Goal: Task Accomplishment & Management: Manage account settings

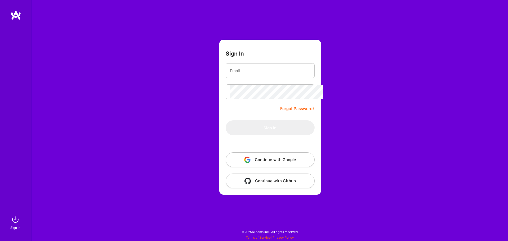
click at [168, 84] on div "Sign In Forgot Password? Sign In Continue with Google Continue with Github" at bounding box center [270, 120] width 477 height 241
click at [259, 66] on input "email" at bounding box center [270, 71] width 81 height 14
type input "[EMAIL_ADDRESS][DOMAIN_NAME]"
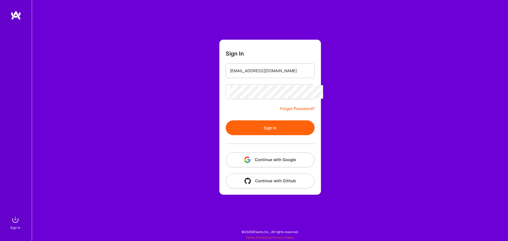
click at [272, 122] on button "Sign In" at bounding box center [270, 127] width 89 height 15
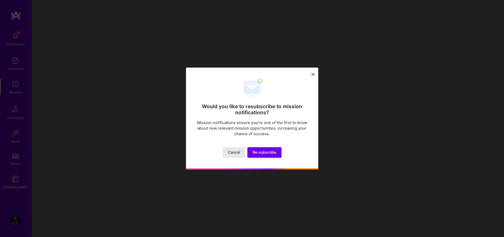
click at [239, 148] on button "Cancel" at bounding box center [234, 152] width 23 height 11
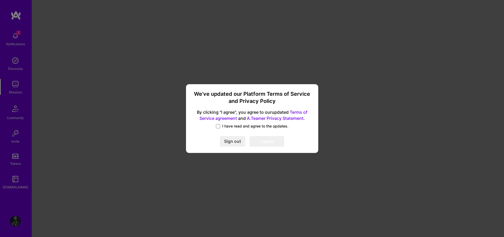
click at [227, 124] on span "I have read and agree to the updates." at bounding box center [255, 126] width 66 height 5
click at [0, 0] on input "I have read and agree to the updates." at bounding box center [0, 0] width 0 height 0
click at [258, 141] on button "I agree" at bounding box center [267, 141] width 35 height 11
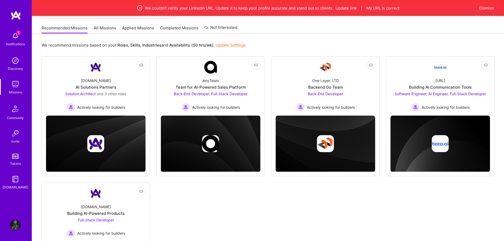
scroll to position [106, 0]
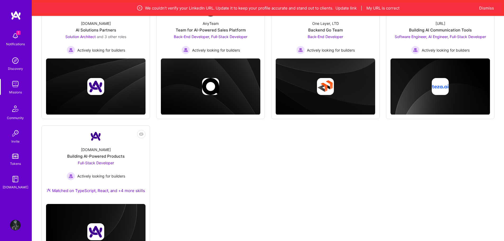
click at [226, 140] on div "Not Interested [DOMAIN_NAME] AI Solutions Partners Solution Architect and 3 oth…" at bounding box center [268, 131] width 453 height 265
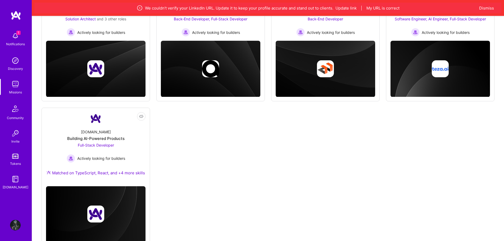
scroll to position [142, 0]
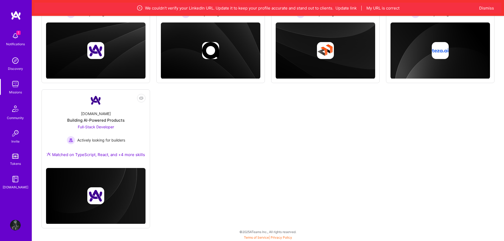
click at [18, 226] on img at bounding box center [15, 225] width 11 height 11
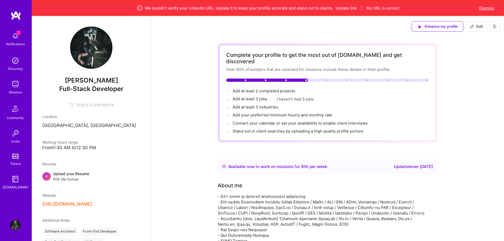
click at [485, 8] on button "Dismiss" at bounding box center [487, 8] width 15 height 6
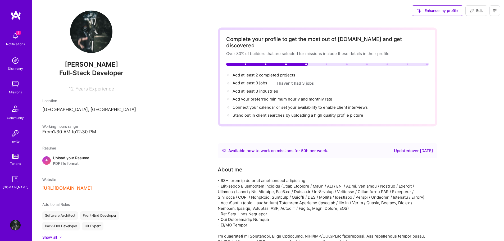
click at [68, 158] on div "Upload your Resume PDF file format" at bounding box center [71, 160] width 36 height 11
click at [494, 12] on icon at bounding box center [495, 10] width 4 height 4
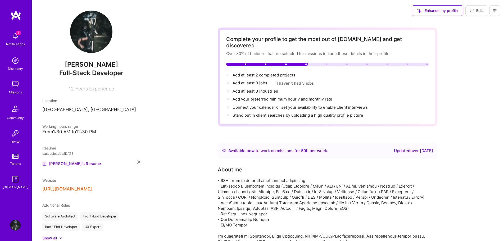
click at [495, 14] on button at bounding box center [495, 10] width 11 height 11
click at [13, 86] on img at bounding box center [15, 84] width 11 height 11
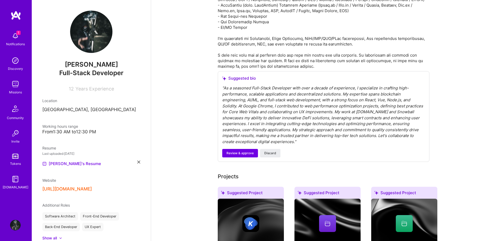
scroll to position [212, 0]
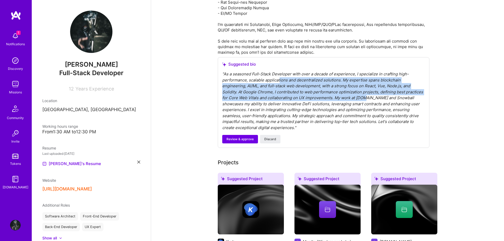
drag, startPoint x: 279, startPoint y: 80, endPoint x: 333, endPoint y: 104, distance: 58.7
click at [327, 100] on div "" As a seasoned Full-Stack Developer with over a decade of experience, I specia…" at bounding box center [323, 101] width 203 height 60
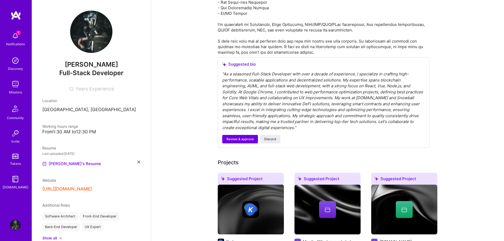
click at [342, 109] on div "" As a seasoned Full-Stack Developer with over a decade of experience, I specia…" at bounding box center [323, 101] width 203 height 60
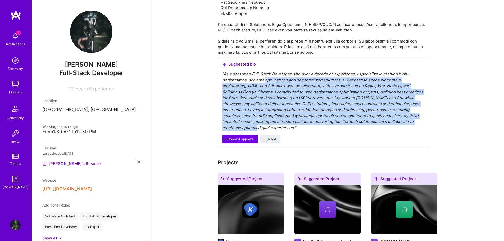
drag, startPoint x: 264, startPoint y: 80, endPoint x: 393, endPoint y: 119, distance: 134.9
click at [393, 119] on div "" As a seasoned Full-Stack Developer with over a decade of experience, I specia…" at bounding box center [323, 101] width 203 height 60
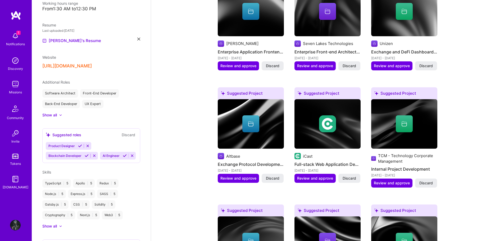
scroll to position [132, 0]
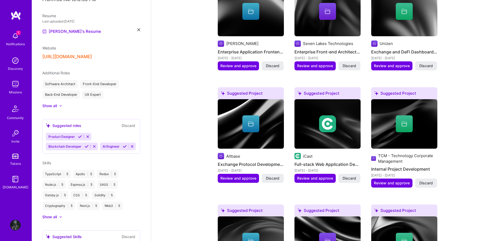
click at [61, 108] on div "Show all" at bounding box center [91, 105] width 98 height 5
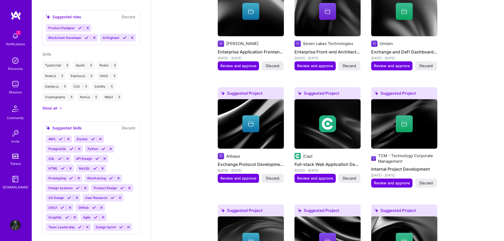
scroll to position [265, 0]
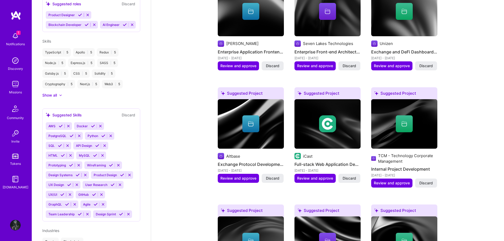
click at [60, 96] on icon at bounding box center [60, 96] width 3 height 2
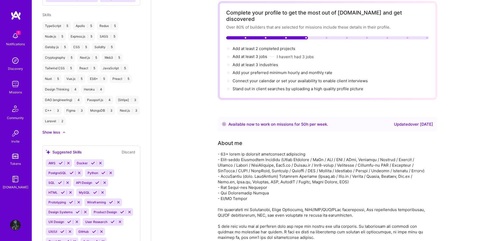
scroll to position [0, 0]
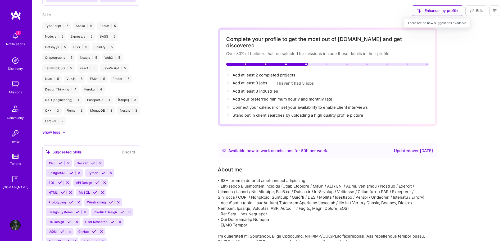
click at [439, 8] on div "Enhance my profile" at bounding box center [438, 10] width 52 height 11
click at [432, 12] on div "Enhance my profile" at bounding box center [438, 10] width 52 height 11
drag, startPoint x: 474, startPoint y: 7, endPoint x: 387, endPoint y: 85, distance: 116.9
click at [474, 7] on button "Edit" at bounding box center [477, 10] width 22 height 11
select select "US"
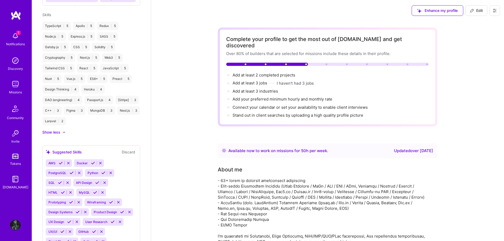
select select "Right Now"
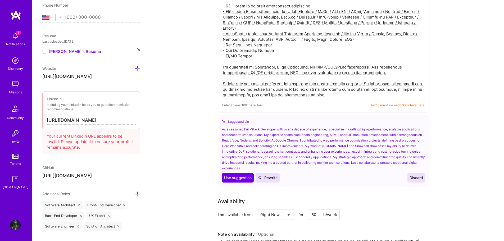
scroll to position [132, 0]
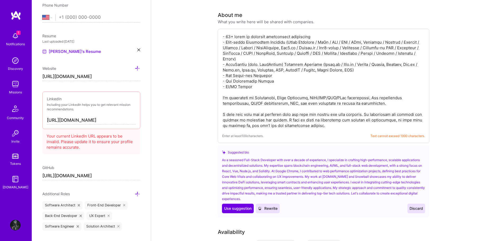
drag, startPoint x: 330, startPoint y: 120, endPoint x: 220, endPoint y: 29, distance: 143.0
click at [220, 29] on div "Enter at least 100 characters. Text cannot exceed 1000 characters." at bounding box center [324, 86] width 212 height 114
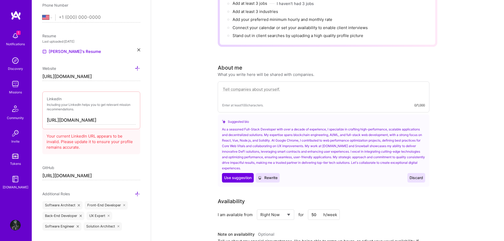
scroll to position [79, 0]
paste textarea "Senior Software Engineer with 10+ years of experience specializing in AI/ML, bl…"
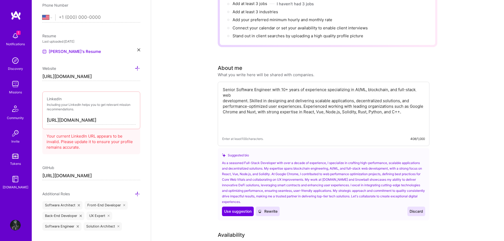
paste textarea "Core Skills AI / Machine Learning — Machine learning, deep learning, generative…"
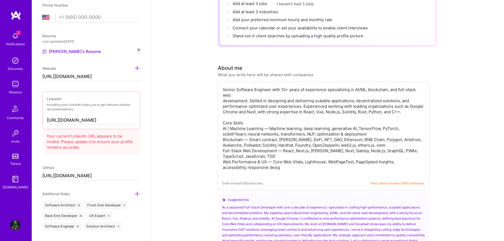
click at [223, 123] on textarea "Senior Software Engineer with 10+ years of experience specializing in AI/ML, bl…" at bounding box center [323, 131] width 203 height 90
click at [292, 163] on textarea "Senior Software Engineer with 10+ years of experience specializing in AI/ML, bl…" at bounding box center [323, 131] width 203 height 90
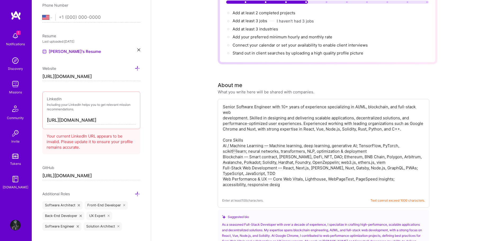
scroll to position [53, 0]
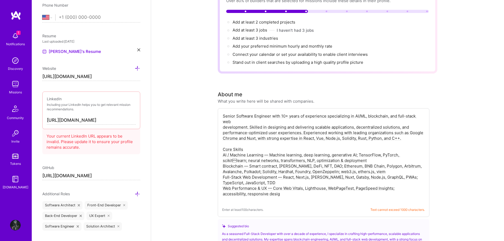
click at [227, 137] on textarea "Senior Software Engineer with 10+ years of experience specializing in AI/ML, bl…" at bounding box center [323, 158] width 203 height 90
click at [409, 131] on textarea "Senior Software Engineer with 10+ years of experience specializing in AI/ML, bl…" at bounding box center [323, 158] width 203 height 90
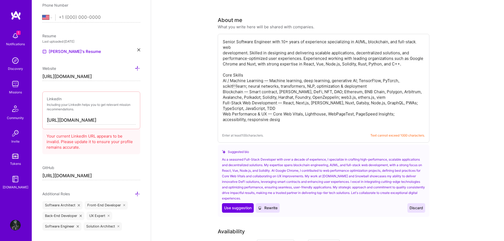
scroll to position [132, 0]
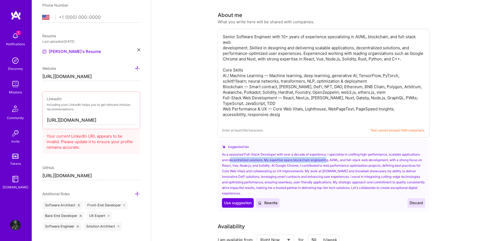
drag, startPoint x: 231, startPoint y: 155, endPoint x: 340, endPoint y: 155, distance: 108.8
click at [333, 155] on div "As a seasoned Full-Stack Developer with over a decade of experience, I speciali…" at bounding box center [323, 174] width 203 height 44
click at [346, 154] on div "As a seasoned Full-Stack Developer with over a decade of experience, I speciali…" at bounding box center [323, 174] width 203 height 44
drag, startPoint x: 328, startPoint y: 153, endPoint x: 391, endPoint y: 153, distance: 63.3
click at [391, 153] on div "As a seasoned Full-Stack Developer with over a decade of experience, I speciali…" at bounding box center [323, 174] width 203 height 44
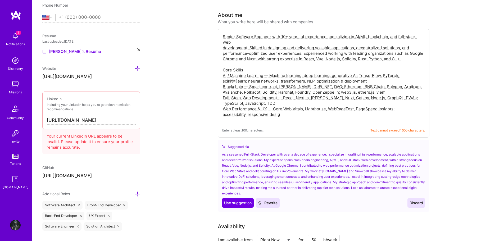
click at [408, 153] on div "As a seasoned Full-Stack Developer with over a decade of experience, I speciali…" at bounding box center [323, 174] width 203 height 44
drag, startPoint x: 244, startPoint y: 160, endPoint x: 365, endPoint y: 160, distance: 120.5
click at [358, 160] on div "As a seasoned Full-Stack Developer with over a decade of experience, I speciali…" at bounding box center [323, 174] width 203 height 44
click at [373, 159] on div "As a seasoned Full-Stack Developer with over a decade of experience, I speciali…" at bounding box center [323, 174] width 203 height 44
drag, startPoint x: 350, startPoint y: 159, endPoint x: 384, endPoint y: 159, distance: 33.4
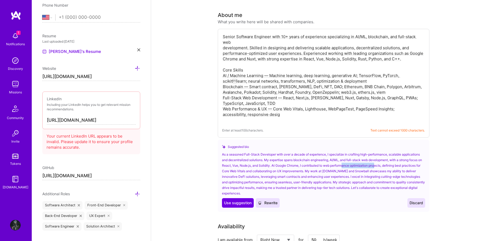
click at [384, 159] on div "As a seasoned Full-Stack Developer with over a decade of experience, I speciali…" at bounding box center [323, 174] width 203 height 44
drag, startPoint x: 273, startPoint y: 165, endPoint x: 384, endPoint y: 165, distance: 110.4
click at [380, 165] on div "As a seasoned Full-Stack Developer with over a decade of experience, I speciali…" at bounding box center [323, 174] width 203 height 44
click at [391, 164] on div "As a seasoned Full-Stack Developer with over a decade of experience, I speciali…" at bounding box center [323, 174] width 203 height 44
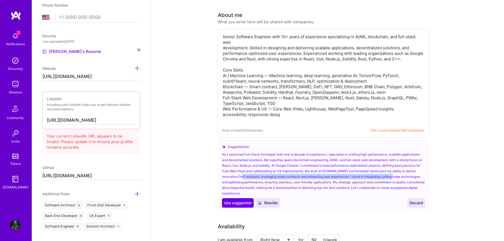
drag, startPoint x: 252, startPoint y: 172, endPoint x: 406, endPoint y: 171, distance: 154.6
click at [406, 171] on div "As a seasoned Full-Stack Developer with over a decade of experience, I speciali…" at bounding box center [323, 174] width 203 height 44
click at [307, 177] on div "As a seasoned Full-Stack Developer with over a decade of experience, I speciali…" at bounding box center [323, 174] width 203 height 44
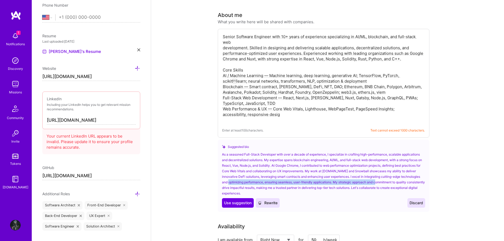
drag, startPoint x: 244, startPoint y: 177, endPoint x: 400, endPoint y: 176, distance: 156.2
click at [398, 176] on div "As a seasoned Full-Stack Developer with over a decade of experience, I speciali…" at bounding box center [323, 174] width 203 height 44
click at [411, 175] on div "As a seasoned Full-Stack Developer with over a decade of experience, I speciali…" at bounding box center [323, 174] width 203 height 44
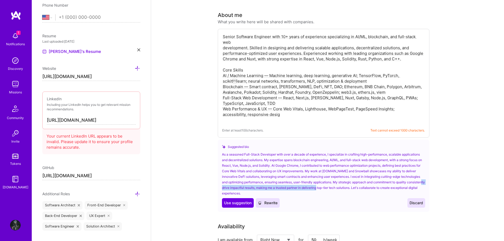
drag, startPoint x: 243, startPoint y: 181, endPoint x: 345, endPoint y: 181, distance: 101.4
click at [345, 181] on div "As a seasoned Full-Stack Developer with over a decade of experience, I speciali…" at bounding box center [323, 174] width 203 height 44
click at [363, 181] on div "As a seasoned Full-Stack Developer with over a decade of experience, I speciali…" at bounding box center [323, 174] width 203 height 44
click at [239, 200] on span "Use suggestion" at bounding box center [238, 202] width 28 height 5
type textarea "As a seasoned Full-Stack Developer with over a decade of experience, I speciali…"
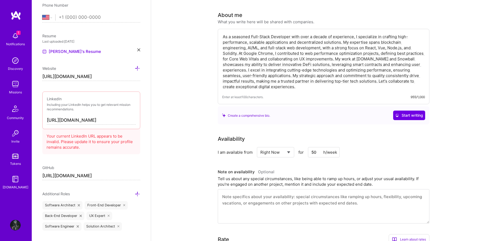
scroll to position [106, 0]
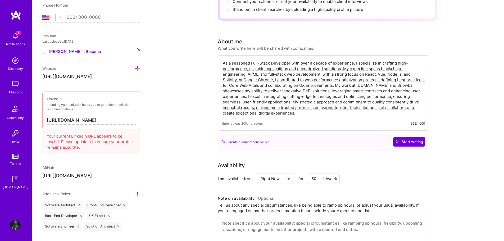
click at [316, 137] on div "Create a comprehensive bio. Start writing" at bounding box center [323, 142] width 203 height 10
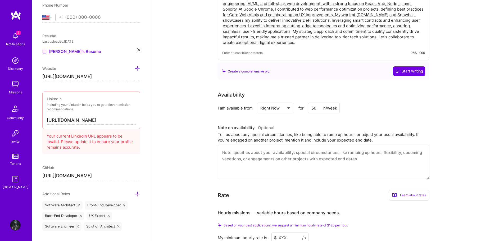
scroll to position [185, 0]
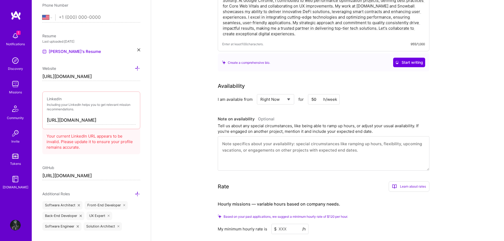
click at [276, 136] on textarea at bounding box center [324, 153] width 212 height 34
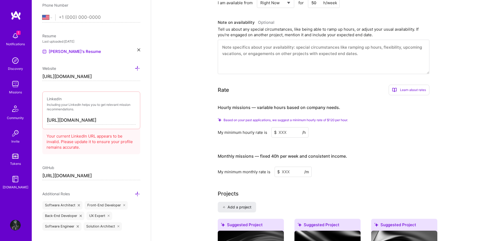
scroll to position [291, 0]
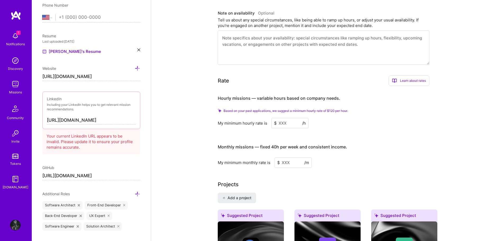
click at [294, 118] on input at bounding box center [290, 123] width 37 height 10
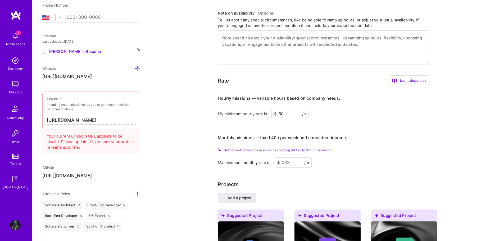
type input "50"
click at [288, 158] on input at bounding box center [293, 163] width 37 height 10
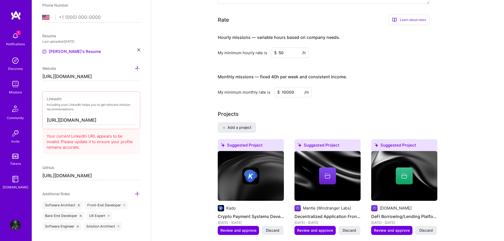
type input "10000"
click at [343, 110] on div "Projects" at bounding box center [328, 114] width 220 height 8
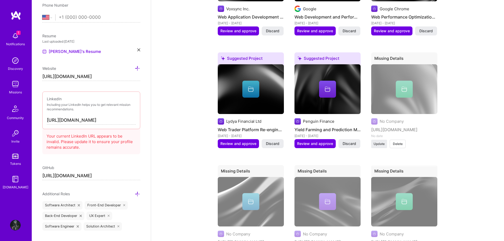
scroll to position [1112, 0]
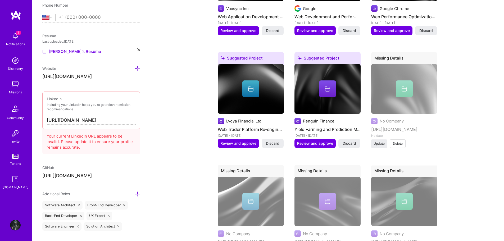
click at [399, 141] on span "Delete" at bounding box center [398, 143] width 10 height 5
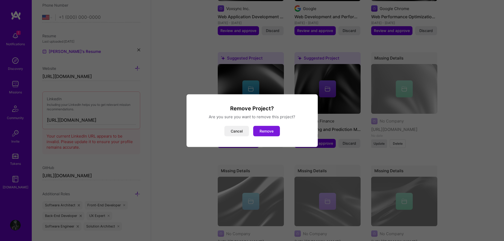
click at [270, 133] on button "Remove" at bounding box center [266, 131] width 27 height 11
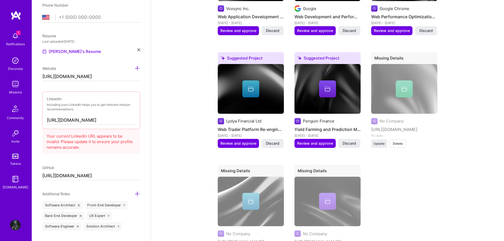
click at [399, 141] on span "Delete" at bounding box center [398, 143] width 10 height 5
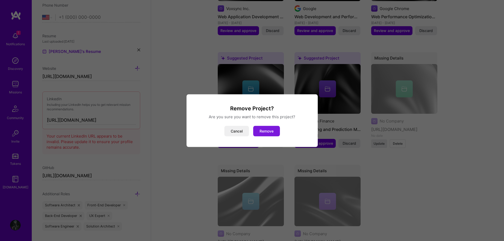
click at [268, 132] on button "Remove" at bounding box center [266, 131] width 27 height 11
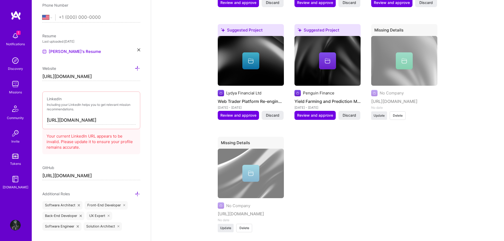
scroll to position [1165, 0]
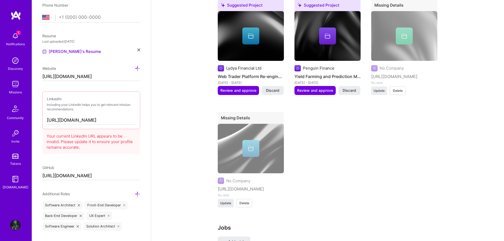
click at [246, 201] on span "Delete" at bounding box center [245, 203] width 10 height 5
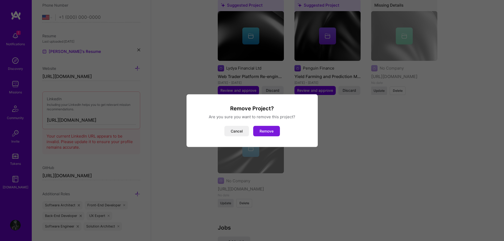
click at [269, 133] on button "Remove" at bounding box center [266, 131] width 27 height 11
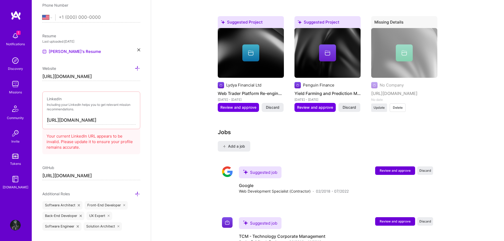
scroll to position [1139, 0]
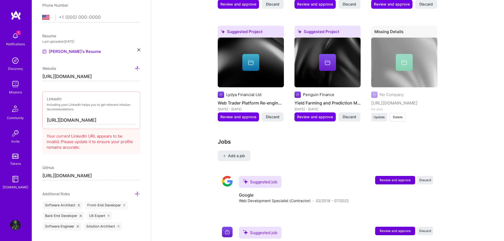
click at [398, 115] on span "Delete" at bounding box center [398, 117] width 10 height 5
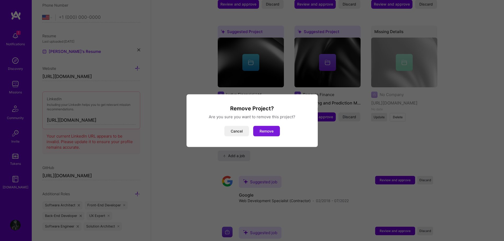
click at [274, 128] on button "Remove" at bounding box center [266, 131] width 27 height 11
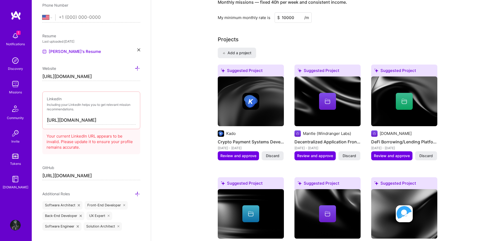
scroll to position [392, 0]
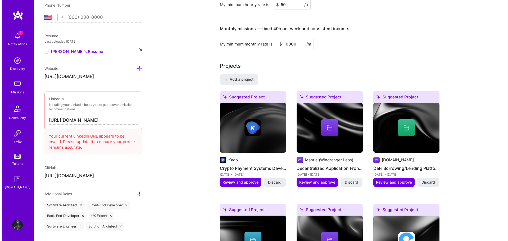
scroll to position [419, 0]
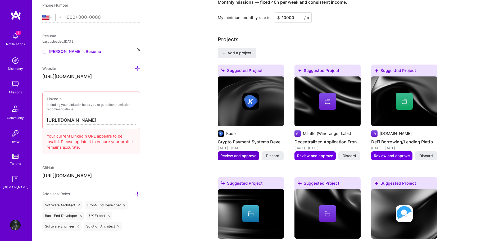
click at [234, 153] on span "Review and approve" at bounding box center [239, 155] width 36 height 5
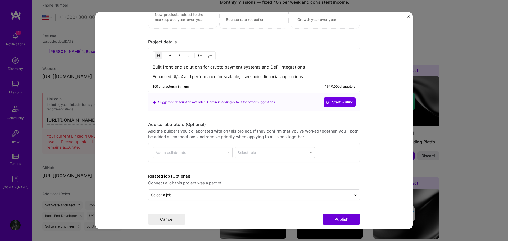
scroll to position [611, 0]
click at [334, 98] on button "Start writing" at bounding box center [340, 102] width 32 height 10
click at [274, 68] on h3 "Built front-end solutions for crypto payment systems and DeFi integrations" at bounding box center [254, 67] width 203 height 6
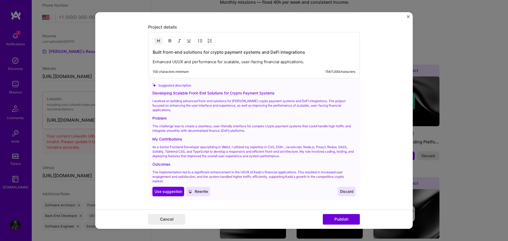
scroll to position [637, 0]
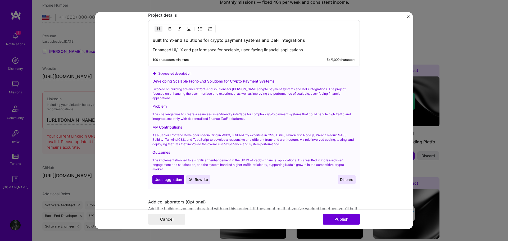
click at [160, 178] on span "Use suggestion" at bounding box center [169, 179] width 28 height 5
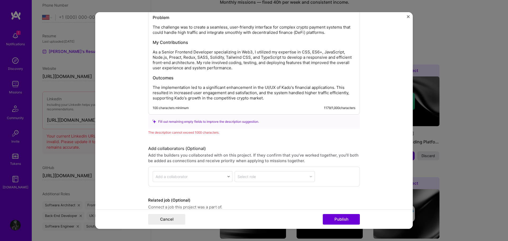
scroll to position [714, 0]
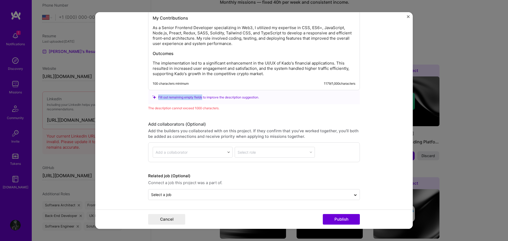
drag, startPoint x: 202, startPoint y: 97, endPoint x: 280, endPoint y: 97, distance: 77.9
click at [280, 97] on div "Fill out remaining empty fields to improve the description suggestion." at bounding box center [254, 98] width 203 height 6
click at [342, 215] on button "Publish" at bounding box center [341, 219] width 37 height 11
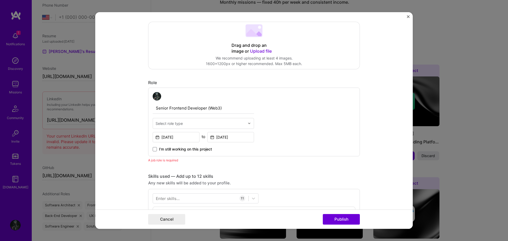
scroll to position [98, 0]
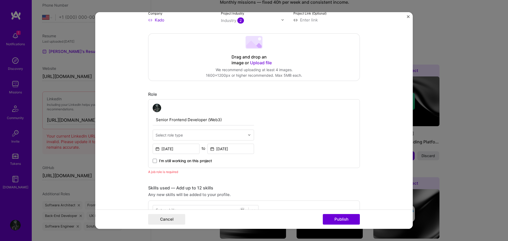
click at [232, 134] on input "text" at bounding box center [201, 135] width 90 height 6
type input "front"
click at [216, 149] on div "Front-End Developer" at bounding box center [203, 149] width 98 height 10
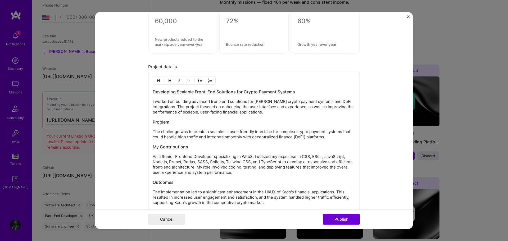
scroll to position [654, 0]
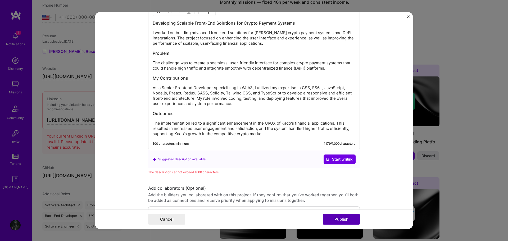
click at [332, 219] on button "Publish" at bounding box center [341, 219] width 37 height 11
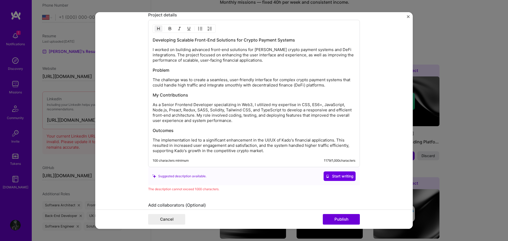
click at [234, 97] on h3 "My Contributions" at bounding box center [254, 95] width 203 height 6
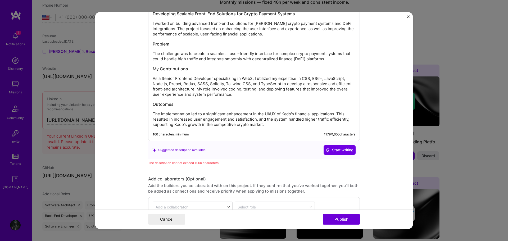
scroll to position [664, 0]
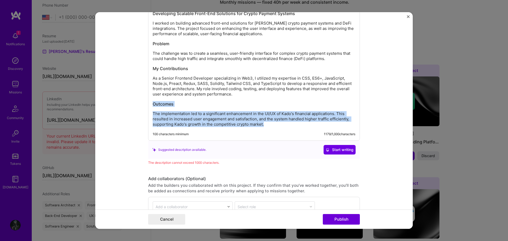
drag, startPoint x: 275, startPoint y: 125, endPoint x: 149, endPoint y: 98, distance: 128.9
click at [149, 98] on div "Developing Scalable Front-End Solutions for Crypto Payment Systems I worked on …" at bounding box center [254, 66] width 212 height 147
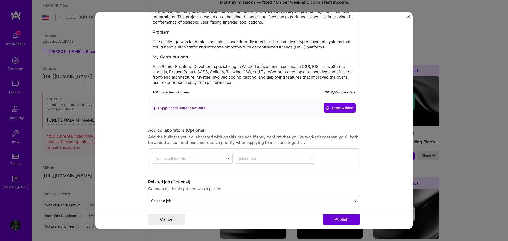
scroll to position [682, 0]
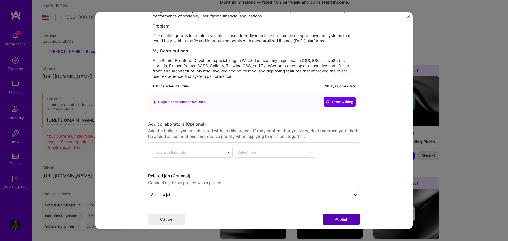
click at [344, 215] on button "Publish" at bounding box center [341, 219] width 37 height 11
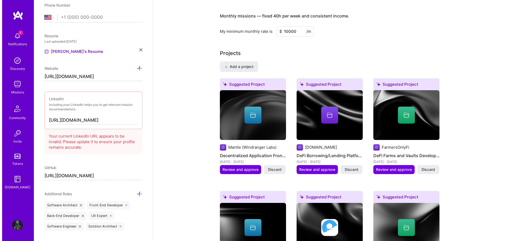
scroll to position [419, 0]
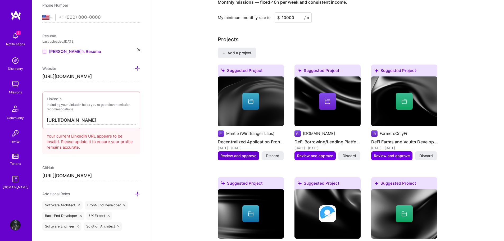
click at [236, 153] on span "Review and approve" at bounding box center [239, 155] width 36 height 5
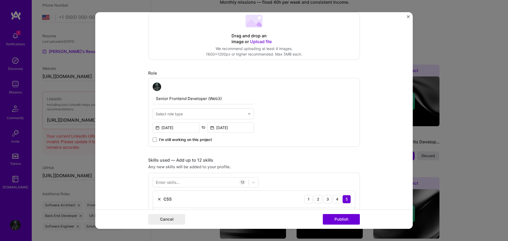
scroll to position [132, 0]
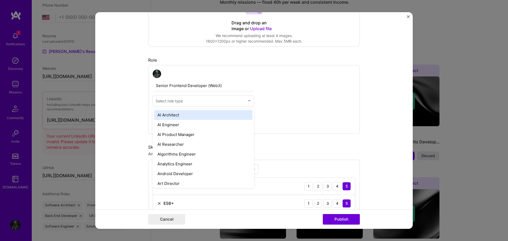
click at [248, 101] on img at bounding box center [249, 100] width 3 height 3
type input "fr"
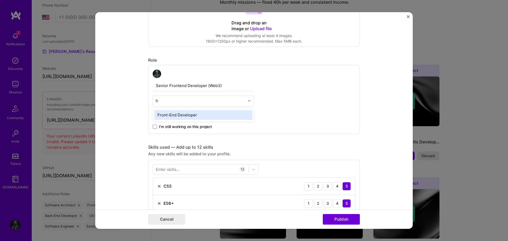
click at [226, 116] on div "Front-End Developer" at bounding box center [203, 115] width 98 height 10
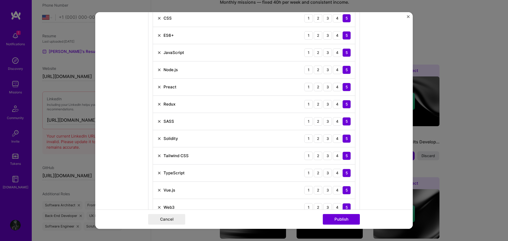
scroll to position [291, 0]
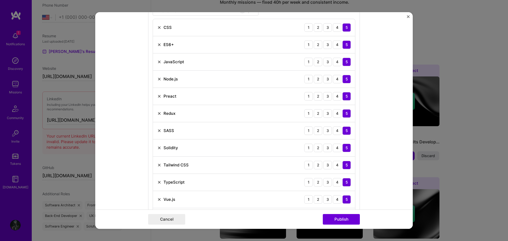
click at [158, 96] on img at bounding box center [159, 96] width 4 height 4
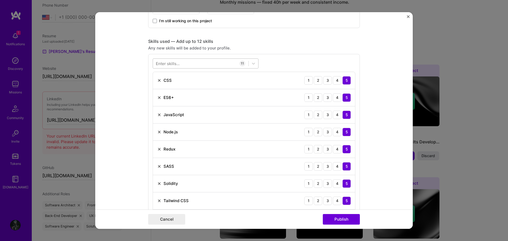
click at [202, 63] on div at bounding box center [201, 63] width 96 height 9
click at [166, 85] on div "React" at bounding box center [206, 85] width 100 height 6
drag, startPoint x: 182, startPoint y: 61, endPoint x: 156, endPoint y: 61, distance: 26.5
click at [156, 61] on div "react react" at bounding box center [201, 63] width 96 height 9
drag, startPoint x: 168, startPoint y: 63, endPoint x: 149, endPoint y: 63, distance: 18.3
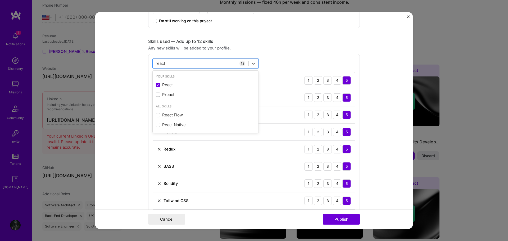
click at [149, 63] on div "option React, selected. option React selected, 0 of 2. 4 results available for …" at bounding box center [254, 168] width 212 height 229
click at [169, 63] on div "react react" at bounding box center [201, 63] width 96 height 9
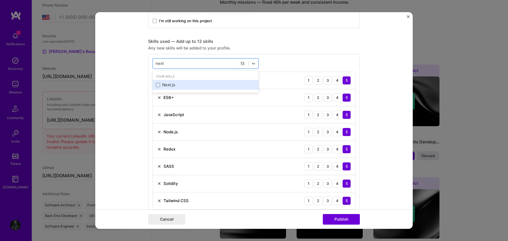
click at [180, 85] on div "Next.js" at bounding box center [206, 85] width 100 height 6
type input "next"
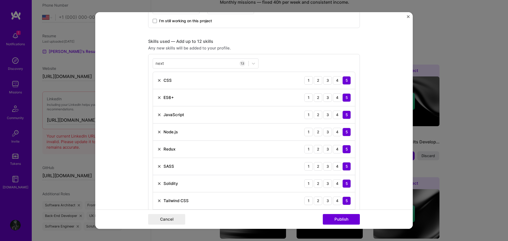
click at [385, 82] on form "Editing suggested project This project is suggested based on your LinkedIn, res…" at bounding box center [254, 120] width 318 height 217
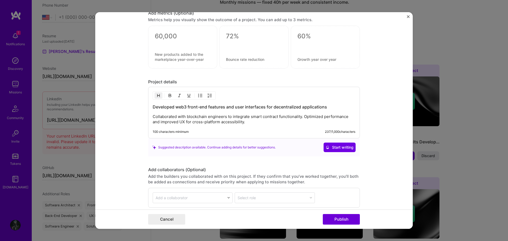
scroll to position [636, 0]
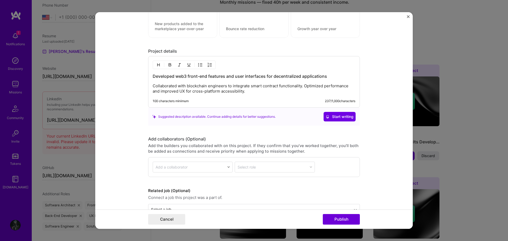
click at [276, 92] on p "Collaborated with blockchain engineers to integrate smart contract functionalit…" at bounding box center [254, 88] width 203 height 11
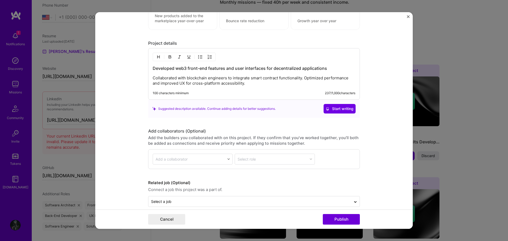
scroll to position [650, 0]
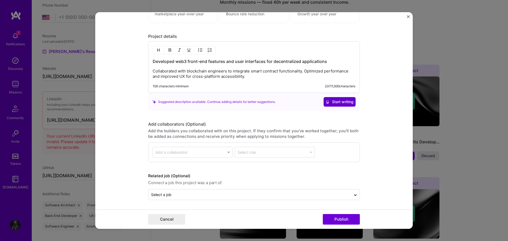
click at [328, 102] on span "Start writing" at bounding box center [340, 101] width 28 height 5
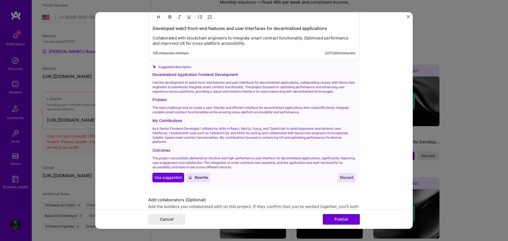
scroll to position [756, 0]
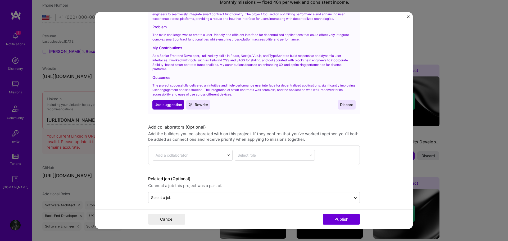
click at [170, 108] on span "Use suggestion" at bounding box center [169, 104] width 28 height 5
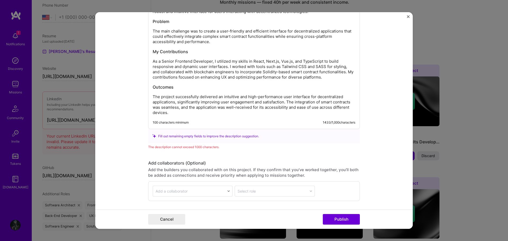
scroll to position [738, 0]
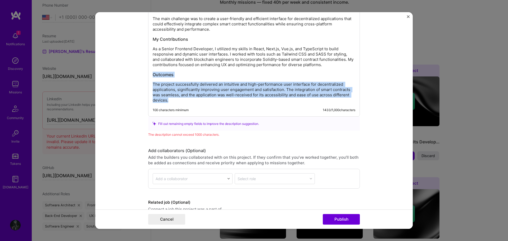
drag, startPoint x: 172, startPoint y: 100, endPoint x: 152, endPoint y: 69, distance: 37.2
click at [153, 69] on div "Decentralized Application Frontend Development I led the development of web3 fr…" at bounding box center [254, 37] width 203 height 132
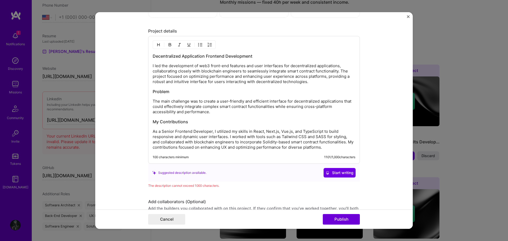
scroll to position [654, 0]
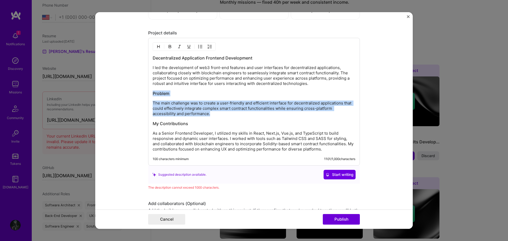
drag, startPoint x: 212, startPoint y: 111, endPoint x: 144, endPoint y: 87, distance: 73.0
click at [144, 87] on form "Editing suggested project This project is suggested based on your LinkedIn, res…" at bounding box center [254, 120] width 318 height 217
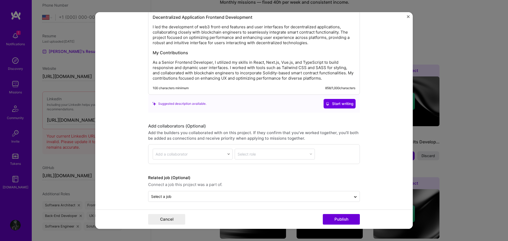
scroll to position [696, 0]
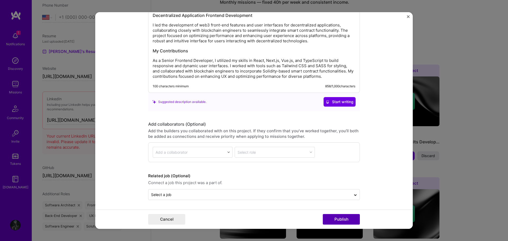
click at [347, 218] on button "Publish" at bounding box center [341, 219] width 37 height 11
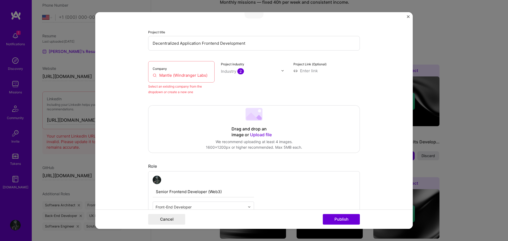
scroll to position [35, 0]
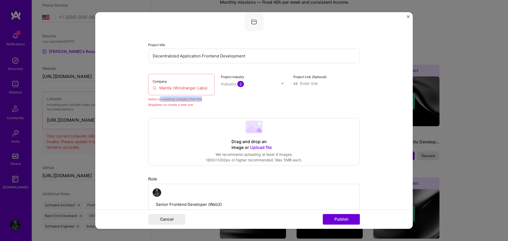
drag, startPoint x: 158, startPoint y: 99, endPoint x: 201, endPoint y: 99, distance: 43.2
click at [201, 99] on div "Select an existing company from the dropdown or create a new one" at bounding box center [181, 101] width 66 height 11
click at [206, 99] on div "Select an existing company from the dropdown or create a new one" at bounding box center [181, 101] width 66 height 11
click at [182, 104] on div "Select an existing company from the dropdown or create a new one" at bounding box center [181, 101] width 66 height 11
click at [180, 86] on input "Mantle (Windranger Labs)" at bounding box center [181, 88] width 57 height 6
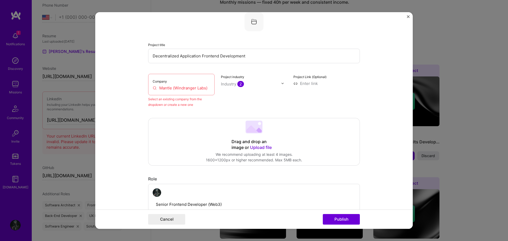
click at [198, 86] on input "Mantle (Windranger Labs)" at bounding box center [181, 88] width 57 height 6
click at [207, 87] on div "Company Mantle (Windranger Labs)" at bounding box center [181, 84] width 66 height 21
drag, startPoint x: 203, startPoint y: 88, endPoint x: 178, endPoint y: 88, distance: 24.9
click at [178, 88] on input "Mantle (Windranger Labs)" at bounding box center [181, 88] width 57 height 6
click at [185, 88] on input "Mantle (Windranger Labs)" at bounding box center [181, 88] width 57 height 6
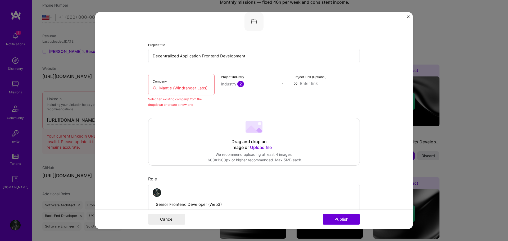
drag, startPoint x: 157, startPoint y: 88, endPoint x: 217, endPoint y: 88, distance: 60.6
click at [217, 88] on div "Company Mantle (Windranger Labs) Select an existing company from the dropdown o…" at bounding box center [254, 91] width 212 height 34
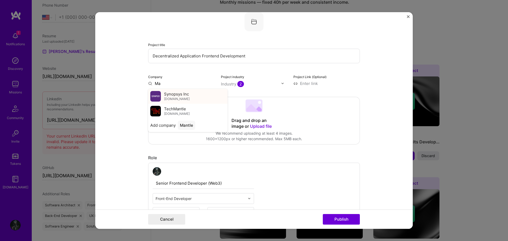
type input "M"
type input "Windranger"
click at [188, 96] on div "Windranger [DOMAIN_NAME]" at bounding box center [187, 96] width 79 height 15
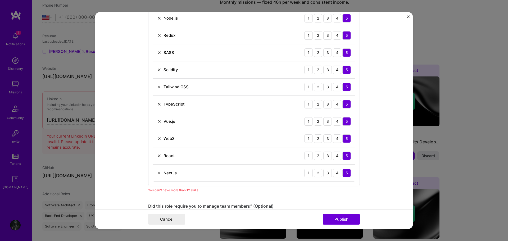
scroll to position [352, 0]
click at [157, 121] on img at bounding box center [159, 121] width 4 height 4
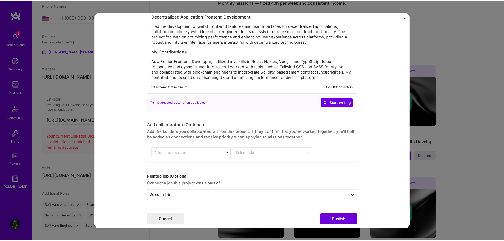
scroll to position [679, 0]
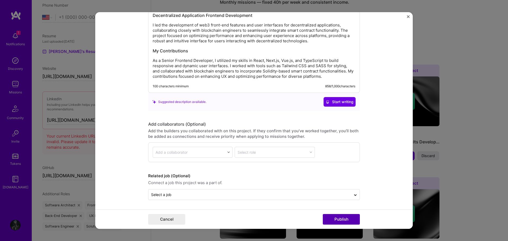
click at [335, 219] on button "Publish" at bounding box center [341, 219] width 37 height 11
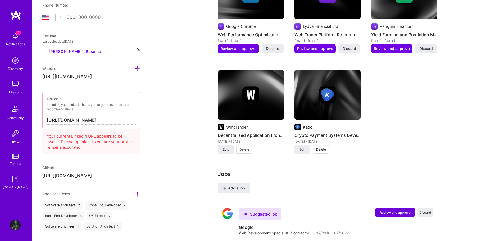
scroll to position [1081, 0]
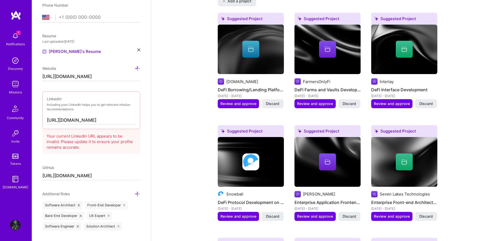
scroll to position [472, 0]
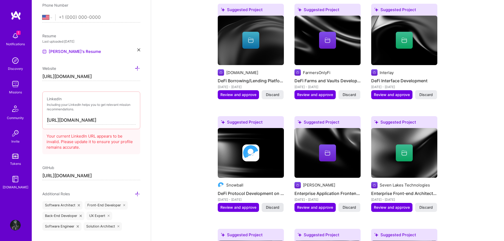
click at [273, 205] on span "Discard" at bounding box center [273, 207] width 14 height 5
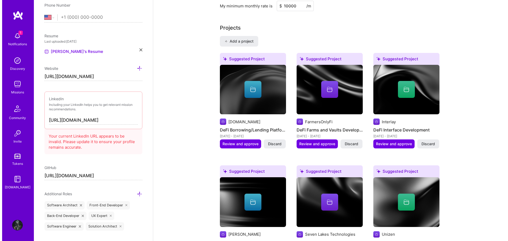
scroll to position [419, 0]
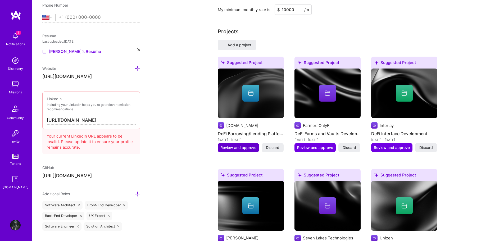
click at [249, 145] on span "Review and approve" at bounding box center [239, 147] width 36 height 5
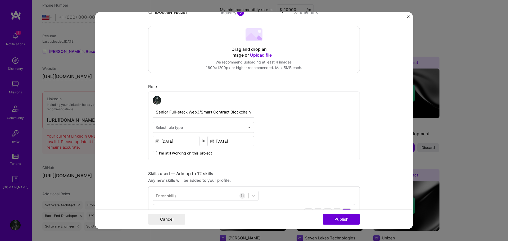
scroll to position [159, 0]
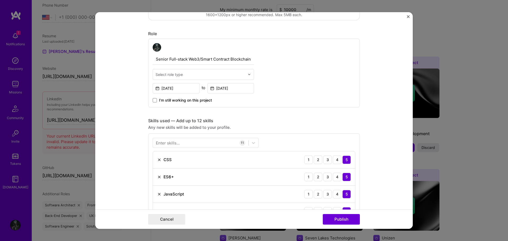
click at [230, 73] on input "text" at bounding box center [201, 75] width 90 height 6
type input "full"
click at [214, 88] on div "Full-Stack Developer" at bounding box center [203, 89] width 98 height 10
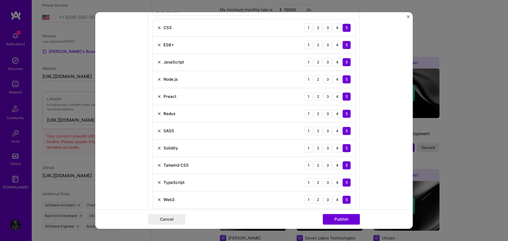
scroll to position [291, 0]
click at [157, 96] on img at bounding box center [159, 96] width 4 height 4
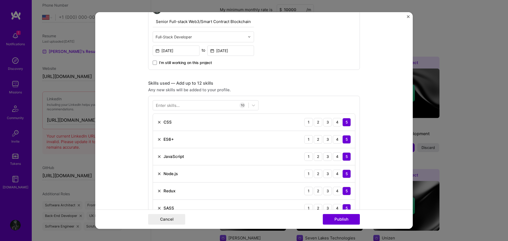
scroll to position [185, 0]
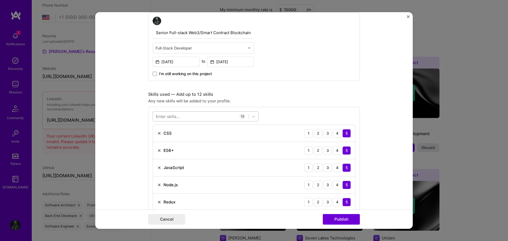
click at [199, 116] on div at bounding box center [201, 116] width 96 height 9
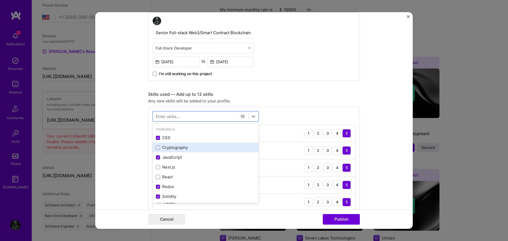
click at [179, 147] on div "Cryptography" at bounding box center [206, 148] width 100 height 6
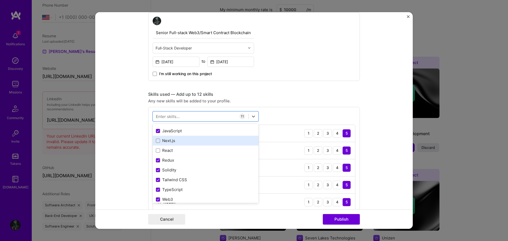
click at [178, 141] on div "Next.js" at bounding box center [206, 141] width 100 height 6
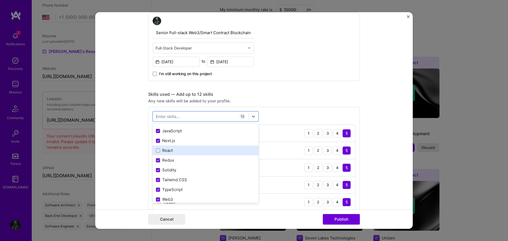
click at [182, 148] on div "React" at bounding box center [206, 151] width 100 height 6
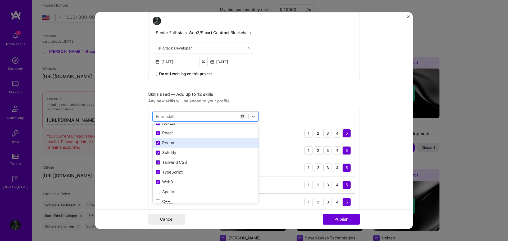
scroll to position [53, 0]
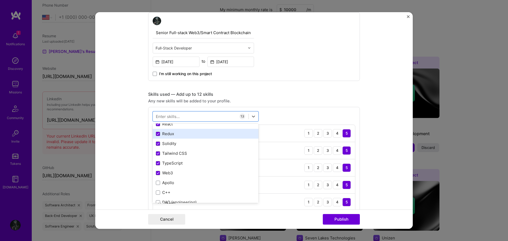
click at [194, 137] on div "Redux" at bounding box center [206, 134] width 106 height 10
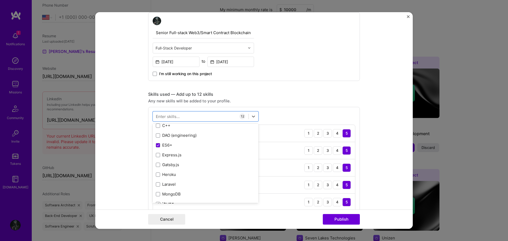
scroll to position [132, 0]
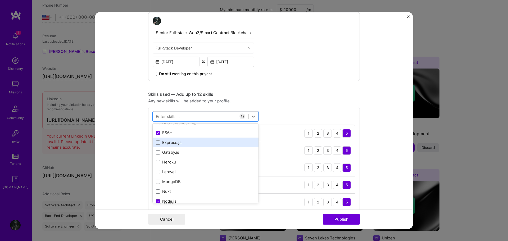
click at [196, 140] on div "Express.js" at bounding box center [206, 143] width 106 height 10
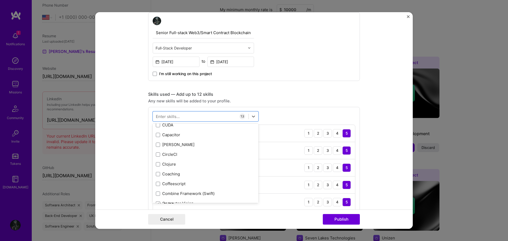
scroll to position [900, 0]
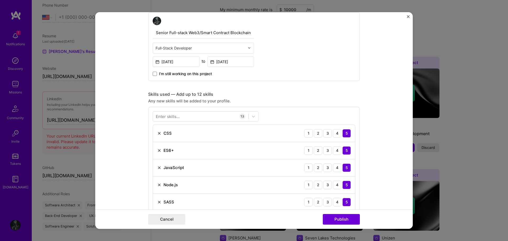
click at [274, 92] on div "Skills used — Add up to 12 skills" at bounding box center [254, 95] width 212 height 6
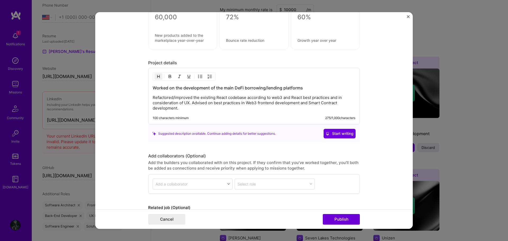
scroll to position [636, 0]
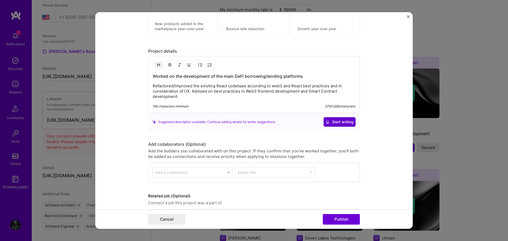
click at [332, 124] on span "Start writing" at bounding box center [340, 121] width 28 height 5
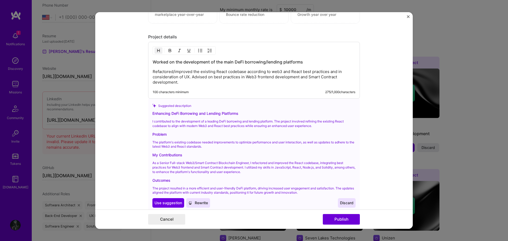
scroll to position [715, 0]
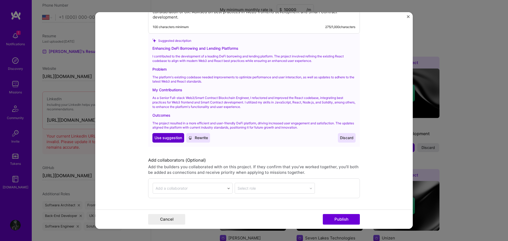
click at [176, 139] on span "Use suggestion" at bounding box center [169, 137] width 28 height 5
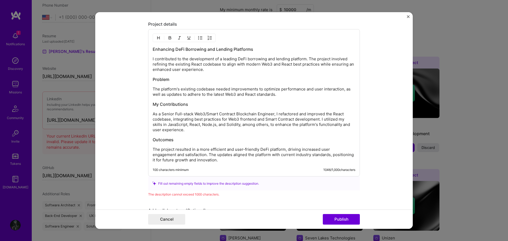
scroll to position [662, 0]
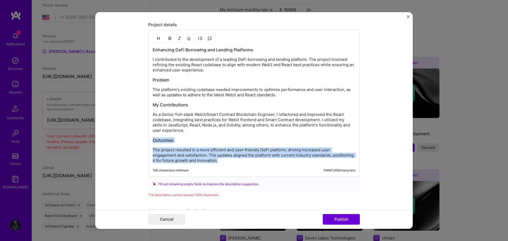
drag, startPoint x: 199, startPoint y: 161, endPoint x: 164, endPoint y: 138, distance: 41.2
click at [150, 138] on div "Enhancing DeFi Borrowing and Lending Platforms I contributed to the development…" at bounding box center [254, 103] width 212 height 147
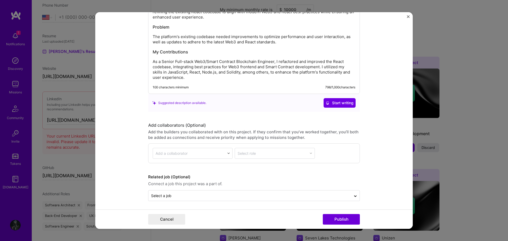
scroll to position [716, 0]
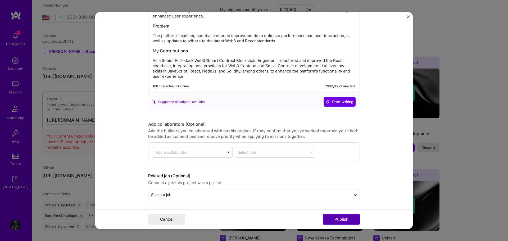
click at [340, 217] on button "Publish" at bounding box center [341, 219] width 37 height 11
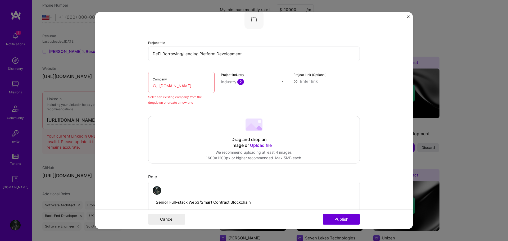
scroll to position [35, 0]
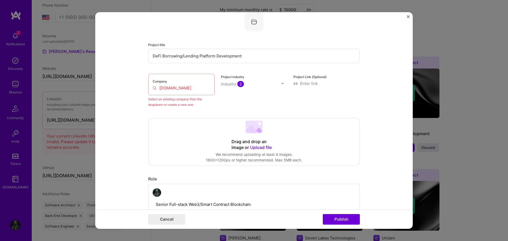
click at [197, 88] on input "[DOMAIN_NAME]" at bounding box center [181, 88] width 57 height 6
drag, startPoint x: 197, startPoint y: 88, endPoint x: 158, endPoint y: 81, distance: 40.0
click at [158, 81] on div "Company [DOMAIN_NAME]" at bounding box center [181, 84] width 66 height 21
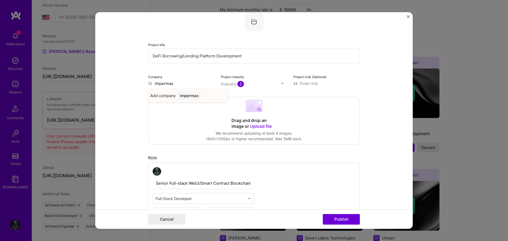
type input "impermax"
click at [192, 96] on div "impermax" at bounding box center [189, 95] width 23 height 9
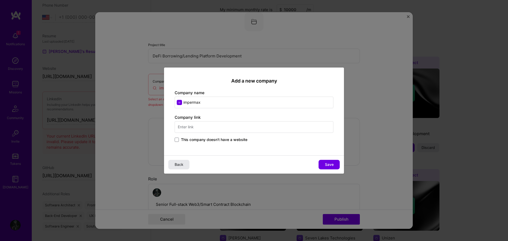
click at [183, 162] on span "Back" at bounding box center [179, 164] width 9 height 5
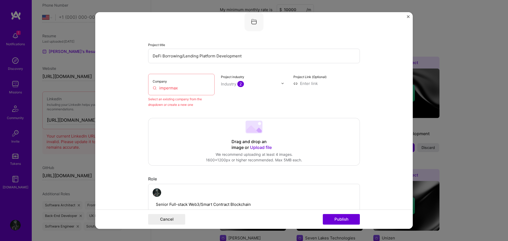
drag, startPoint x: 187, startPoint y: 86, endPoint x: 155, endPoint y: 86, distance: 32.0
click at [155, 86] on input "impermax" at bounding box center [181, 88] width 57 height 6
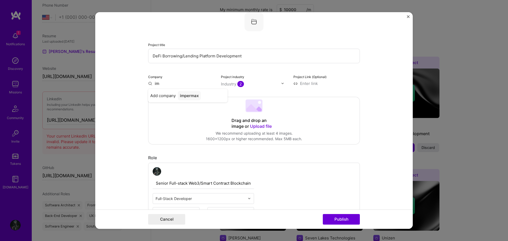
type input "i"
type input "impermax"
click at [187, 95] on div "impermax" at bounding box center [189, 95] width 23 height 9
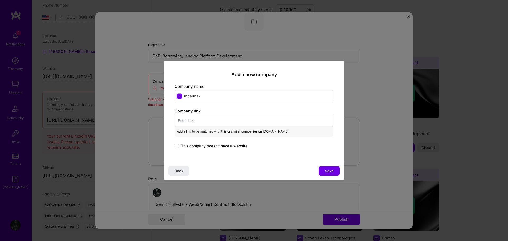
drag, startPoint x: 207, startPoint y: 96, endPoint x: 185, endPoint y: 95, distance: 22.0
click at [183, 95] on input "impermax" at bounding box center [254, 96] width 159 height 12
type input "Impermax Finance"
click at [240, 118] on input "text" at bounding box center [254, 121] width 159 height 12
paste input "[URL][DOMAIN_NAME]"
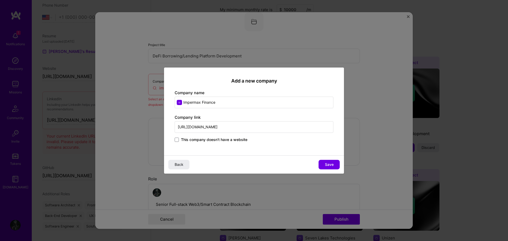
type input "[URL][DOMAIN_NAME]"
click at [325, 167] on button "Save" at bounding box center [329, 165] width 21 height 10
type input "Impermax Finance"
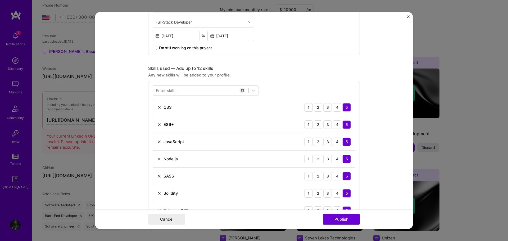
scroll to position [220, 0]
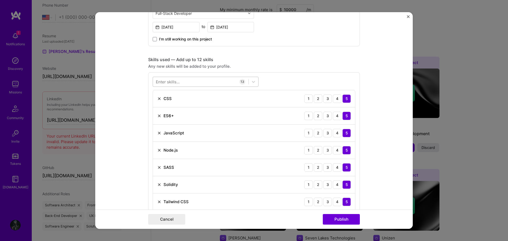
click at [218, 84] on div at bounding box center [201, 81] width 96 height 9
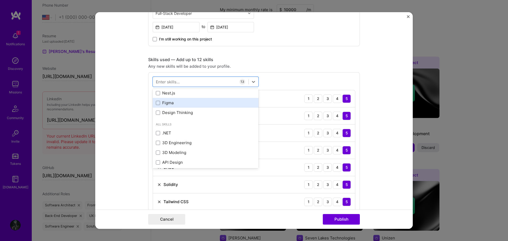
click at [208, 105] on div "Figma" at bounding box center [206, 103] width 100 height 6
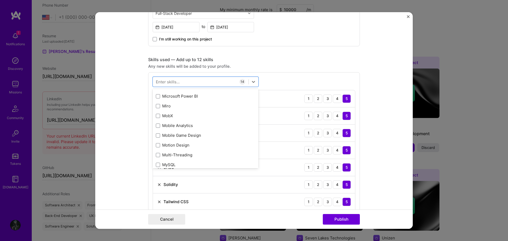
scroll to position [2224, 0]
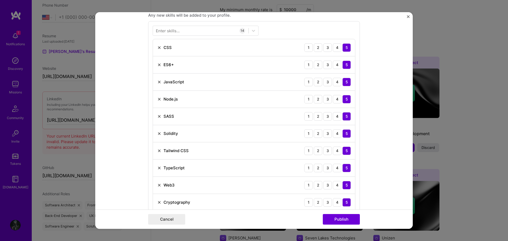
scroll to position [273, 0]
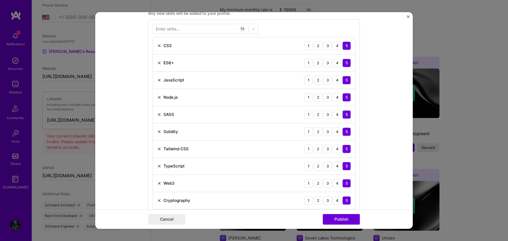
click at [160, 115] on div "SASS" at bounding box center [165, 115] width 17 height 6
click at [158, 113] on img at bounding box center [159, 115] width 4 height 4
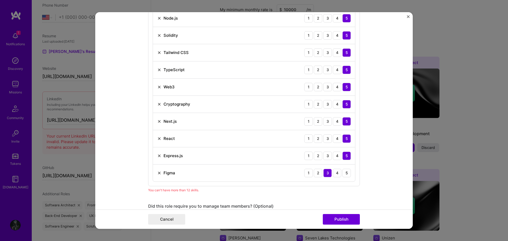
scroll to position [352, 0]
click at [158, 172] on img at bounding box center [159, 173] width 4 height 4
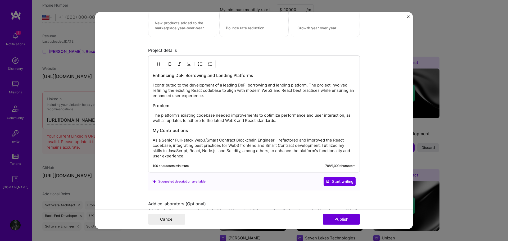
scroll to position [670, 0]
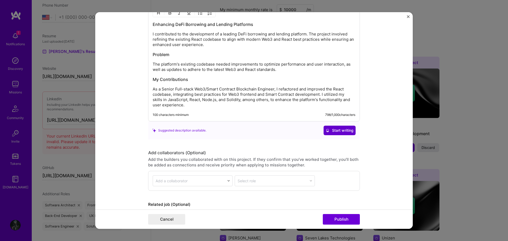
click at [335, 127] on button "Start writing" at bounding box center [340, 131] width 32 height 10
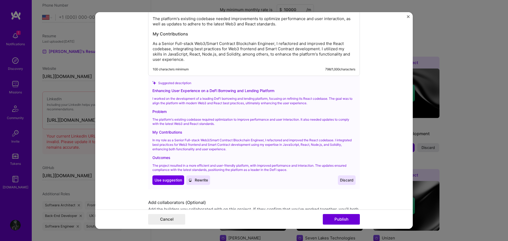
scroll to position [723, 0]
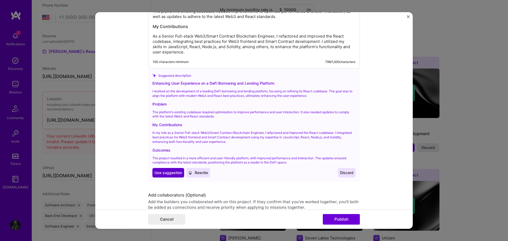
click at [166, 172] on span "Use suggestion" at bounding box center [169, 172] width 28 height 5
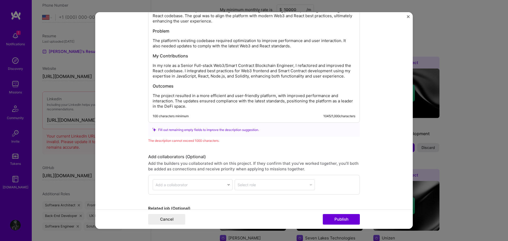
scroll to position [670, 0]
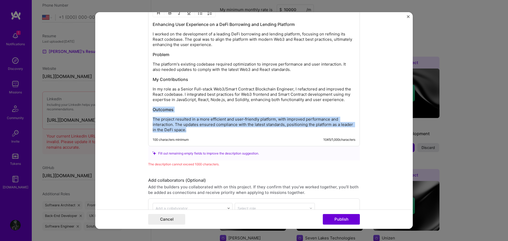
drag, startPoint x: 189, startPoint y: 130, endPoint x: 149, endPoint y: 112, distance: 43.8
click at [149, 112] on div "Enhancing User Experience on a DeFi Borrowing and Lending Platform I worked on …" at bounding box center [254, 75] width 212 height 142
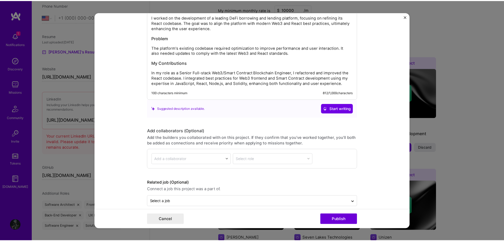
scroll to position [694, 0]
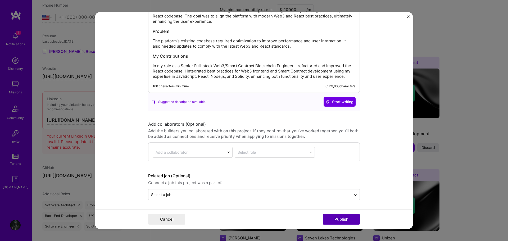
click at [339, 217] on button "Publish" at bounding box center [341, 219] width 37 height 11
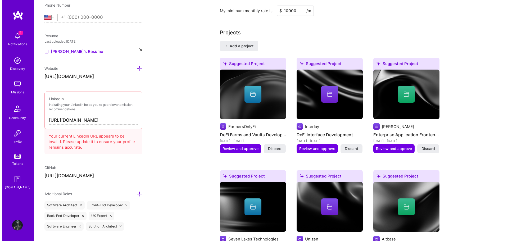
scroll to position [419, 0]
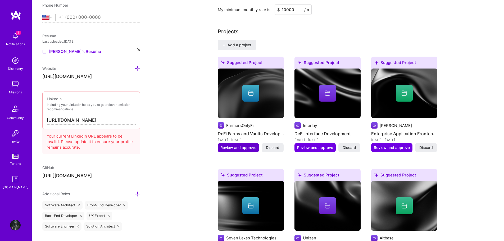
click at [240, 145] on span "Review and approve" at bounding box center [239, 147] width 36 height 5
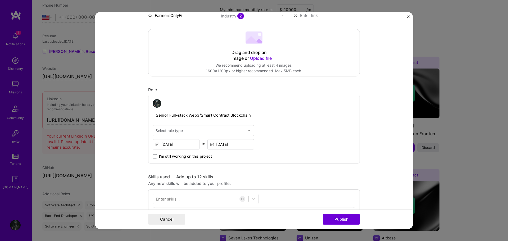
scroll to position [106, 0]
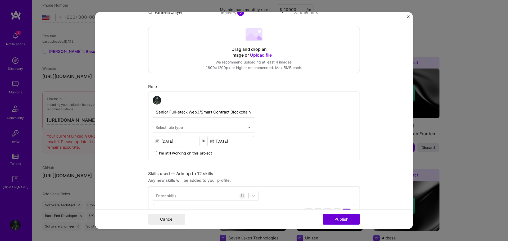
click at [234, 126] on input "text" at bounding box center [201, 128] width 90 height 6
type input "full"
click at [212, 140] on div "Full-Stack Developer" at bounding box center [203, 142] width 98 height 10
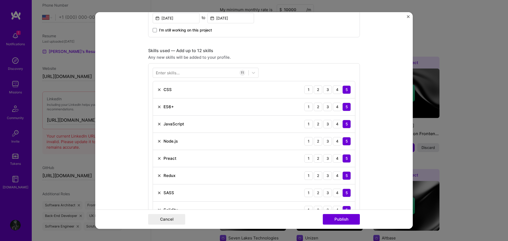
scroll to position [238, 0]
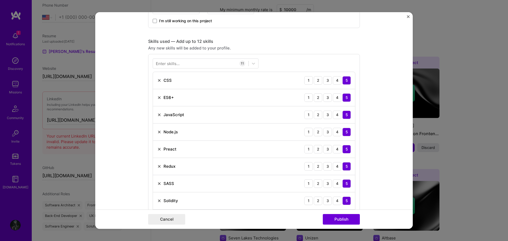
click at [158, 150] on img at bounding box center [159, 149] width 4 height 4
click at [157, 167] on img at bounding box center [159, 166] width 4 height 4
click at [158, 151] on img at bounding box center [159, 149] width 4 height 4
click at [220, 64] on div at bounding box center [201, 63] width 96 height 9
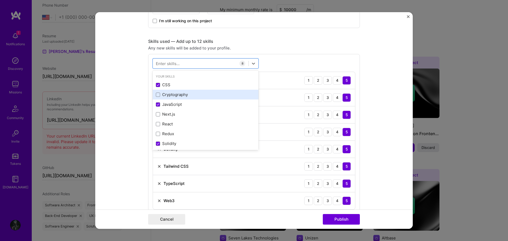
click at [179, 91] on div "Cryptography" at bounding box center [206, 95] width 106 height 10
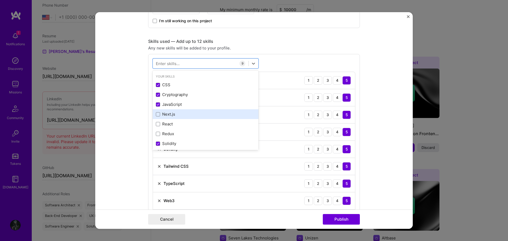
click at [170, 114] on div "Next.js" at bounding box center [206, 114] width 100 height 6
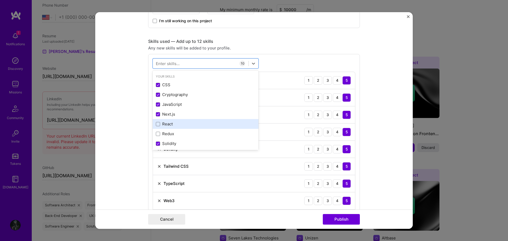
click at [175, 122] on div "React" at bounding box center [206, 124] width 100 height 6
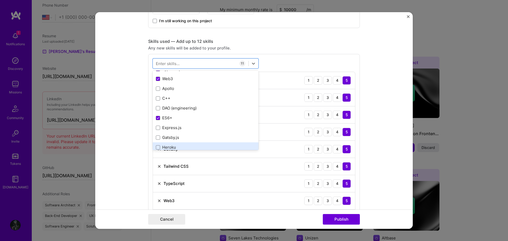
scroll to position [106, 0]
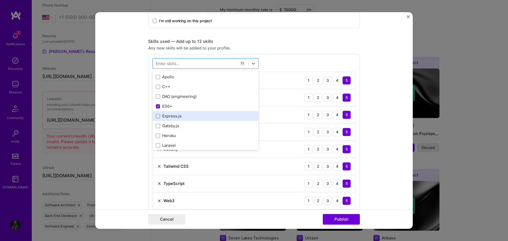
click at [185, 120] on div "Express.js" at bounding box center [206, 116] width 106 height 10
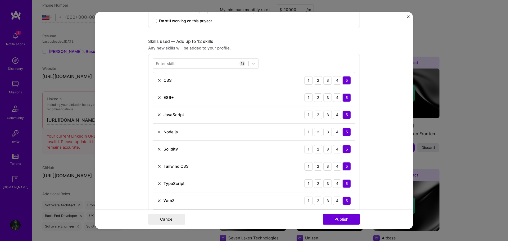
click at [266, 52] on div "Skills used — Add up to 12 skills Any new skills will be added to your profile.…" at bounding box center [254, 161] width 212 height 244
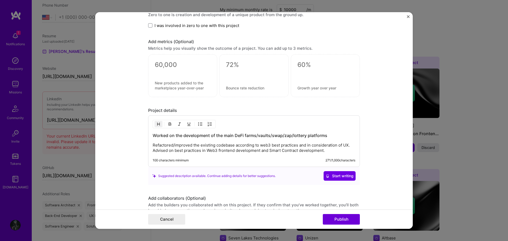
scroll to position [583, 0]
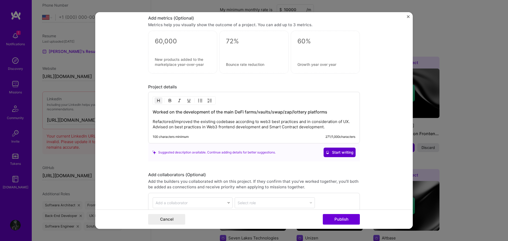
click at [338, 155] on span "Start writing" at bounding box center [340, 152] width 28 height 5
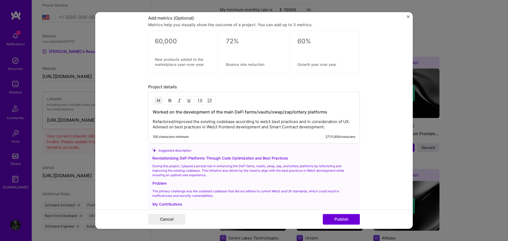
scroll to position [636, 0]
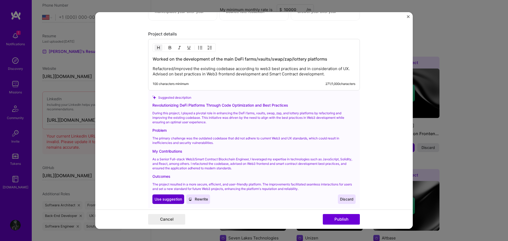
click at [170, 198] on span "Use suggestion" at bounding box center [169, 199] width 28 height 5
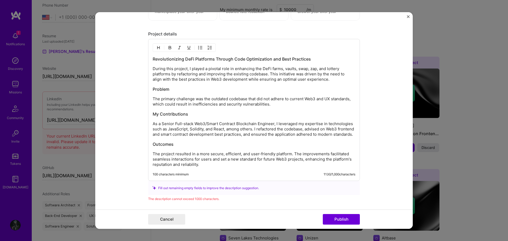
scroll to position [662, 0]
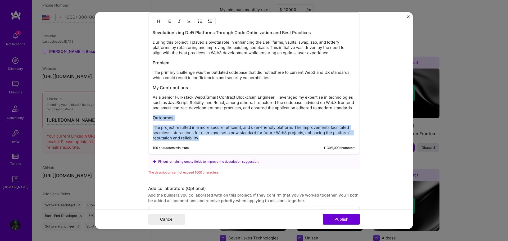
drag, startPoint x: 204, startPoint y: 143, endPoint x: 151, endPoint y: 122, distance: 56.6
click at [153, 122] on div "Revolutionizing DeFi Platforms Through Code Optimization and Best Practices Dur…" at bounding box center [254, 85] width 203 height 111
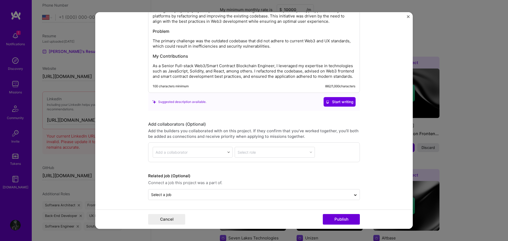
scroll to position [699, 0]
click at [341, 219] on button "Publish" at bounding box center [341, 219] width 37 height 11
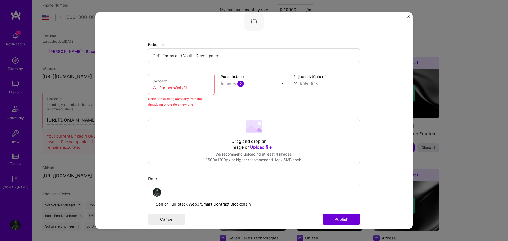
scroll to position [35, 0]
click at [176, 85] on input "FarmersOnlyFi" at bounding box center [181, 88] width 57 height 6
drag, startPoint x: 187, startPoint y: 85, endPoint x: 155, endPoint y: 85, distance: 32.3
click at [155, 85] on input "FarmersOnlyFi" at bounding box center [181, 88] width 57 height 6
click at [190, 88] on input "FarmerOnlyFi" at bounding box center [181, 88] width 57 height 6
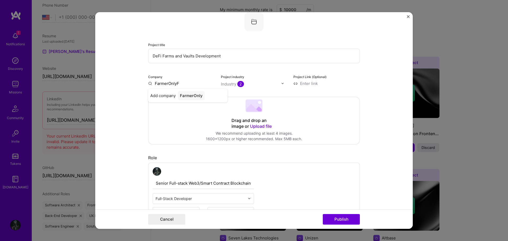
type input "FarmerOnlyFi"
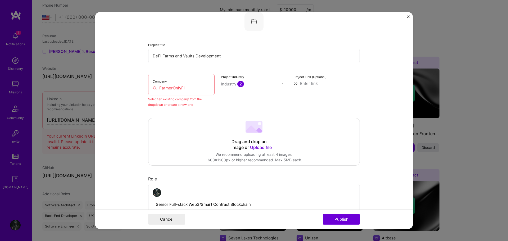
click at [194, 87] on input "FarmerOnlyFi" at bounding box center [181, 88] width 57 height 6
click at [186, 86] on input "FarmerOnlyFi" at bounding box center [181, 88] width 57 height 6
drag, startPoint x: 188, startPoint y: 87, endPoint x: 155, endPoint y: 89, distance: 32.6
click at [155, 89] on input "FarmerOnlyFi" at bounding box center [181, 88] width 57 height 6
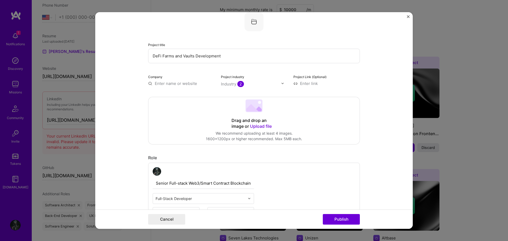
paste input "FarmerOnlyFi"
type input "FarmerOnlyFi"
click at [202, 96] on div "FarmerOnlyFi" at bounding box center [193, 95] width 30 height 9
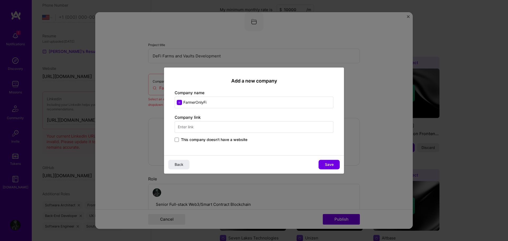
click at [217, 140] on span "This company doesn't have a website" at bounding box center [214, 139] width 66 height 5
click at [0, 0] on input "This company doesn't have a website" at bounding box center [0, 0] width 0 height 0
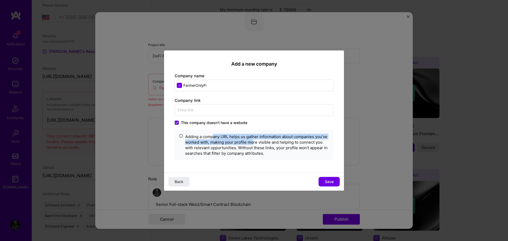
drag, startPoint x: 213, startPoint y: 137, endPoint x: 253, endPoint y: 143, distance: 40.9
click at [253, 143] on div "Adding a company URL helps us gather information about companies you’ve worked …" at bounding box center [257, 145] width 144 height 22
click at [259, 143] on div "Adding a company URL helps us gather information about companies you’ve worked …" at bounding box center [257, 145] width 144 height 22
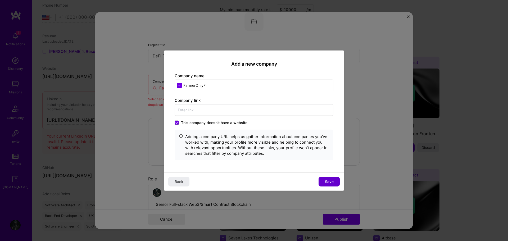
click at [331, 180] on span "Save" at bounding box center [329, 181] width 9 height 5
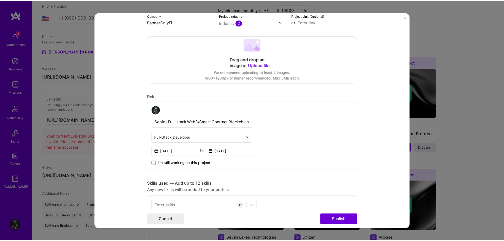
scroll to position [114, 0]
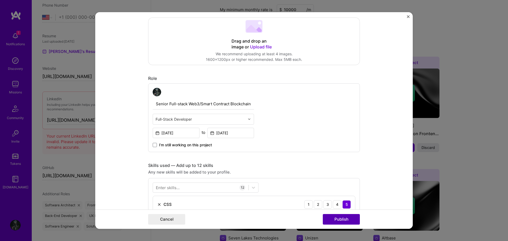
click at [338, 219] on button "Publish" at bounding box center [341, 219] width 37 height 11
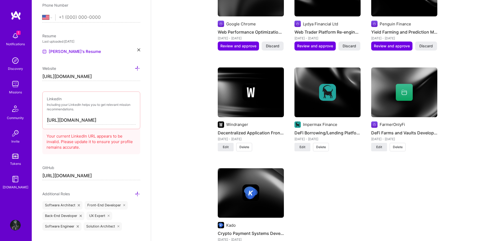
scroll to position [975, 0]
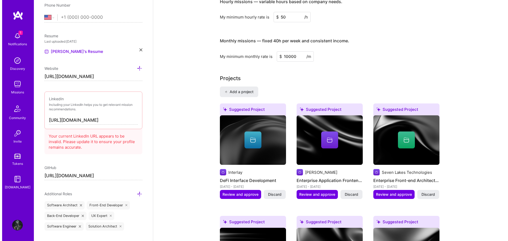
scroll to position [366, 0]
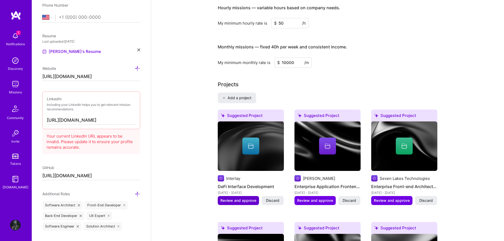
click at [243, 198] on span "Review and approve" at bounding box center [239, 200] width 36 height 5
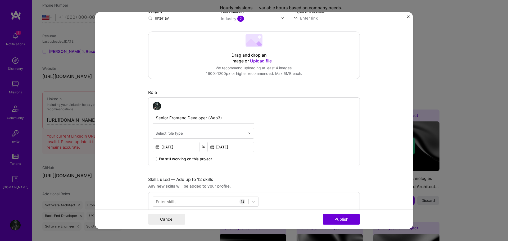
scroll to position [106, 0]
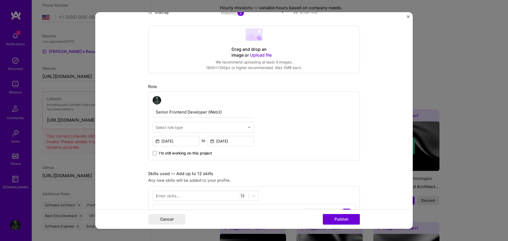
click at [207, 127] on input "text" at bounding box center [201, 128] width 90 height 6
type input "front"
click at [195, 143] on div "Front-End Developer" at bounding box center [203, 142] width 98 height 10
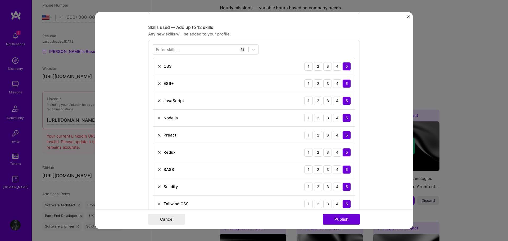
scroll to position [265, 0]
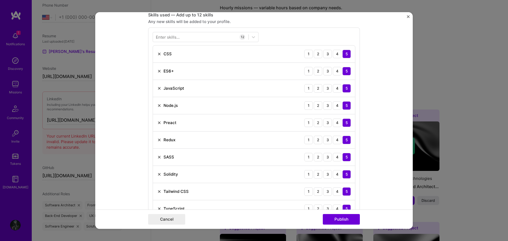
click at [158, 122] on img at bounding box center [159, 123] width 4 height 4
click at [158, 140] on img at bounding box center [159, 140] width 4 height 4
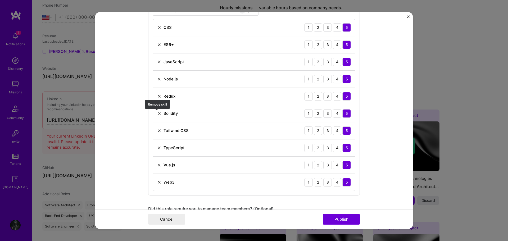
click at [157, 114] on img at bounding box center [159, 113] width 4 height 4
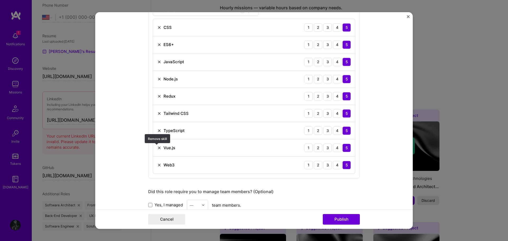
click at [157, 147] on img at bounding box center [159, 148] width 4 height 4
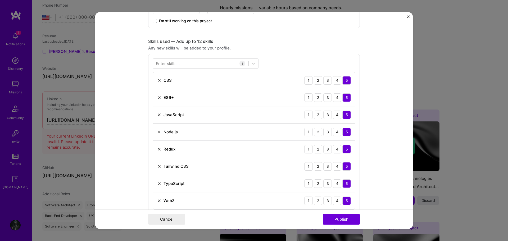
scroll to position [212, 0]
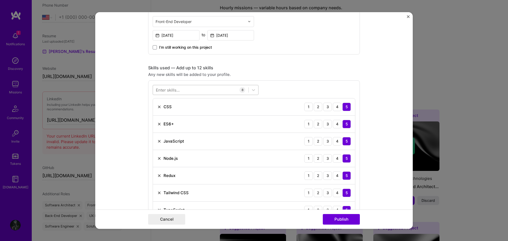
click at [182, 91] on div at bounding box center [201, 90] width 96 height 9
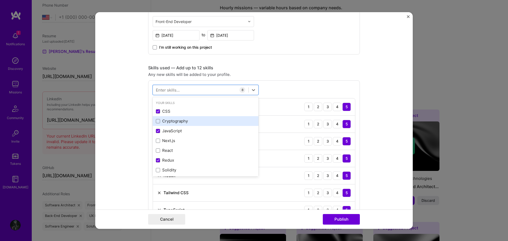
click at [181, 121] on div "Cryptography" at bounding box center [206, 121] width 100 height 6
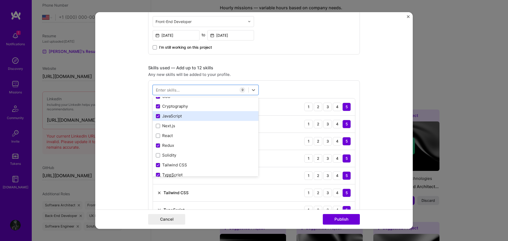
scroll to position [26, 0]
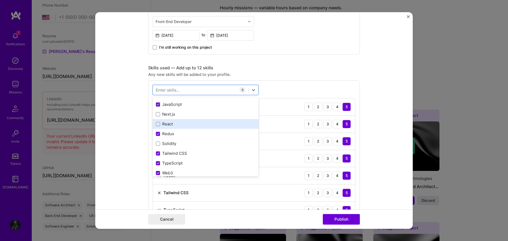
click at [177, 124] on div "React" at bounding box center [206, 124] width 100 height 6
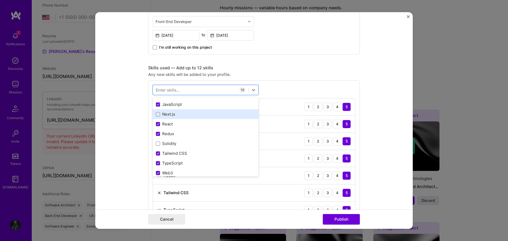
click at [178, 115] on div "Next.js" at bounding box center [206, 114] width 100 height 6
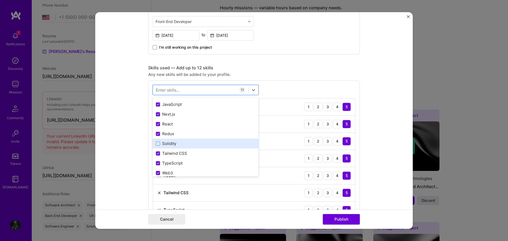
scroll to position [53, 0]
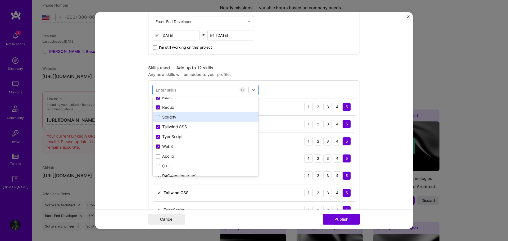
click at [184, 115] on div "Solidity" at bounding box center [206, 117] width 100 height 6
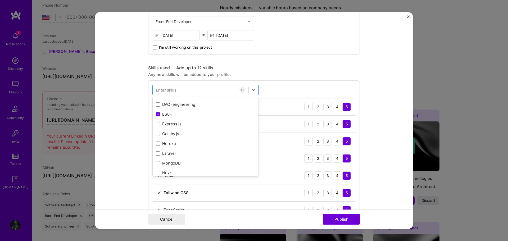
scroll to position [132, 0]
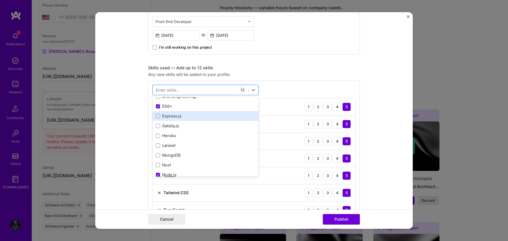
click at [186, 117] on div "Express.js" at bounding box center [206, 116] width 100 height 6
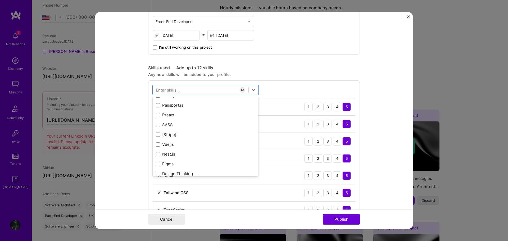
scroll to position [238, 0]
click at [287, 65] on div "Skills used — Add up to 12 skills" at bounding box center [254, 68] width 212 height 6
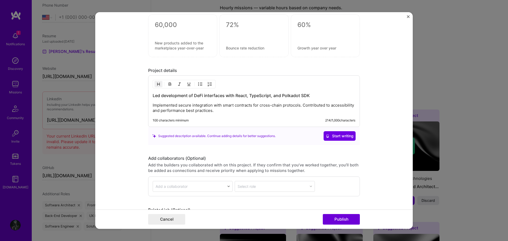
scroll to position [636, 0]
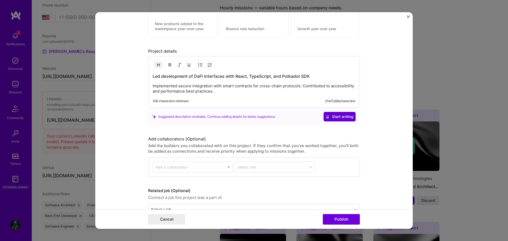
click at [332, 118] on span "Start writing" at bounding box center [340, 116] width 28 height 5
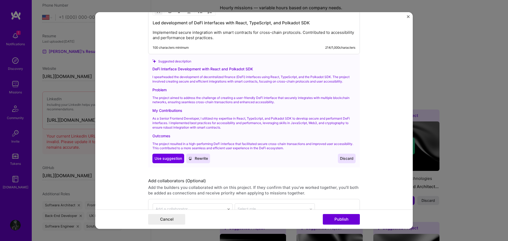
scroll to position [715, 0]
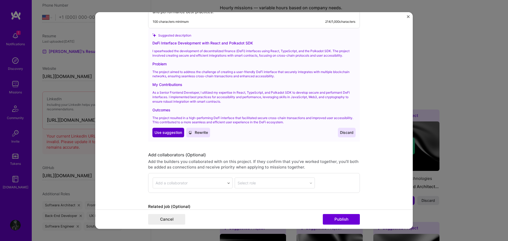
click at [163, 131] on span "Use suggestion" at bounding box center [169, 132] width 28 height 5
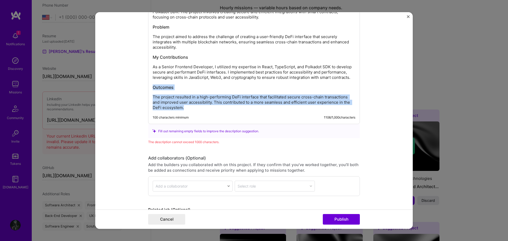
drag, startPoint x: 197, startPoint y: 110, endPoint x: 149, endPoint y: 87, distance: 53.4
click at [149, 87] on div "DeFi Interface Development with React and Polkadot SDK I spearheaded the develo…" at bounding box center [254, 50] width 212 height 147
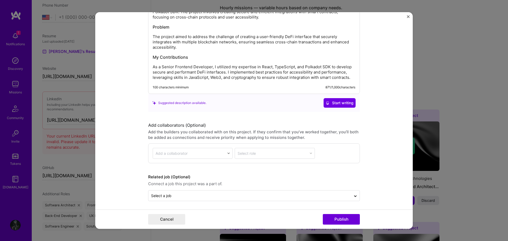
scroll to position [716, 0]
click at [345, 218] on button "Publish" at bounding box center [341, 219] width 37 height 11
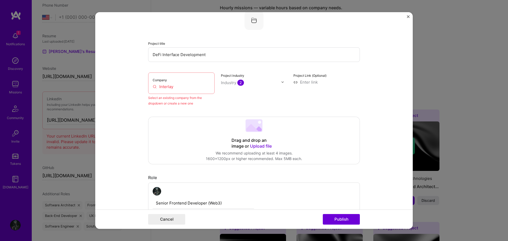
scroll to position [35, 0]
click at [182, 86] on input "Interlay" at bounding box center [181, 88] width 57 height 6
click at [167, 89] on input "Interlay" at bounding box center [181, 88] width 57 height 6
drag, startPoint x: 177, startPoint y: 89, endPoint x: 156, endPoint y: 89, distance: 20.9
click at [156, 89] on input "Interlay" at bounding box center [181, 88] width 57 height 6
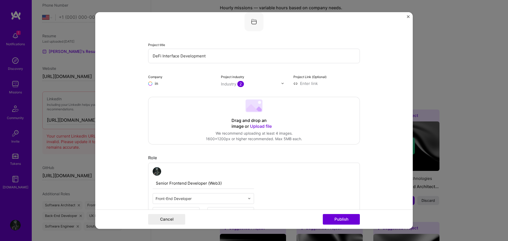
type input "i"
type input "n"
type input "Interlay"
click at [164, 94] on span "Add company" at bounding box center [162, 96] width 25 height 6
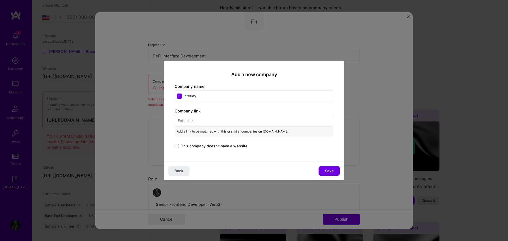
click at [214, 121] on input "text" at bounding box center [254, 121] width 159 height 12
paste input "[URL][DOMAIN_NAME]"
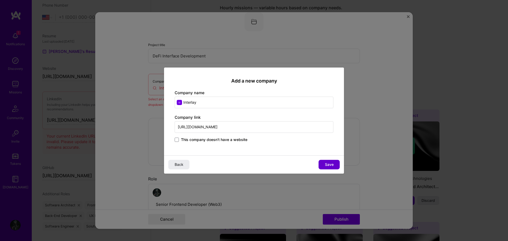
type input "[URL][DOMAIN_NAME]"
click at [324, 165] on button "Save" at bounding box center [329, 165] width 21 height 10
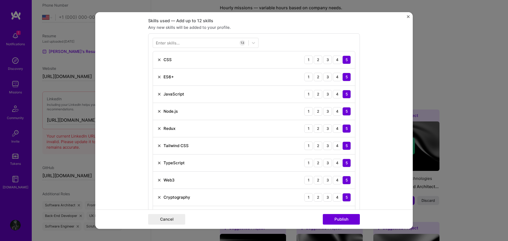
scroll to position [247, 0]
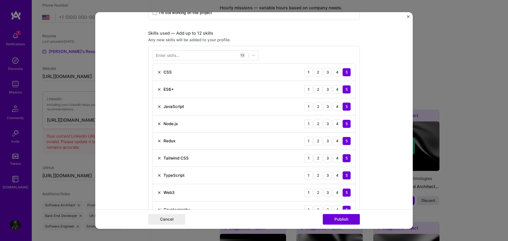
click at [158, 89] on img at bounding box center [159, 89] width 4 height 4
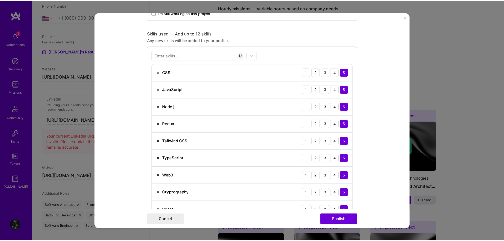
scroll to position [432, 0]
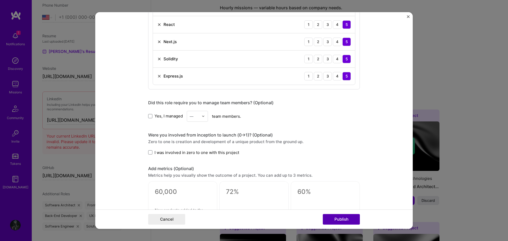
click at [337, 221] on button "Publish" at bounding box center [341, 219] width 37 height 11
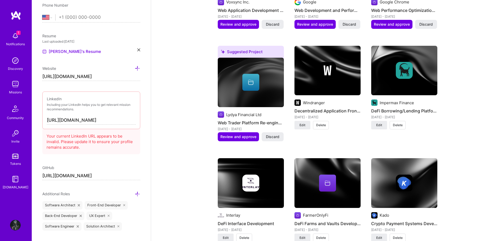
scroll to position [922, 0]
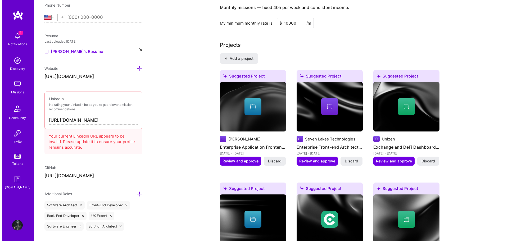
scroll to position [419, 0]
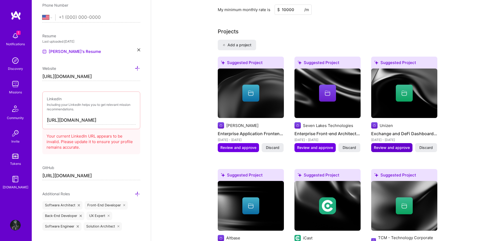
click at [399, 145] on span "Review and approve" at bounding box center [392, 147] width 36 height 5
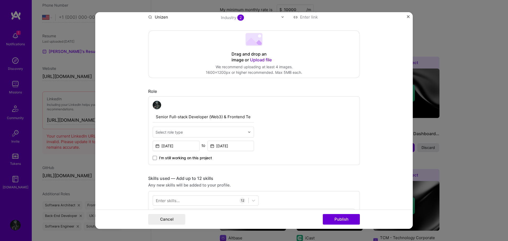
scroll to position [106, 0]
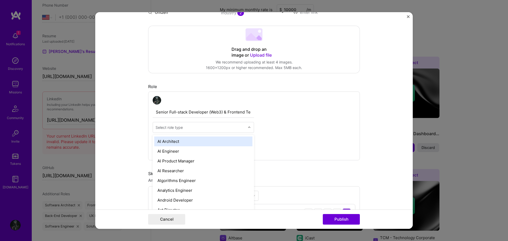
click at [223, 127] on input "text" at bounding box center [201, 128] width 90 height 6
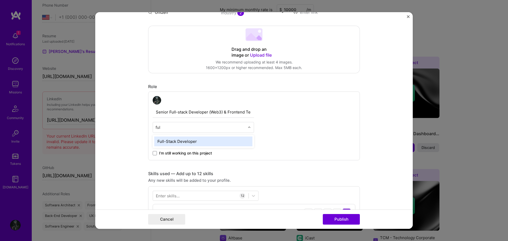
type input "full"
click at [202, 143] on div "Full-Stack Developer" at bounding box center [203, 142] width 98 height 10
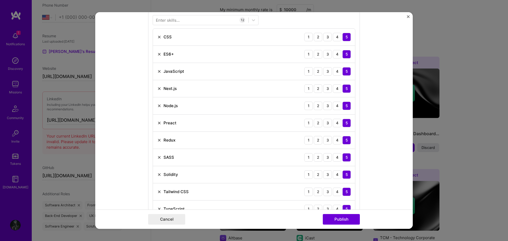
scroll to position [291, 0]
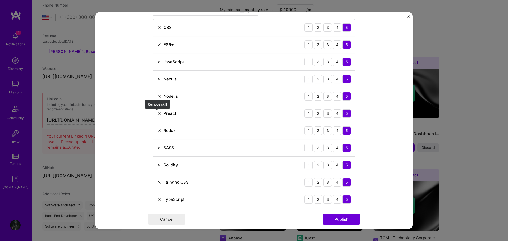
click at [157, 113] on img at bounding box center [159, 113] width 4 height 4
click at [159, 113] on img at bounding box center [159, 113] width 4 height 4
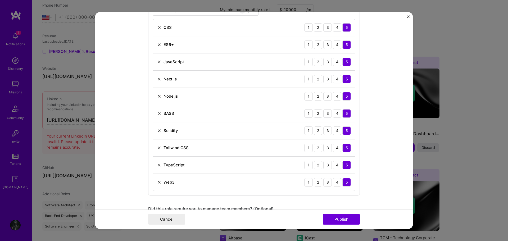
click at [159, 114] on img at bounding box center [159, 113] width 4 height 4
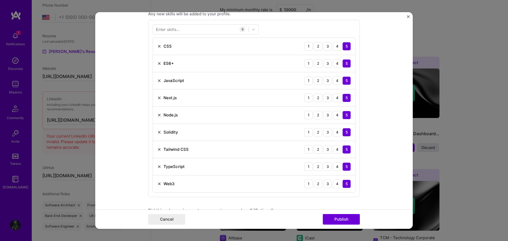
scroll to position [212, 0]
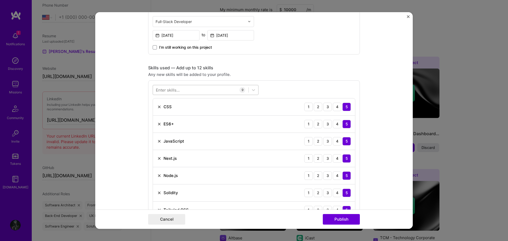
click at [195, 89] on div at bounding box center [201, 90] width 96 height 9
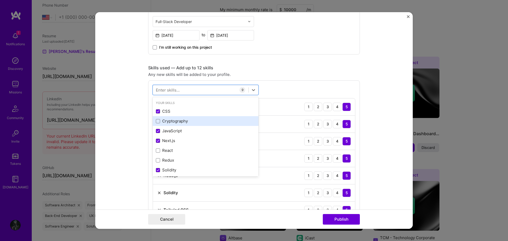
click at [184, 120] on div "Cryptography" at bounding box center [206, 121] width 100 height 6
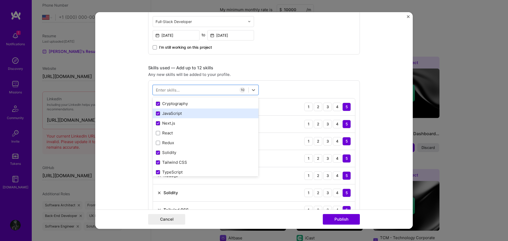
scroll to position [26, 0]
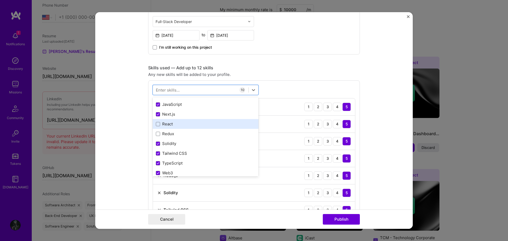
click at [184, 128] on div "React" at bounding box center [206, 124] width 106 height 10
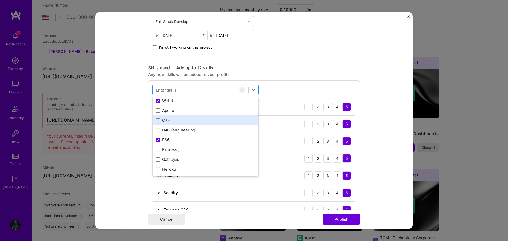
scroll to position [106, 0]
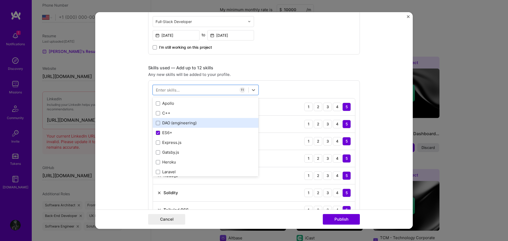
click at [187, 124] on div "DAO (engineering)" at bounding box center [206, 123] width 100 height 6
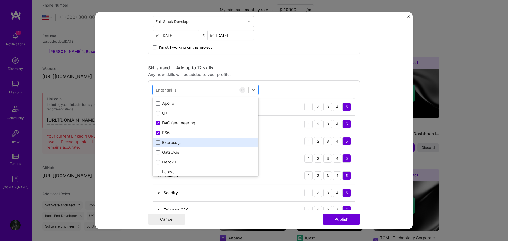
click at [185, 141] on div "Express.js" at bounding box center [206, 143] width 100 height 6
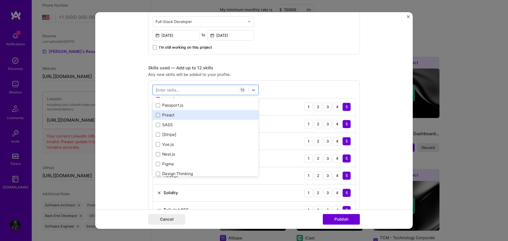
scroll to position [238, 0]
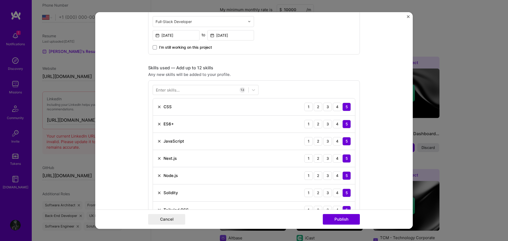
click at [290, 84] on div "Enter skills... 13 CSS 1 2 3 4 5 ES6+ 1 2 3 4 5 JavaScript 1 2 3 4 5 Next.js 1 …" at bounding box center [254, 204] width 212 height 246
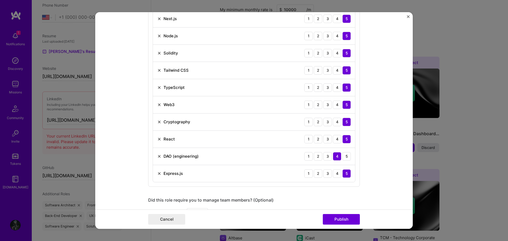
scroll to position [344, 0]
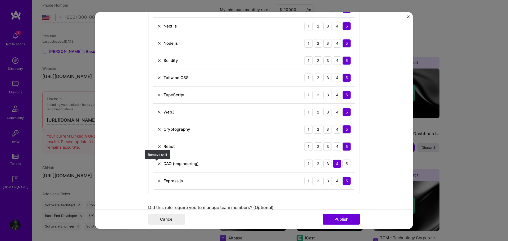
click at [157, 163] on img at bounding box center [159, 164] width 4 height 4
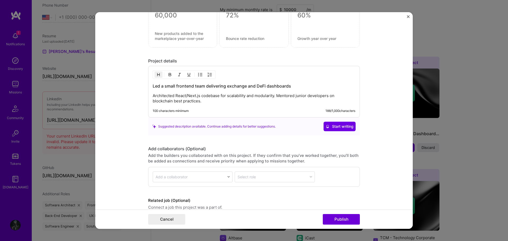
scroll to position [609, 0]
click at [333, 126] on span "Start writing" at bounding box center [340, 125] width 28 height 5
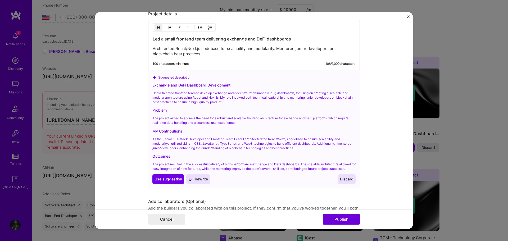
scroll to position [662, 0]
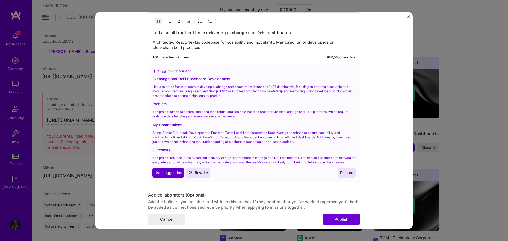
click at [166, 170] on span "Use suggestion" at bounding box center [169, 172] width 28 height 5
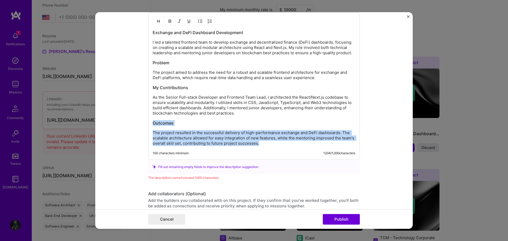
drag, startPoint x: 264, startPoint y: 144, endPoint x: 149, endPoint y: 118, distance: 117.9
click at [149, 118] on div "Exchange and DeFi Dashboard Development I led a talented frontend team to devel…" at bounding box center [254, 85] width 212 height 147
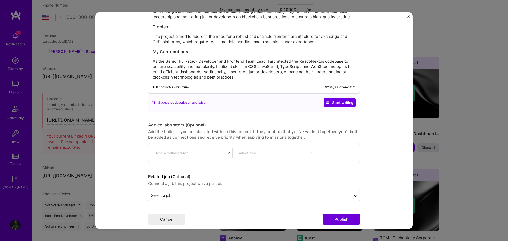
scroll to position [699, 0]
click at [346, 217] on button "Publish" at bounding box center [341, 219] width 37 height 11
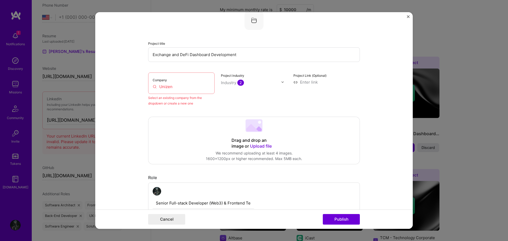
scroll to position [35, 0]
click at [185, 85] on div "Company Unizen" at bounding box center [181, 84] width 66 height 21
click at [174, 91] on div "Company Unizen" at bounding box center [181, 84] width 66 height 21
click at [180, 89] on input "Unizen" at bounding box center [181, 88] width 57 height 6
drag, startPoint x: 182, startPoint y: 89, endPoint x: 155, endPoint y: 88, distance: 26.8
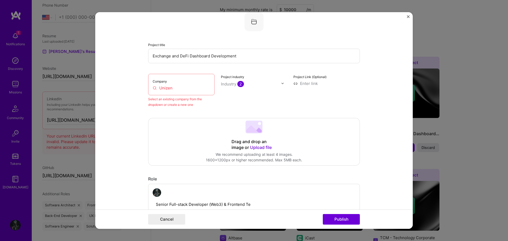
click at [155, 88] on input "Unizen" at bounding box center [181, 88] width 57 height 6
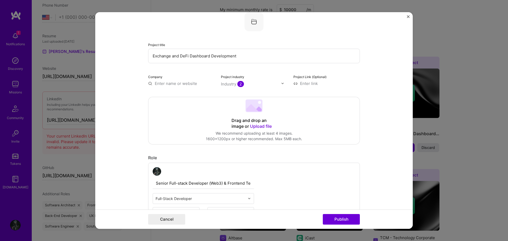
paste input "Unizen"
click at [175, 84] on input "Unizen" at bounding box center [181, 84] width 66 height 6
click at [183, 110] on div "Drag and drop an image or Upload file Upload file We recommend uploading at lea…" at bounding box center [254, 120] width 211 height 47
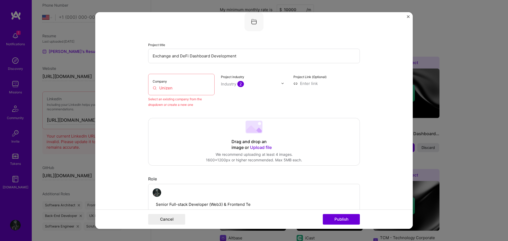
click at [178, 87] on input "Unizen" at bounding box center [181, 88] width 57 height 6
click at [163, 88] on input "Unizen" at bounding box center [181, 88] width 57 height 6
drag, startPoint x: 176, startPoint y: 88, endPoint x: 157, endPoint y: 88, distance: 19.9
click at [157, 88] on input "Unizen" at bounding box center [181, 88] width 57 height 6
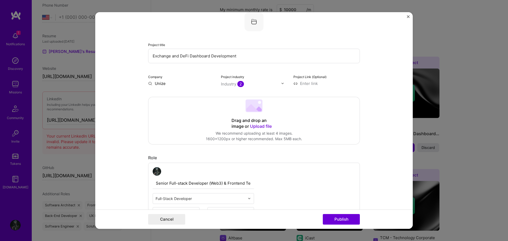
type input "Unizen"
click at [160, 93] on span "Add company" at bounding box center [162, 96] width 25 height 6
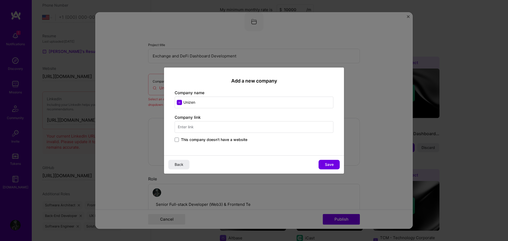
click at [202, 125] on input "text" at bounding box center [254, 127] width 159 height 12
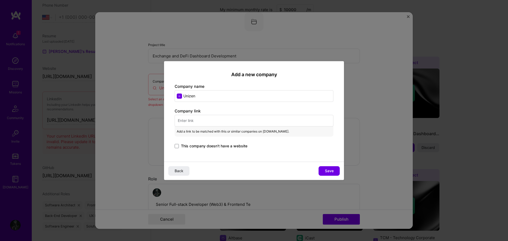
paste input "[URL][DOMAIN_NAME]"
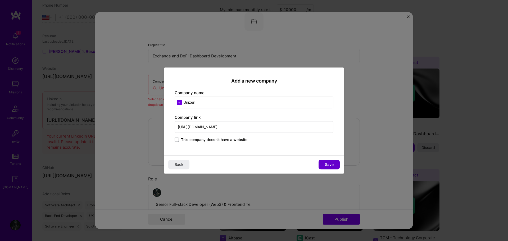
type input "[URL][DOMAIN_NAME]"
click at [331, 166] on span "Save" at bounding box center [329, 164] width 9 height 5
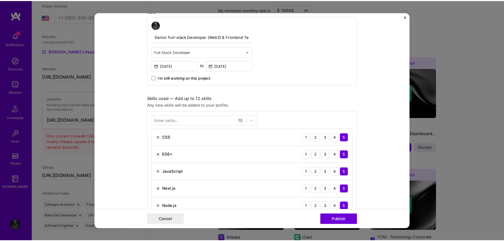
scroll to position [220, 0]
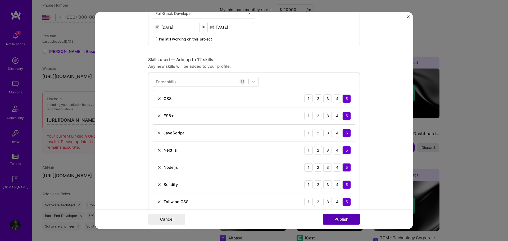
click at [335, 220] on button "Publish" at bounding box center [341, 219] width 37 height 11
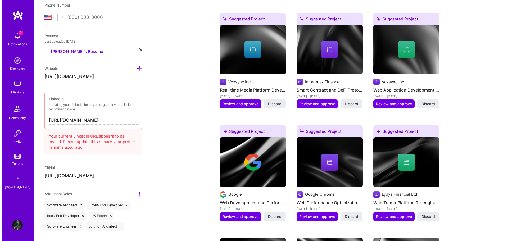
scroll to position [657, 0]
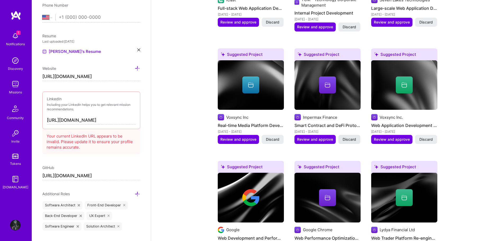
click at [348, 137] on span "Discard" at bounding box center [350, 139] width 14 height 5
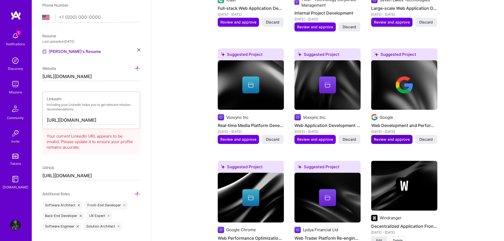
click at [389, 137] on span "Review and approve" at bounding box center [392, 139] width 36 height 5
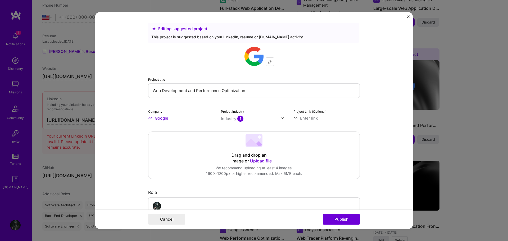
drag, startPoint x: 260, startPoint y: 92, endPoint x: 146, endPoint y: 92, distance: 113.9
click at [146, 92] on form "Editing suggested project This project is suggested based on your LinkedIn, res…" at bounding box center [254, 120] width 318 height 217
click at [269, 95] on input "Web Development and Performance Optimization" at bounding box center [254, 90] width 212 height 15
drag, startPoint x: 256, startPoint y: 91, endPoint x: 150, endPoint y: 91, distance: 105.4
click at [150, 91] on input "Web Development and Performance Optimization" at bounding box center [254, 90] width 212 height 15
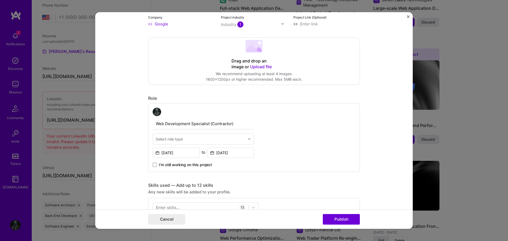
scroll to position [106, 0]
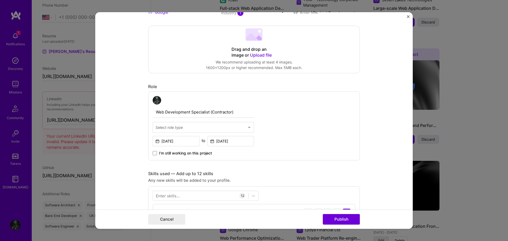
click at [238, 113] on input "Web Development Specialist (Contractor)" at bounding box center [203, 112] width 101 height 11
drag, startPoint x: 232, startPoint y: 113, endPoint x: 154, endPoint y: 113, distance: 77.9
click at [154, 113] on input "Web Development Specialist (Contractor)" at bounding box center [203, 112] width 101 height 11
paste input "Senior Full-stack Developer, Web Performance Expert & AI Engineer"
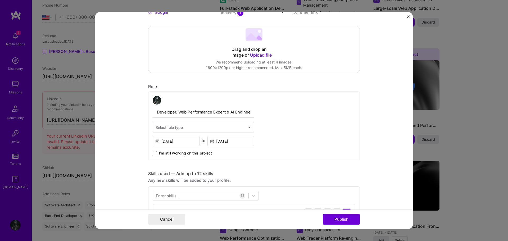
type input "Senior Full-stack Developer, Web Performance Expert & AI Engineer"
click at [226, 127] on input "text" at bounding box center [201, 128] width 90 height 6
type input "full"
click at [202, 139] on div "Full-Stack Developer" at bounding box center [203, 142] width 98 height 10
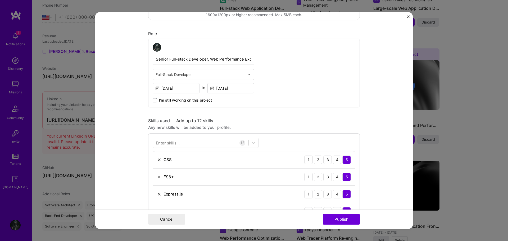
scroll to position [185, 0]
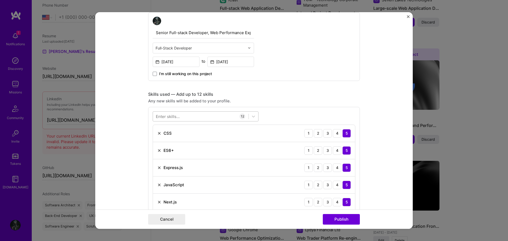
click at [209, 116] on div at bounding box center [201, 116] width 96 height 9
click at [299, 94] on div "Skills used — Add up to 12 skills" at bounding box center [254, 95] width 212 height 6
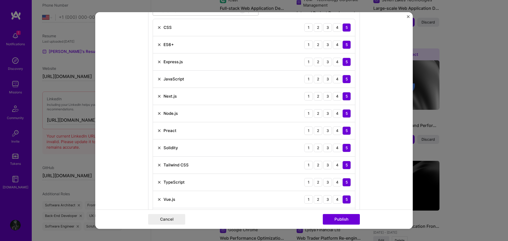
scroll to position [318, 0]
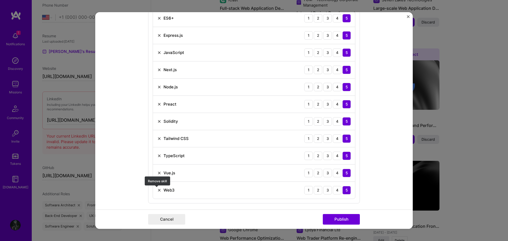
click at [157, 189] on img at bounding box center [159, 190] width 4 height 4
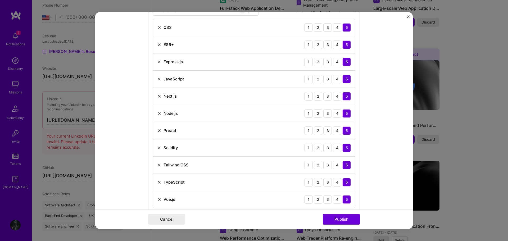
scroll to position [265, 0]
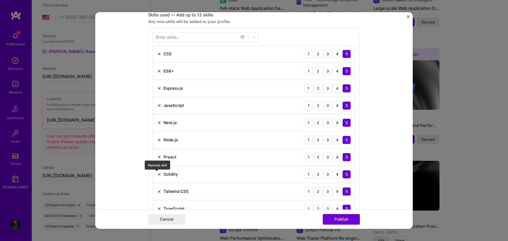
click at [158, 174] on img at bounding box center [159, 174] width 4 height 4
click at [157, 158] on img at bounding box center [159, 157] width 4 height 4
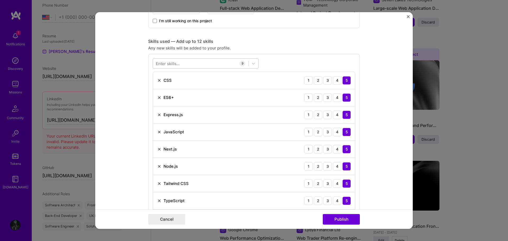
click at [183, 63] on div at bounding box center [201, 63] width 96 height 9
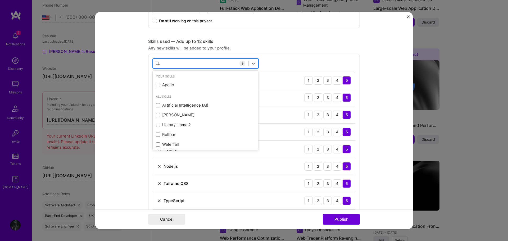
type input "L"
type input "l"
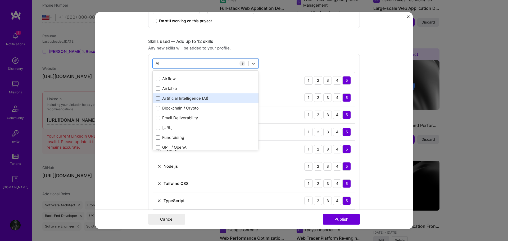
click at [203, 96] on div "Artificial Intelligence (AI)" at bounding box center [206, 99] width 100 height 6
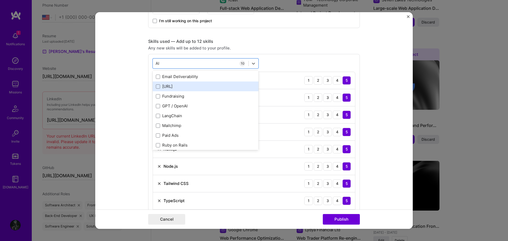
scroll to position [79, 0]
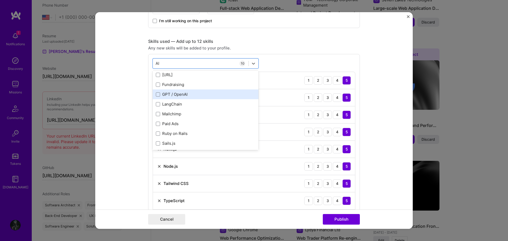
click at [209, 94] on div "GPT / OpenAI" at bounding box center [206, 95] width 100 height 6
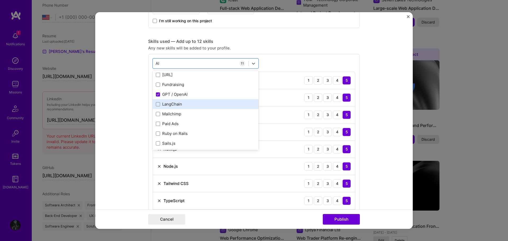
scroll to position [101, 0]
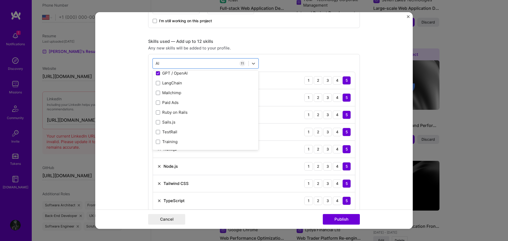
type input "AI"
click at [302, 57] on div "AI AI 11 CSS 1 2 3 4 5 ES6+ 1 2 3 4 5 Express.js 1 2 3 4 5 JavaScript 1 2 3 4 5…" at bounding box center [254, 160] width 212 height 212
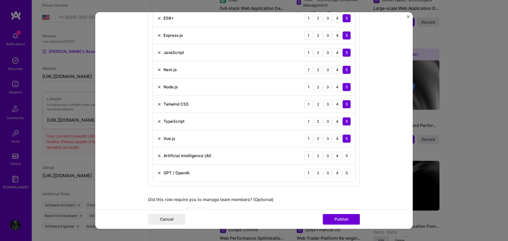
scroll to position [344, 0]
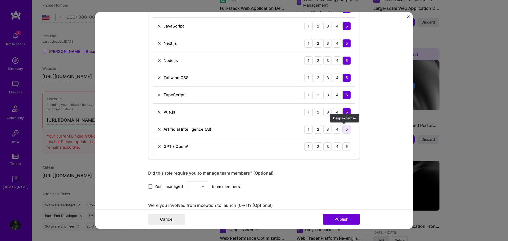
click at [345, 131] on div "5" at bounding box center [347, 129] width 8 height 8
click at [346, 148] on div "5" at bounding box center [347, 146] width 8 height 8
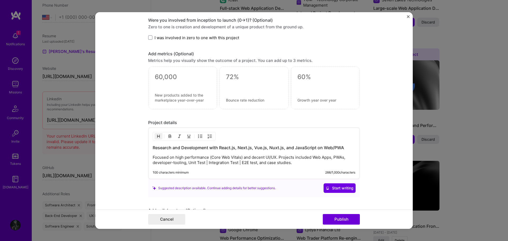
scroll to position [583, 0]
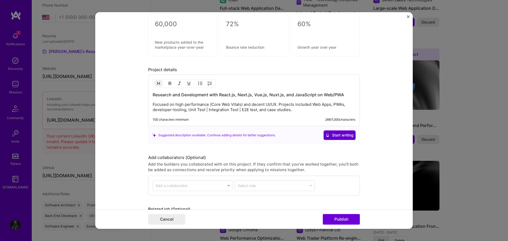
click at [338, 137] on span "Start writing" at bounding box center [340, 135] width 28 height 5
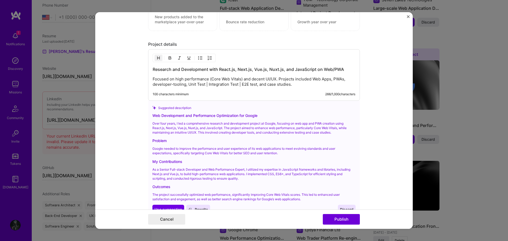
scroll to position [662, 0]
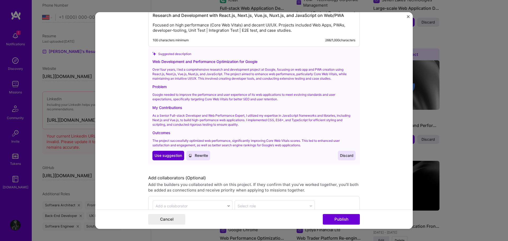
click at [167, 155] on span "Use suggestion" at bounding box center [169, 155] width 28 height 5
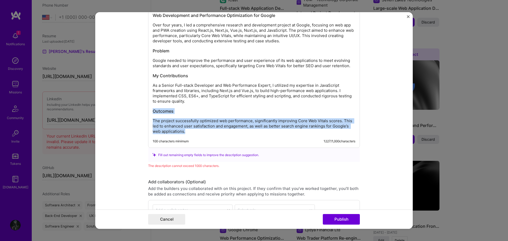
drag, startPoint x: 193, startPoint y: 132, endPoint x: 151, endPoint y: 113, distance: 46.6
click at [153, 113] on div "Web Development and Performance Optimization for Google Over four years, I led …" at bounding box center [254, 73] width 203 height 122
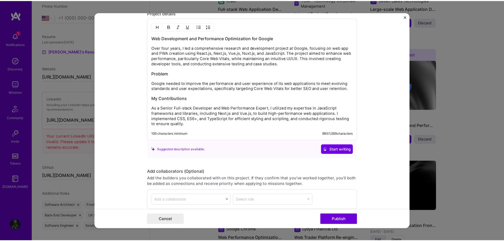
scroll to position [687, 0]
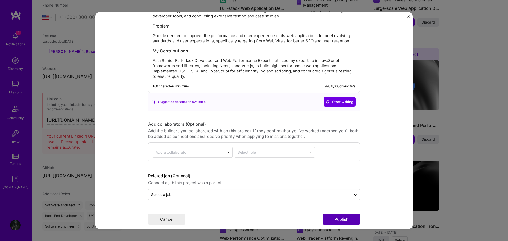
click at [342, 220] on button "Publish" at bounding box center [341, 219] width 37 height 11
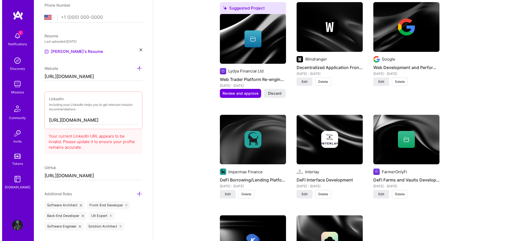
scroll to position [763, 0]
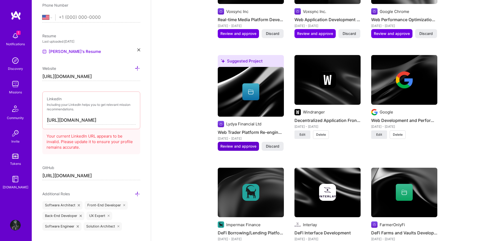
click at [234, 144] on span "Review and approve" at bounding box center [239, 146] width 36 height 5
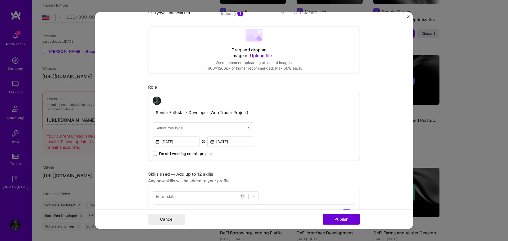
scroll to position [106, 0]
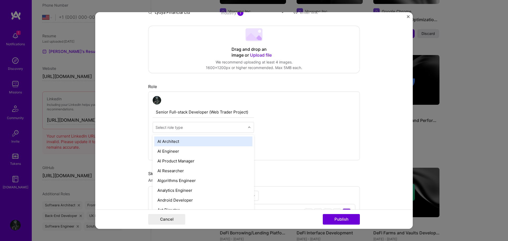
click at [218, 128] on input "text" at bounding box center [201, 128] width 90 height 6
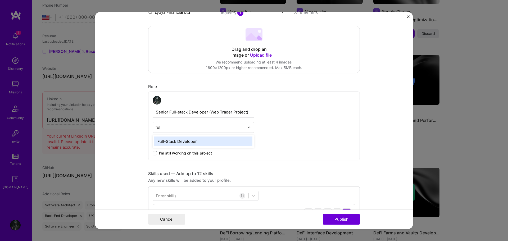
type input "full"
click at [221, 141] on div "Full-Stack Developer" at bounding box center [203, 142] width 98 height 10
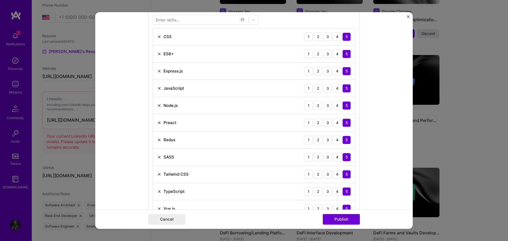
scroll to position [291, 0]
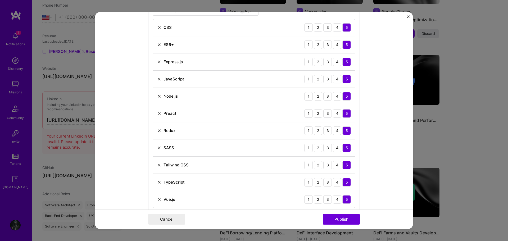
click at [157, 112] on img at bounding box center [159, 113] width 4 height 4
click at [157, 114] on img at bounding box center [159, 113] width 4 height 4
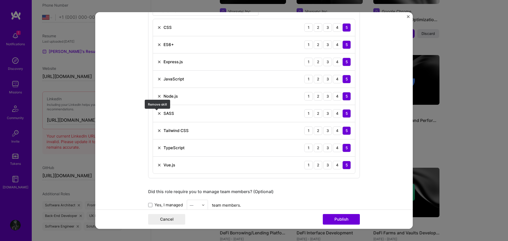
click at [158, 114] on img at bounding box center [159, 113] width 4 height 4
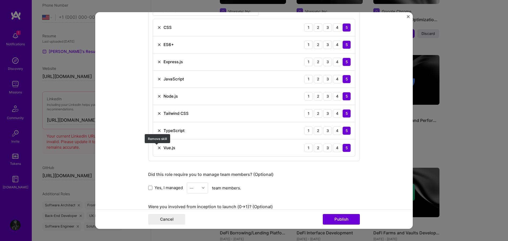
click at [159, 149] on img at bounding box center [159, 148] width 4 height 4
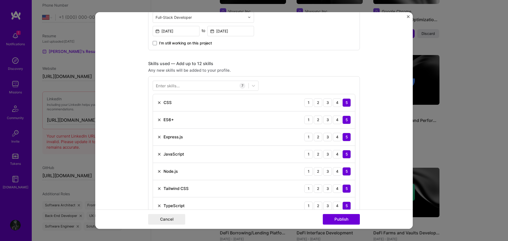
scroll to position [212, 0]
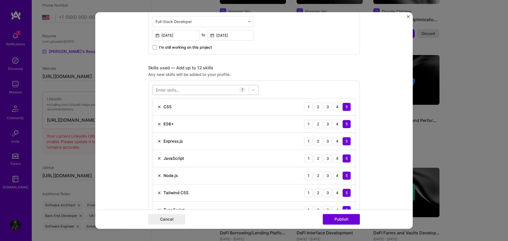
click at [207, 90] on div at bounding box center [201, 90] width 96 height 9
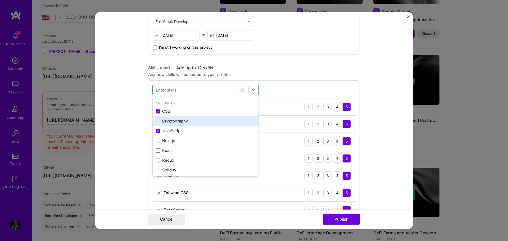
scroll to position [26, 0]
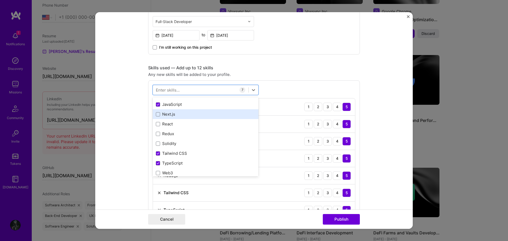
click at [175, 117] on div "Next.js" at bounding box center [206, 114] width 100 height 6
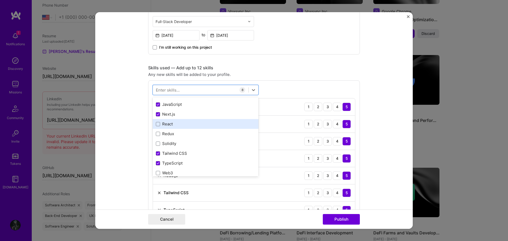
click at [175, 124] on div "React" at bounding box center [206, 124] width 100 height 6
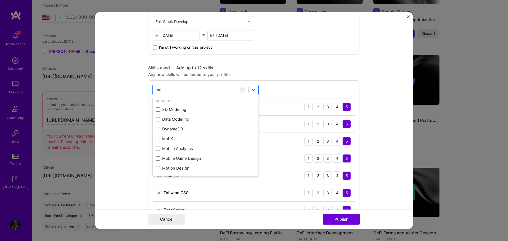
scroll to position [0, 0]
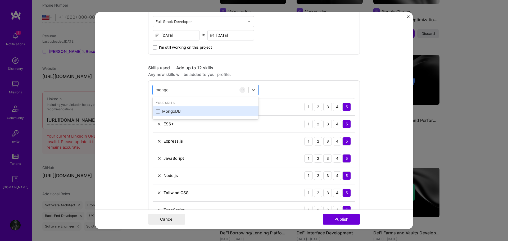
click at [190, 111] on div "MongoDB" at bounding box center [206, 112] width 100 height 6
type input "mongo"
click at [280, 80] on div "Skills used — Add up to 12 skills Any new skills will be added to your profile.…" at bounding box center [254, 170] width 212 height 210
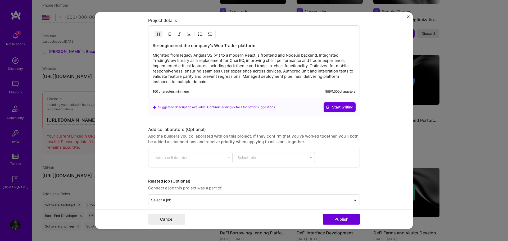
scroll to position [620, 0]
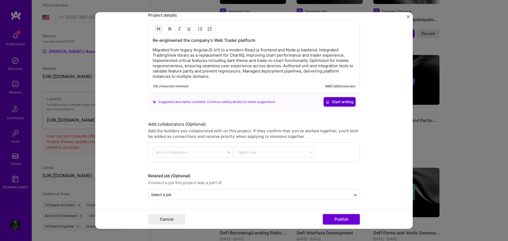
click at [336, 102] on span "Start writing" at bounding box center [340, 101] width 28 height 5
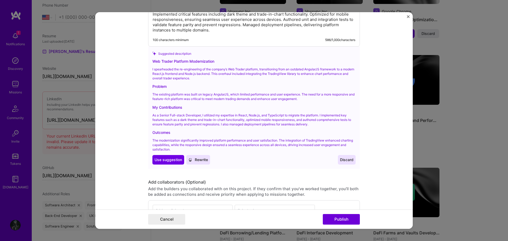
scroll to position [699, 0]
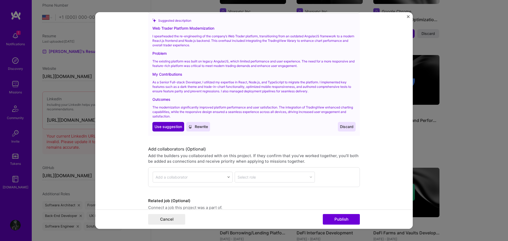
click at [173, 125] on span "Use suggestion" at bounding box center [169, 126] width 28 height 5
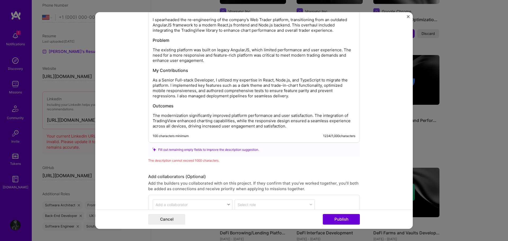
scroll to position [650, 0]
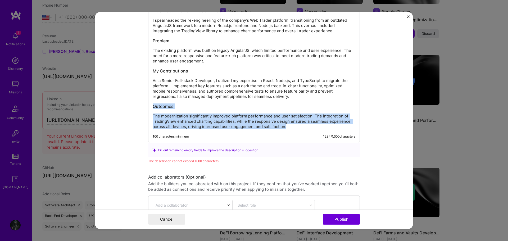
drag, startPoint x: 287, startPoint y: 126, endPoint x: 151, endPoint y: 102, distance: 137.7
click at [153, 102] on div "Web Trader Platform Modernization I spearheaded the re-engineering of the compa…" at bounding box center [254, 69] width 203 height 122
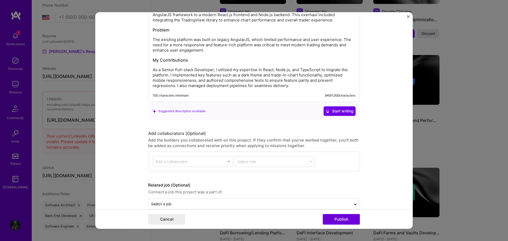
scroll to position [670, 0]
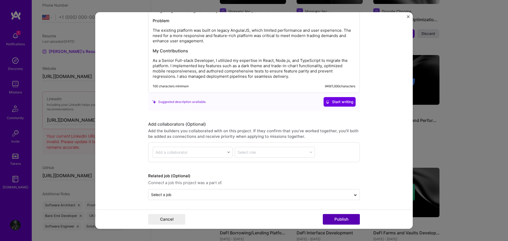
click at [337, 218] on button "Publish" at bounding box center [341, 219] width 37 height 11
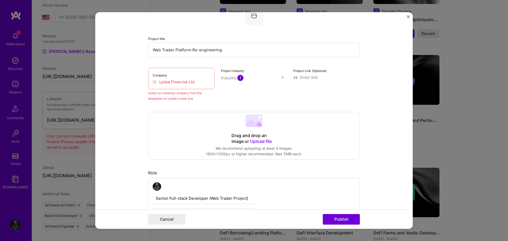
scroll to position [35, 0]
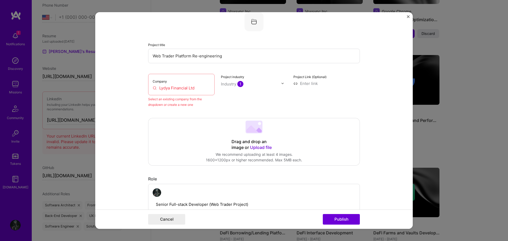
click at [191, 88] on input "Lydya Financial Ltd" at bounding box center [181, 88] width 57 height 6
click at [199, 88] on input "Lydya Financial Ltd" at bounding box center [181, 88] width 57 height 6
drag, startPoint x: 199, startPoint y: 88, endPoint x: 150, endPoint y: 88, distance: 48.7
click at [150, 88] on div "Company Lydya Financial Ltd" at bounding box center [181, 84] width 66 height 21
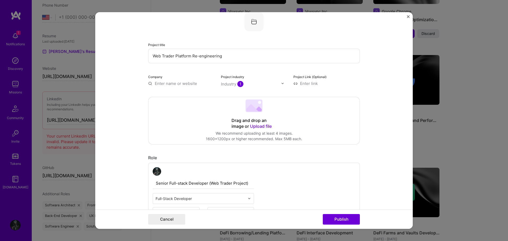
paste input "Lydya Financial Ltd"
type input "Lydya Financial Ltd"
click at [168, 97] on span "Add company" at bounding box center [162, 96] width 25 height 6
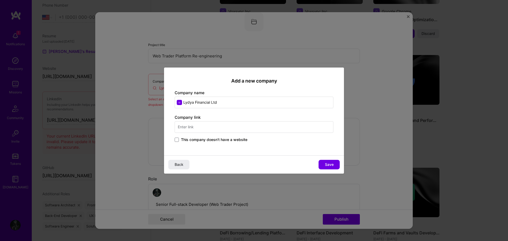
click at [220, 128] on input "text" at bounding box center [254, 127] width 159 height 12
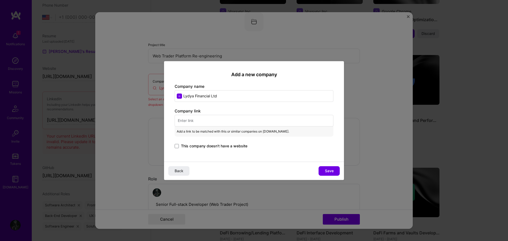
paste input "[URL][DOMAIN_NAME]"
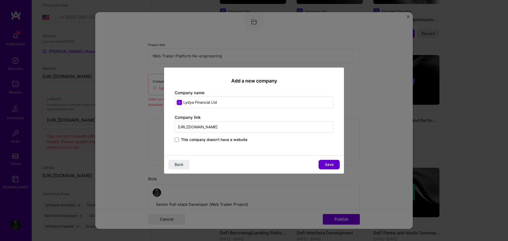
type input "[URL][DOMAIN_NAME]"
click at [331, 168] on button "Save" at bounding box center [329, 165] width 21 height 10
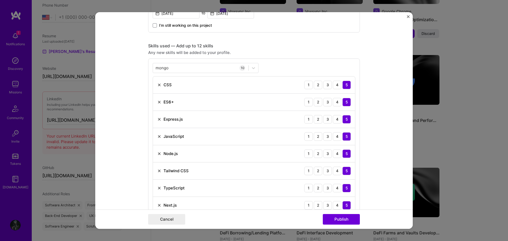
scroll to position [247, 0]
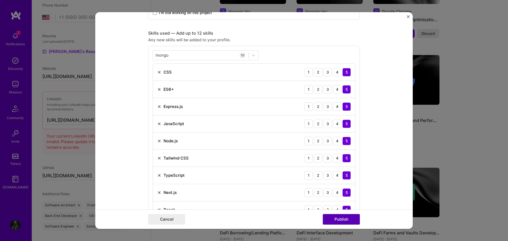
click at [342, 220] on button "Publish" at bounding box center [341, 219] width 37 height 11
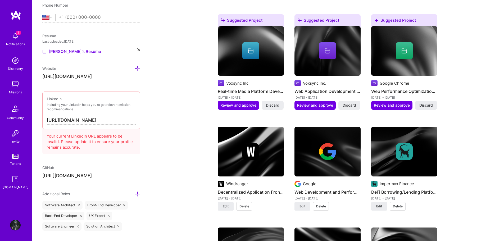
scroll to position [657, 0]
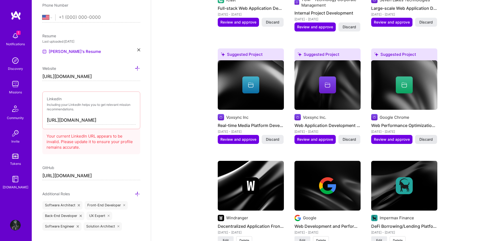
click at [426, 137] on span "Discard" at bounding box center [427, 139] width 14 height 5
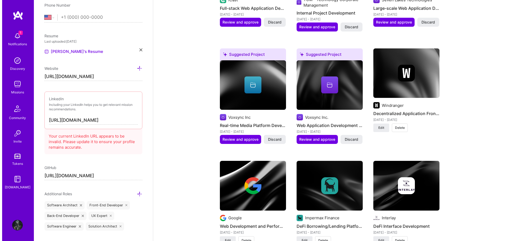
scroll to position [631, 0]
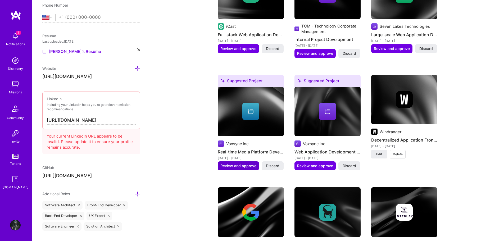
click at [241, 163] on span "Review and approve" at bounding box center [239, 165] width 36 height 5
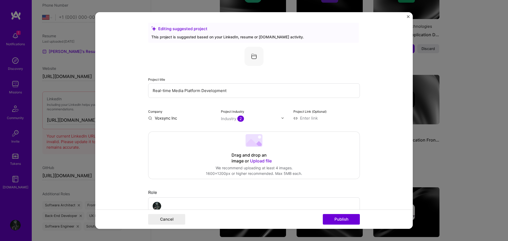
click at [243, 89] on input "Real-time Media Platform Development" at bounding box center [254, 90] width 212 height 15
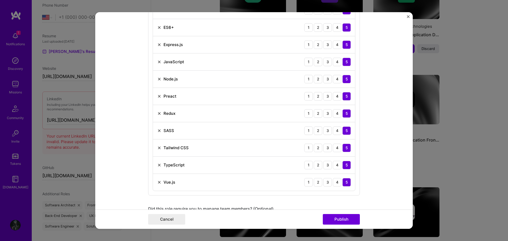
scroll to position [318, 0]
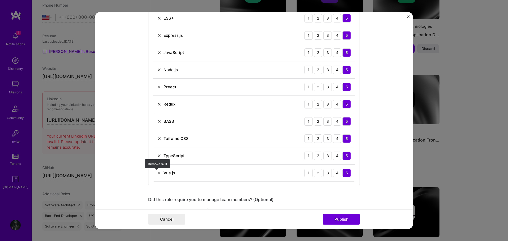
click at [158, 174] on img at bounding box center [159, 173] width 4 height 4
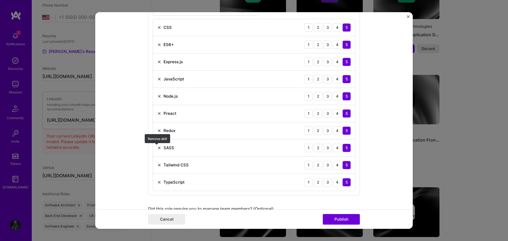
click at [159, 148] on img at bounding box center [159, 148] width 4 height 4
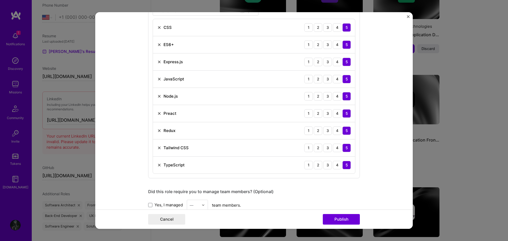
click at [157, 113] on img at bounding box center [159, 113] width 4 height 4
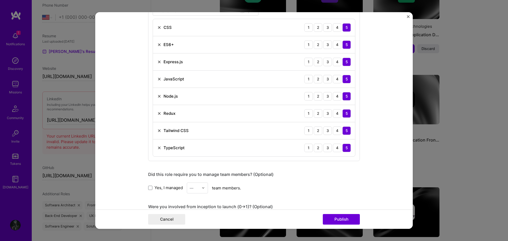
scroll to position [265, 0]
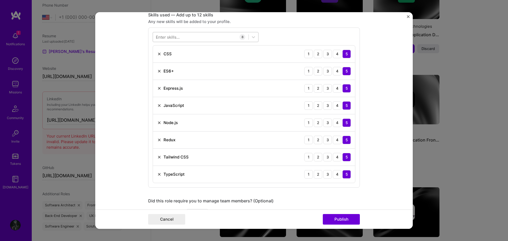
click at [203, 35] on div at bounding box center [201, 37] width 96 height 9
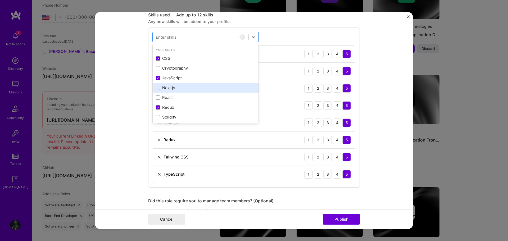
click at [182, 86] on div "Next.js" at bounding box center [206, 88] width 100 height 6
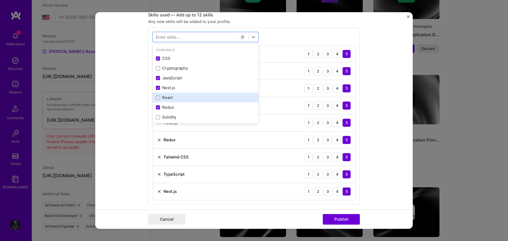
click at [179, 97] on div "React" at bounding box center [206, 98] width 100 height 6
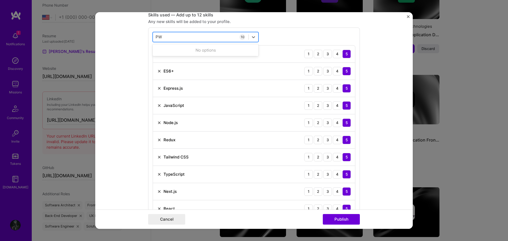
scroll to position [0, 0]
type input "P"
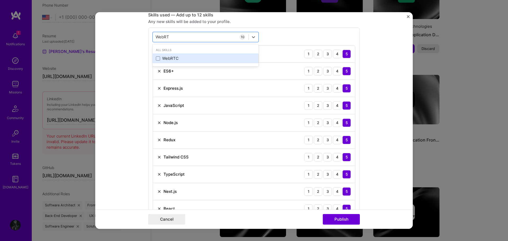
click at [178, 59] on div "WebRTC" at bounding box center [206, 59] width 100 height 6
type input "WebRT"
click at [284, 37] on div "WebRT WebRT 11 CSS 1 2 3 4 5 ES6+ 1 2 3 4 5 Express.js 1 2 3 4 5 JavaScript 1 2…" at bounding box center [254, 134] width 212 height 212
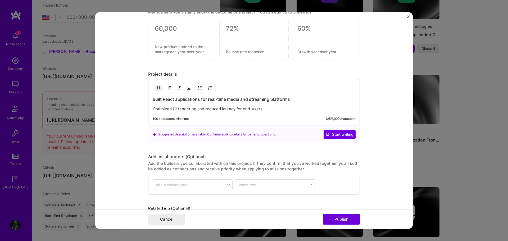
scroll to position [583, 0]
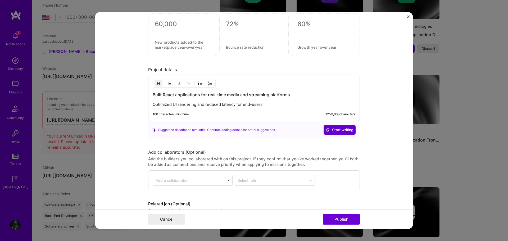
click at [338, 129] on span "Start writing" at bounding box center [340, 129] width 28 height 5
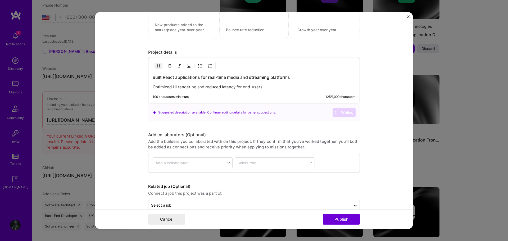
scroll to position [609, 0]
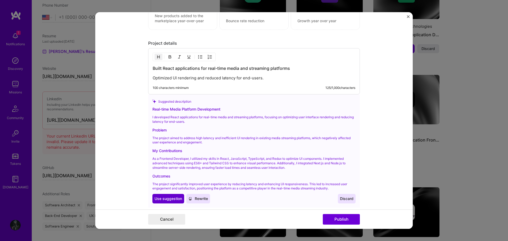
click at [165, 196] on span "Use suggestion" at bounding box center [169, 198] width 28 height 5
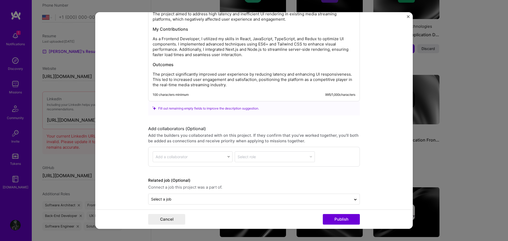
scroll to position [703, 0]
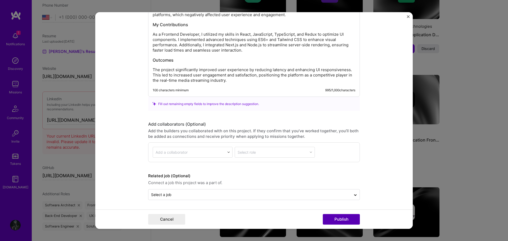
click at [340, 219] on button "Publish" at bounding box center [341, 219] width 37 height 11
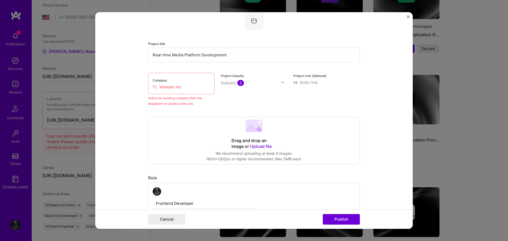
scroll to position [35, 0]
click at [190, 89] on input "Voxsync Inc" at bounding box center [181, 88] width 57 height 6
drag, startPoint x: 185, startPoint y: 87, endPoint x: 155, endPoint y: 87, distance: 29.9
click at [155, 87] on input "Voxsync Inc" at bounding box center [181, 88] width 57 height 6
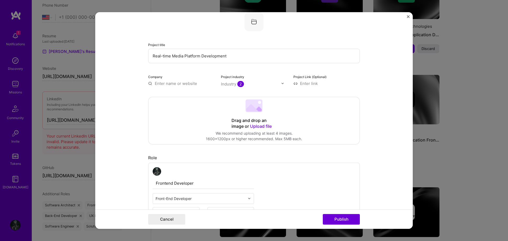
paste input "Voxsync Inc"
type input "Voxsync Inc"
click at [181, 84] on input "Voxsync Inc" at bounding box center [181, 84] width 66 height 6
click at [167, 95] on span "Add company" at bounding box center [162, 96] width 25 height 6
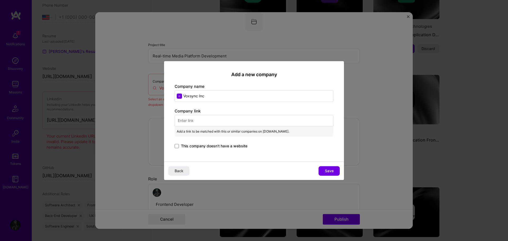
click at [209, 121] on input "text" at bounding box center [254, 121] width 159 height 12
paste input "[URL][DOMAIN_NAME]"
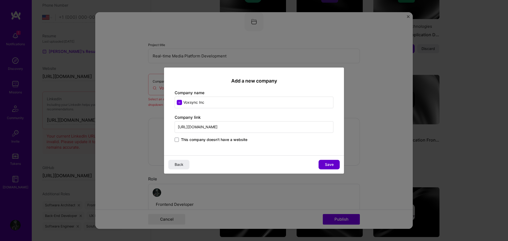
type input "[URL][DOMAIN_NAME]"
click at [332, 164] on span "Save" at bounding box center [329, 164] width 9 height 5
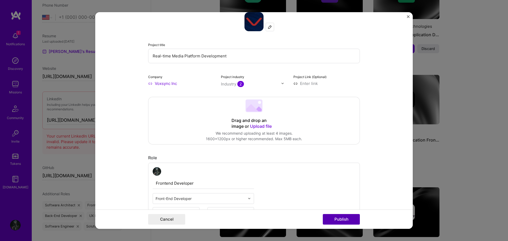
click at [342, 217] on button "Publish" at bounding box center [341, 219] width 37 height 11
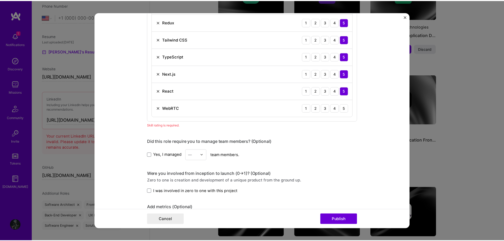
scroll to position [371, 0]
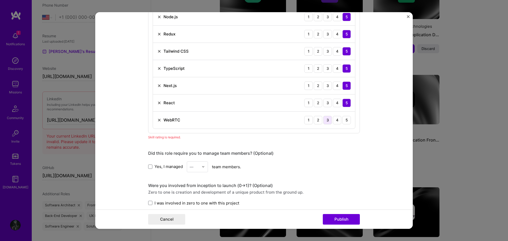
click at [326, 122] on div "3" at bounding box center [328, 120] width 8 height 8
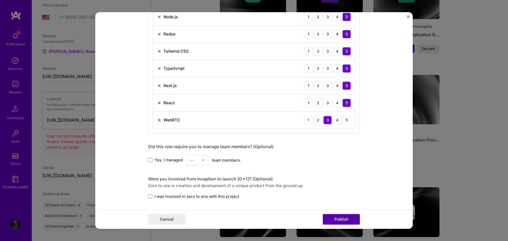
click at [344, 220] on button "Publish" at bounding box center [341, 219] width 37 height 11
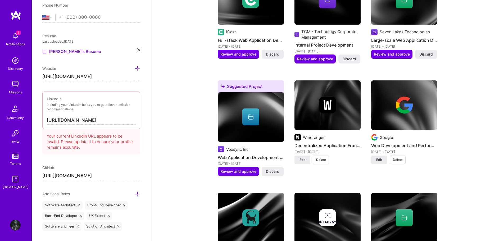
scroll to position [631, 0]
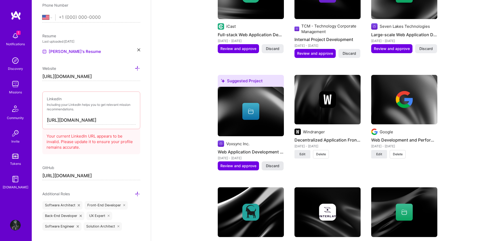
click at [276, 163] on span "Discard" at bounding box center [273, 165] width 14 height 5
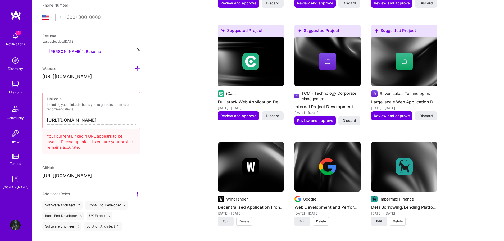
scroll to position [551, 0]
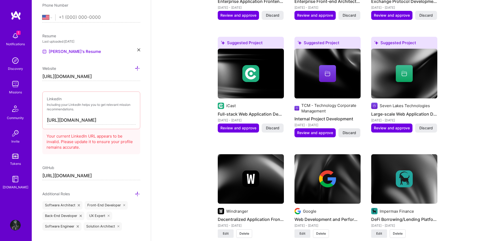
click at [351, 130] on span "Discard" at bounding box center [350, 132] width 14 height 5
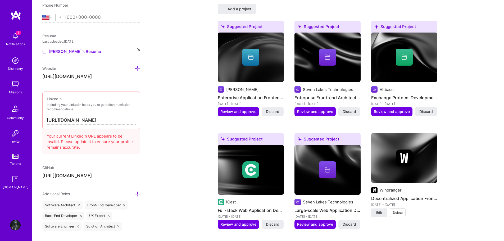
scroll to position [445, 0]
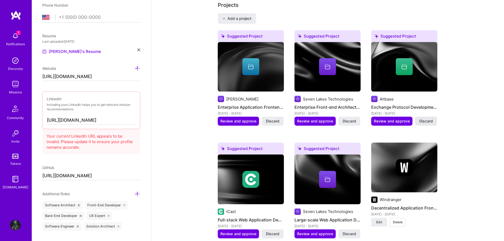
click at [426, 117] on button "Discard" at bounding box center [426, 121] width 22 height 9
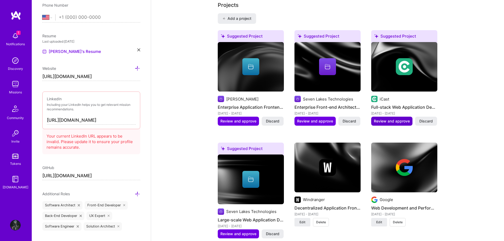
click at [394, 119] on span "Review and approve" at bounding box center [392, 121] width 36 height 5
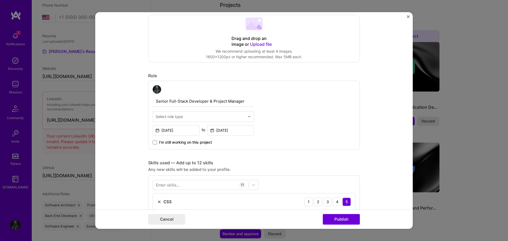
scroll to position [132, 0]
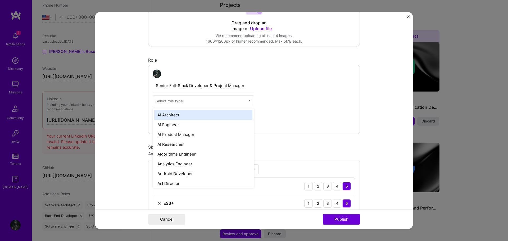
click at [184, 102] on input "text" at bounding box center [201, 101] width 90 height 6
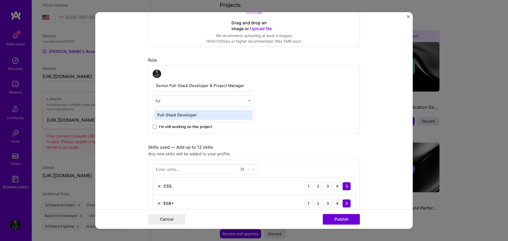
type input "full"
click at [196, 116] on div "Full-Stack Developer" at bounding box center [203, 115] width 98 height 10
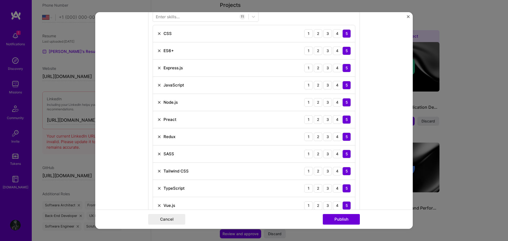
scroll to position [291, 0]
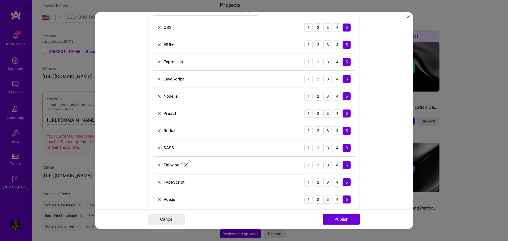
click at [158, 114] on img at bounding box center [159, 113] width 4 height 4
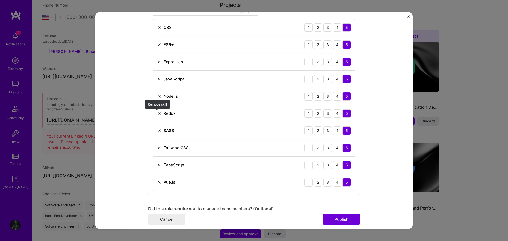
click at [158, 114] on img at bounding box center [159, 113] width 4 height 4
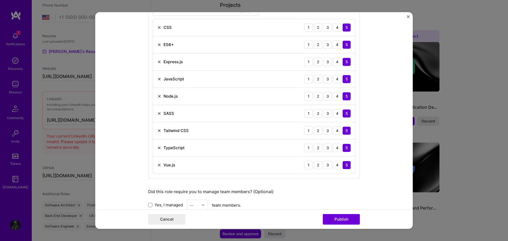
click at [157, 113] on img at bounding box center [159, 113] width 4 height 4
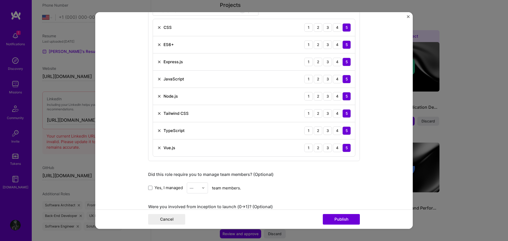
click at [158, 148] on img at bounding box center [159, 148] width 4 height 4
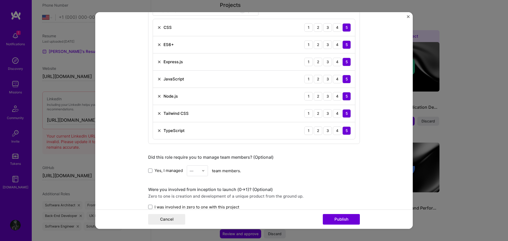
scroll to position [238, 0]
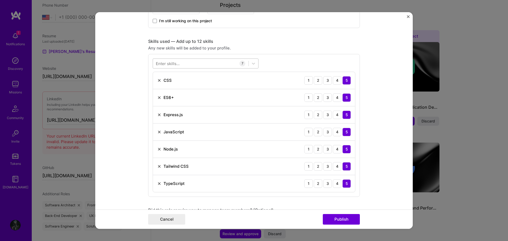
click at [202, 61] on div at bounding box center [201, 63] width 96 height 9
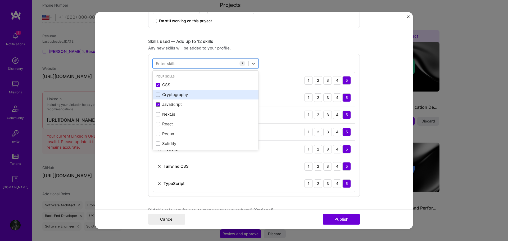
click at [182, 97] on div "Cryptography" at bounding box center [206, 95] width 100 height 6
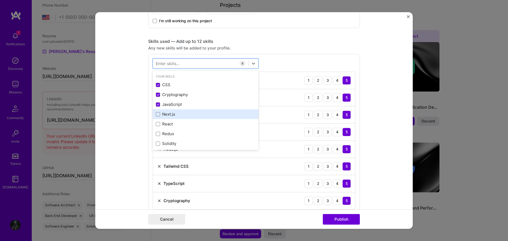
click at [178, 114] on div "Next.js" at bounding box center [206, 114] width 100 height 6
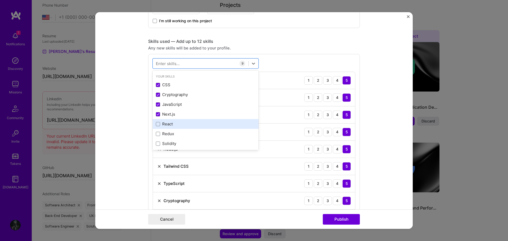
click at [176, 126] on div "React" at bounding box center [206, 124] width 100 height 6
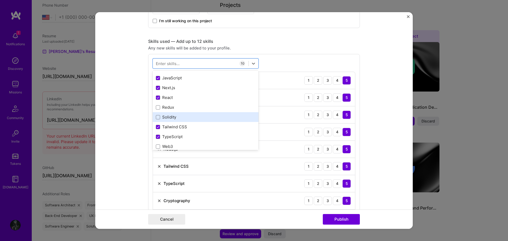
click at [185, 121] on div "Solidity" at bounding box center [206, 117] width 106 height 10
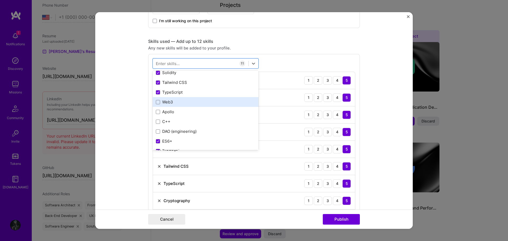
scroll to position [79, 0]
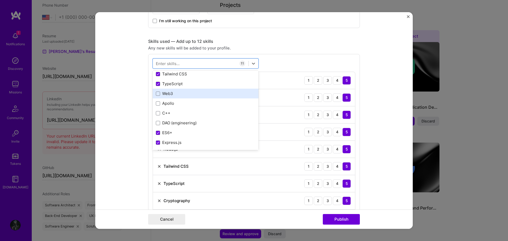
click at [191, 91] on div "Web3" at bounding box center [206, 94] width 106 height 10
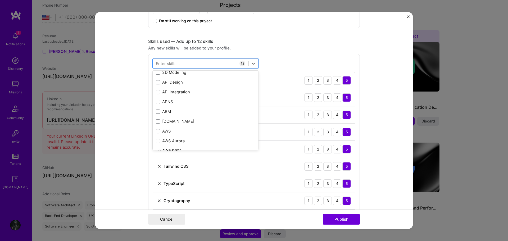
scroll to position [371, 0]
click at [290, 45] on div "Skills used — Add up to 12 skills Any new skills will be added to your profile.…" at bounding box center [254, 161] width 212 height 244
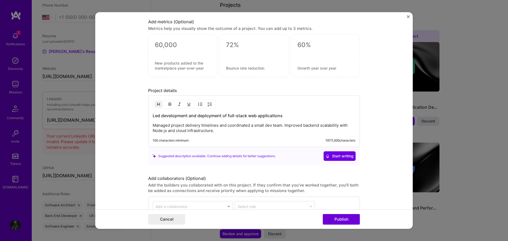
scroll to position [609, 0]
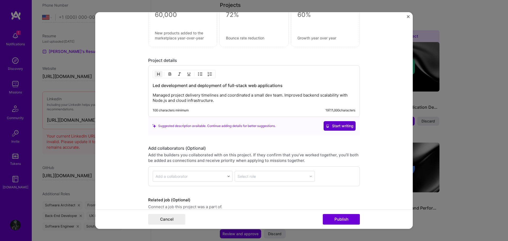
click at [349, 123] on button "Start writing" at bounding box center [340, 126] width 32 height 10
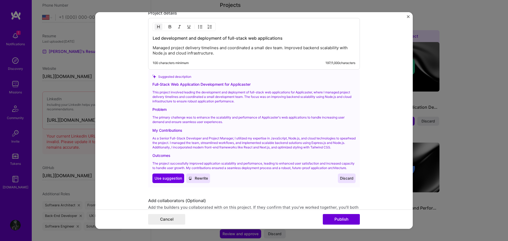
scroll to position [662, 0]
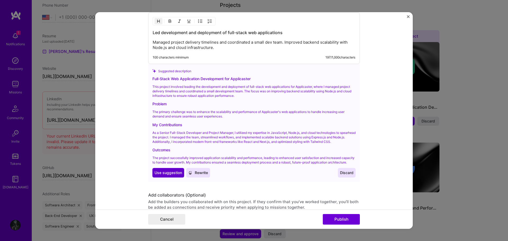
click at [167, 175] on span "Use suggestion" at bounding box center [169, 172] width 28 height 5
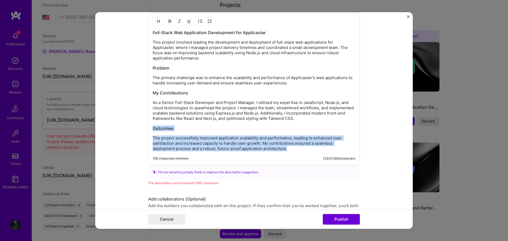
drag, startPoint x: 289, startPoint y: 148, endPoint x: 152, endPoint y: 124, distance: 139.0
click at [153, 124] on div "Full-Stack Web Application Development for Applicaster This project involved le…" at bounding box center [254, 91] width 203 height 122
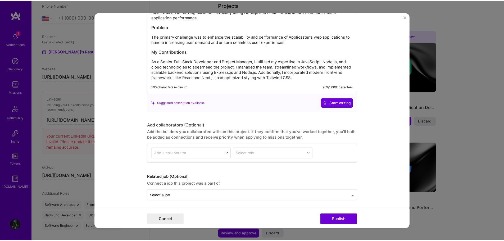
scroll to position [704, 0]
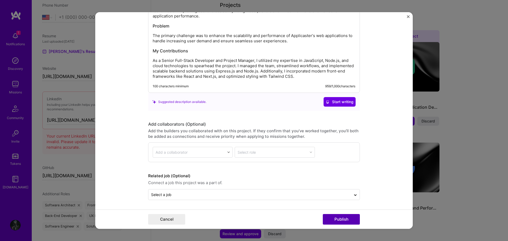
click at [339, 218] on button "Publish" at bounding box center [341, 219] width 37 height 11
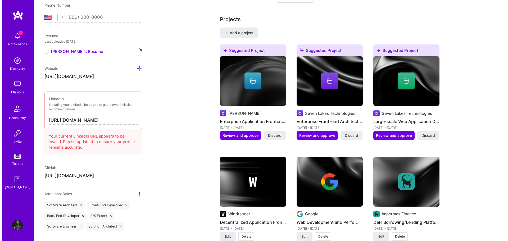
scroll to position [419, 0]
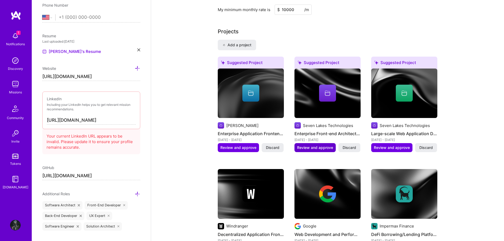
click at [309, 145] on span "Review and approve" at bounding box center [315, 147] width 36 height 5
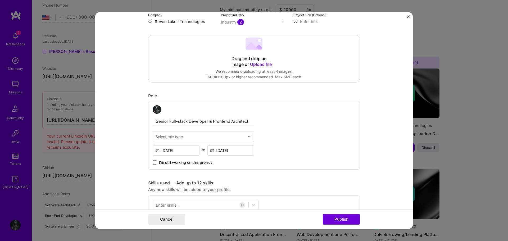
scroll to position [106, 0]
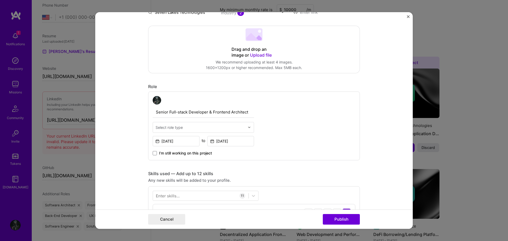
click at [229, 126] on input "text" at bounding box center [201, 128] width 90 height 6
type input "full"
click at [198, 139] on div "Full-Stack Developer" at bounding box center [203, 142] width 98 height 10
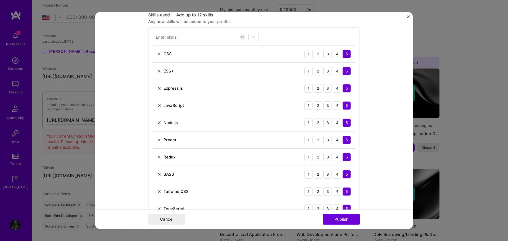
scroll to position [291, 0]
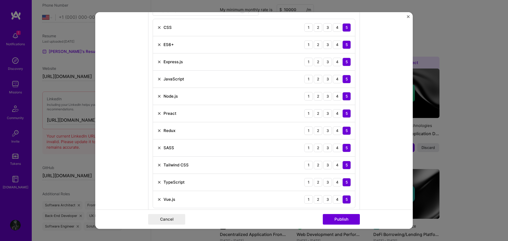
click at [158, 113] on img at bounding box center [159, 113] width 4 height 4
click at [158, 112] on img at bounding box center [159, 113] width 4 height 4
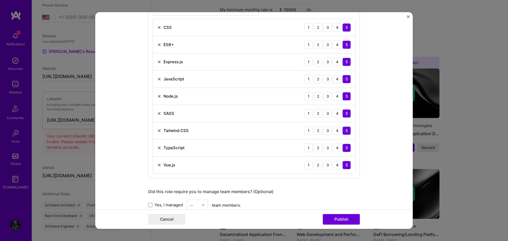
click at [158, 114] on img at bounding box center [159, 113] width 4 height 4
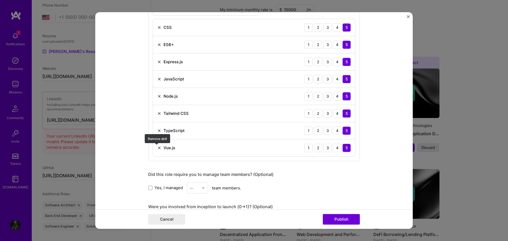
click at [157, 148] on img at bounding box center [159, 148] width 4 height 4
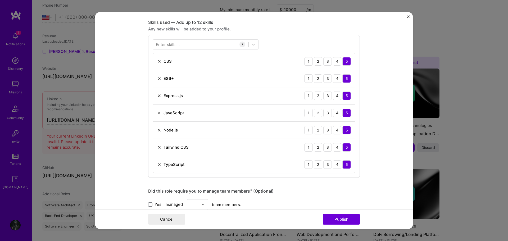
scroll to position [212, 0]
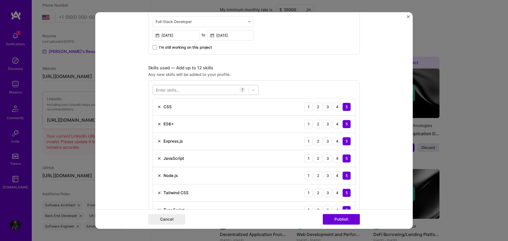
click at [207, 92] on div at bounding box center [201, 90] width 96 height 9
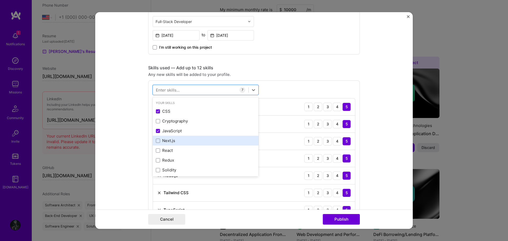
click at [171, 136] on div "Next.js" at bounding box center [206, 141] width 106 height 10
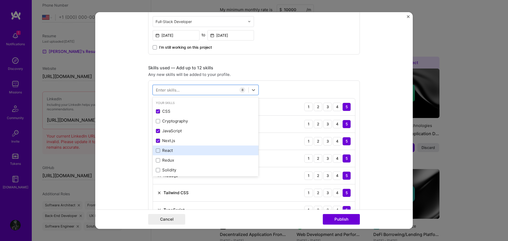
click at [172, 147] on div "React" at bounding box center [206, 151] width 106 height 10
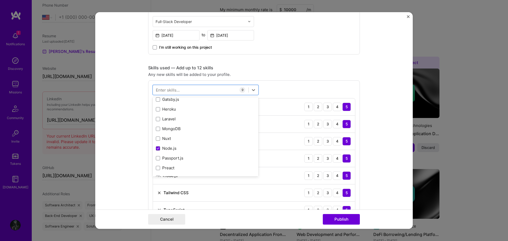
scroll to position [185, 0]
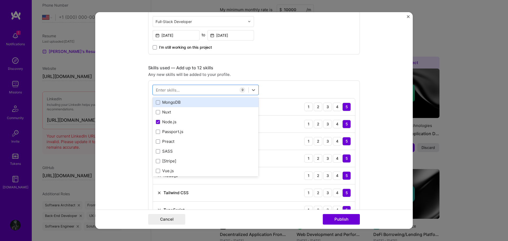
click at [196, 100] on div "MongoDB" at bounding box center [206, 103] width 100 height 6
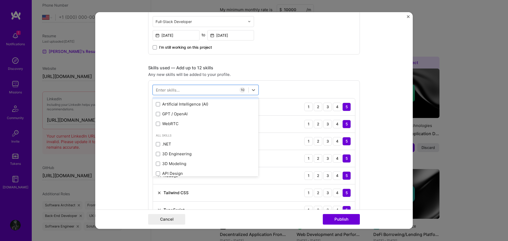
scroll to position [318, 0]
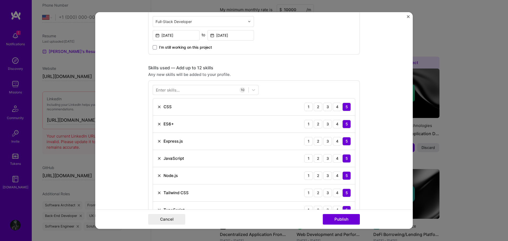
click at [280, 72] on div "Any new skills will be added to your profile." at bounding box center [254, 75] width 212 height 6
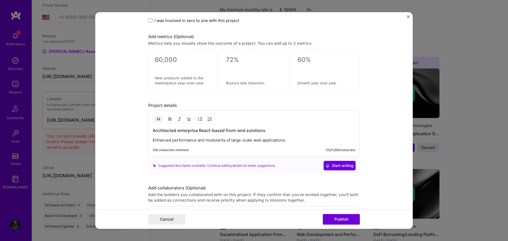
scroll to position [593, 0]
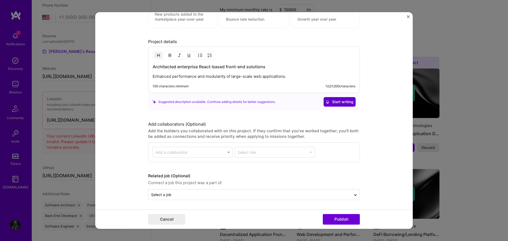
click at [334, 102] on span "Start writing" at bounding box center [340, 101] width 28 height 5
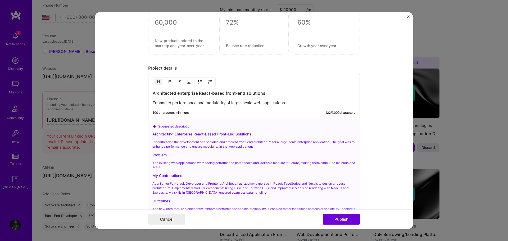
scroll to position [620, 0]
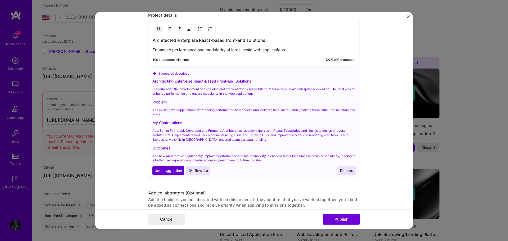
click at [158, 171] on span "Use suggestion" at bounding box center [169, 170] width 28 height 5
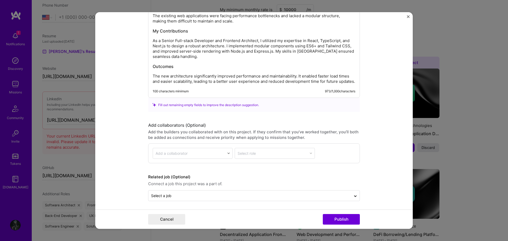
scroll to position [685, 0]
click at [340, 216] on button "Publish" at bounding box center [341, 219] width 37 height 11
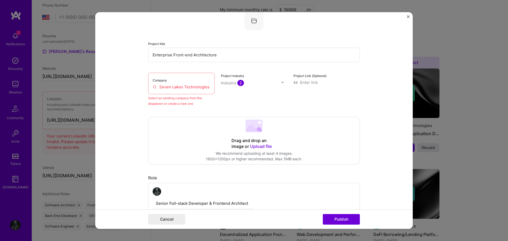
scroll to position [35, 0]
click at [195, 90] on input "Seven Lakes Technologies" at bounding box center [181, 88] width 57 height 6
click at [207, 89] on input "Seven Lakes Technologies" at bounding box center [181, 88] width 57 height 6
drag, startPoint x: 158, startPoint y: 88, endPoint x: 215, endPoint y: 88, distance: 57.2
click at [215, 88] on div "Company Seven Lakes Technologies Select an existing company from the dropdown o…" at bounding box center [254, 91] width 212 height 34
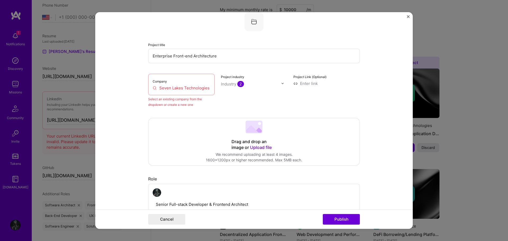
click at [184, 90] on input "Seven Lakes Technologies" at bounding box center [181, 88] width 57 height 6
drag, startPoint x: 157, startPoint y: 88, endPoint x: 223, endPoint y: 88, distance: 66.5
click at [223, 88] on div "Company Seven Lakes Technologies Select an existing company from the dropdown o…" at bounding box center [254, 91] width 212 height 34
click at [185, 90] on input "WEnergey" at bounding box center [181, 88] width 57 height 6
drag, startPoint x: 184, startPoint y: 89, endPoint x: 200, endPoint y: 91, distance: 16.8
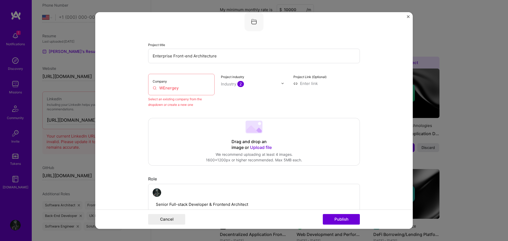
click at [159, 86] on input "WEnergey" at bounding box center [181, 88] width 57 height 6
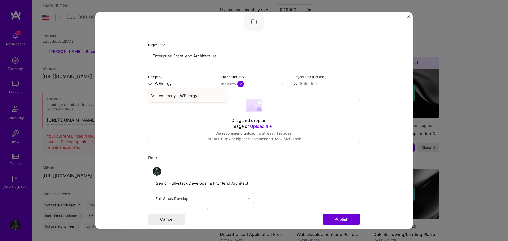
type input "WEnergy"
click at [165, 92] on div "Add company WEnergy" at bounding box center [187, 96] width 79 height 14
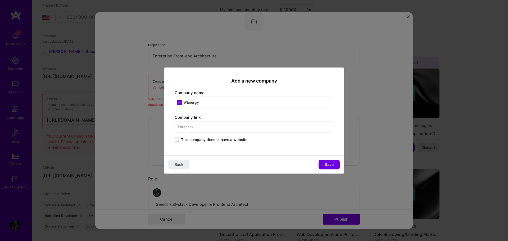
click at [217, 128] on input "text" at bounding box center [254, 127] width 159 height 12
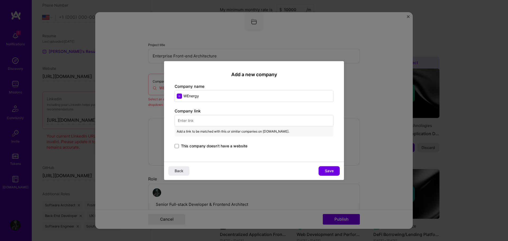
paste input "[URL][DOMAIN_NAME]"
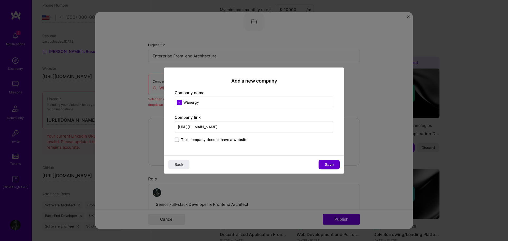
type input "[URL][DOMAIN_NAME]"
click at [324, 166] on button "Save" at bounding box center [329, 165] width 21 height 10
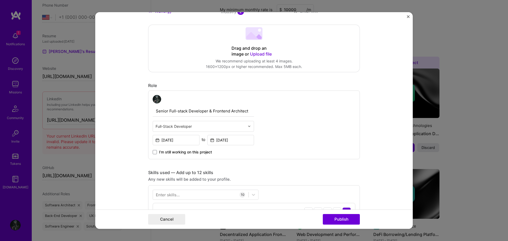
scroll to position [114, 0]
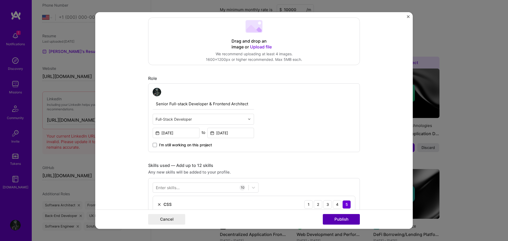
click at [344, 218] on button "Publish" at bounding box center [341, 219] width 37 height 11
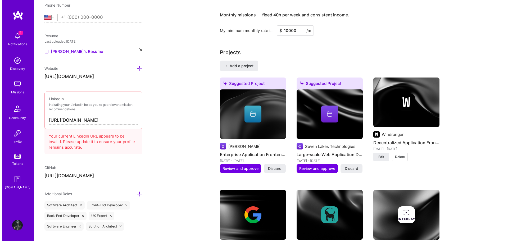
scroll to position [398, 0]
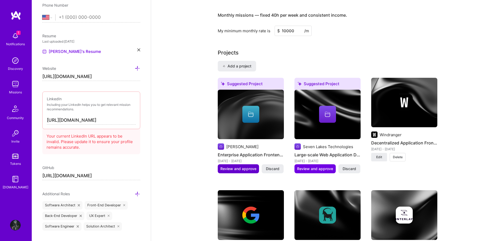
click at [243, 166] on span "Review and approve" at bounding box center [239, 168] width 36 height 5
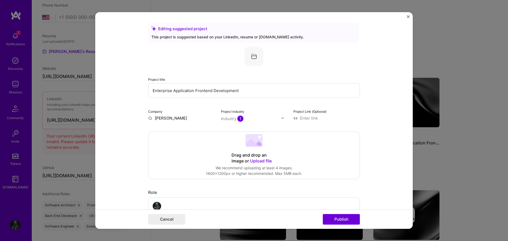
click at [250, 91] on input "Enterprise Application Frontend Development" at bounding box center [254, 90] width 212 height 15
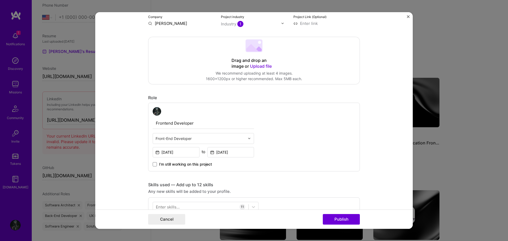
scroll to position [106, 0]
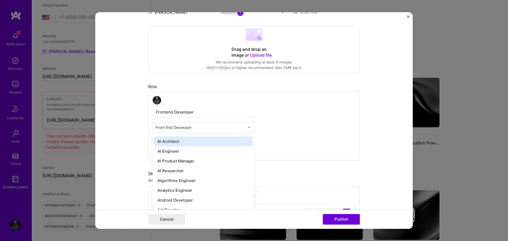
click at [203, 127] on input "text" at bounding box center [201, 128] width 90 height 6
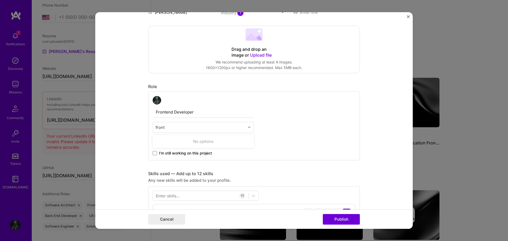
type input "front"
click at [289, 116] on div "Frontend Developer 0 results available for search term front. Use Up and Down t…" at bounding box center [254, 126] width 212 height 69
click at [249, 127] on div at bounding box center [251, 127] width 6 height 10
type input "f"
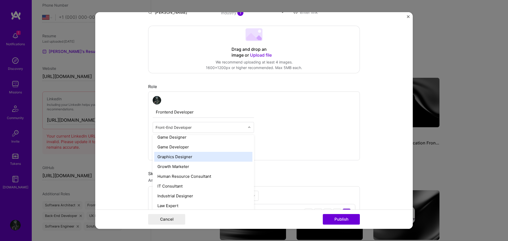
scroll to position [291, 0]
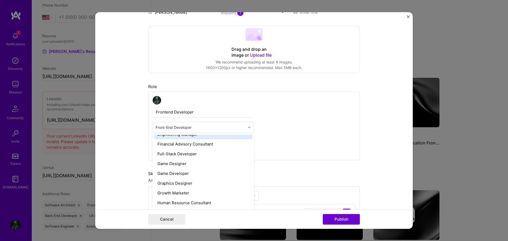
click at [290, 117] on div "Frontend Developer option Engineering Manager focused, 30 of 70. 69 results ava…" at bounding box center [254, 126] width 212 height 69
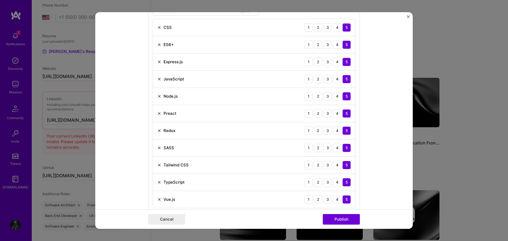
scroll to position [318, 0]
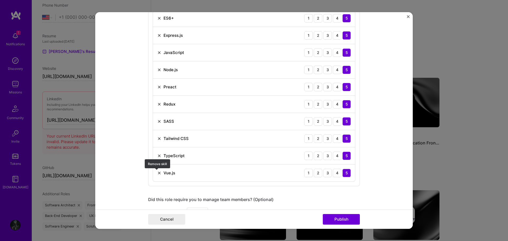
click at [158, 172] on img at bounding box center [159, 173] width 4 height 4
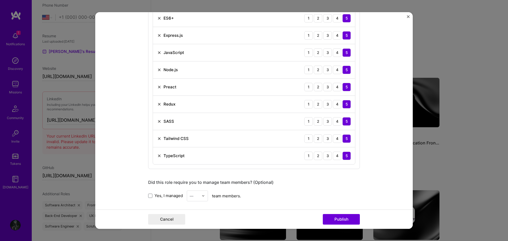
click at [159, 123] on img at bounding box center [159, 121] width 4 height 4
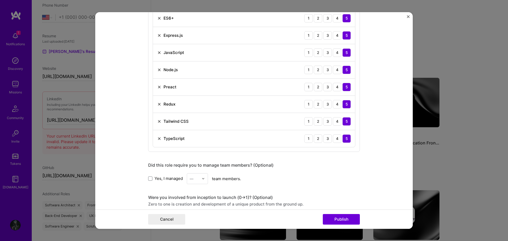
click at [158, 105] on img at bounding box center [159, 104] width 4 height 4
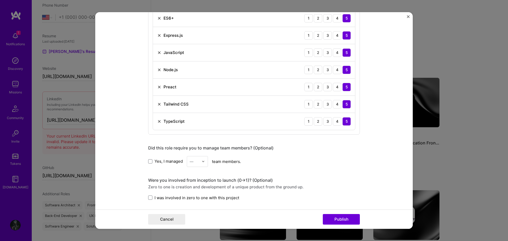
click at [158, 87] on img at bounding box center [159, 87] width 4 height 4
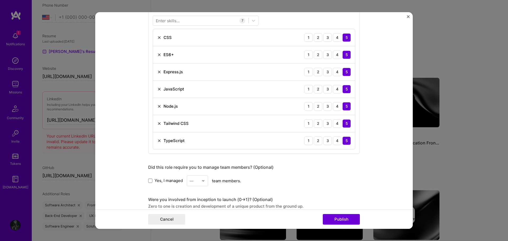
scroll to position [265, 0]
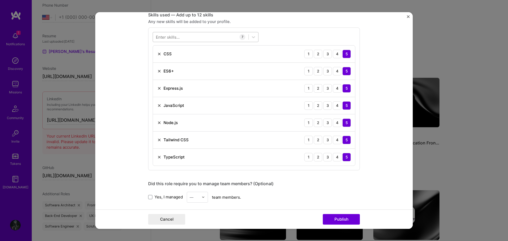
click at [190, 33] on div at bounding box center [201, 37] width 96 height 9
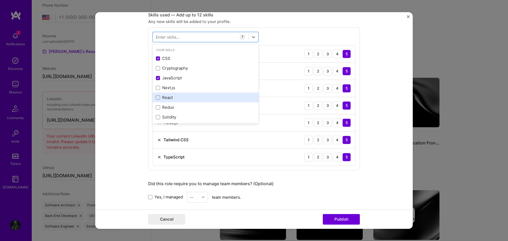
click at [172, 93] on div "React" at bounding box center [206, 98] width 106 height 10
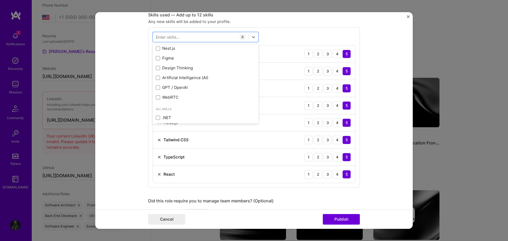
click at [369, 115] on form "Editing suggested project This project is suggested based on your LinkedIn, res…" at bounding box center [254, 120] width 318 height 217
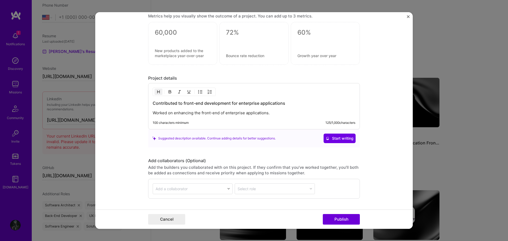
scroll to position [530, 0]
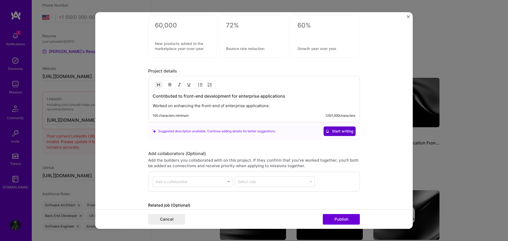
click at [342, 132] on span "Start writing" at bounding box center [340, 131] width 28 height 5
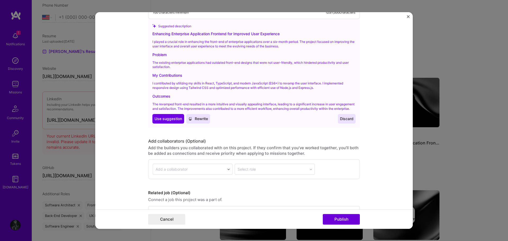
scroll to position [636, 0]
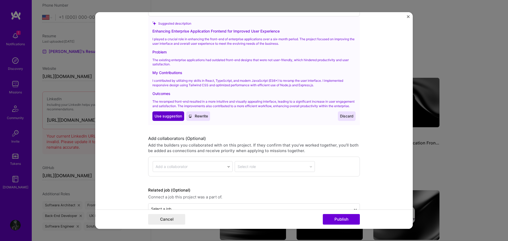
click at [174, 119] on span "Use suggestion" at bounding box center [169, 116] width 28 height 5
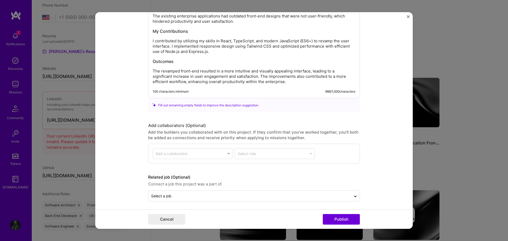
scroll to position [651, 0]
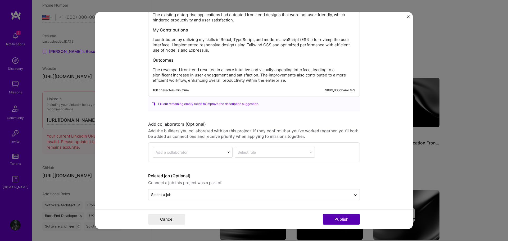
click at [340, 219] on button "Publish" at bounding box center [341, 219] width 37 height 11
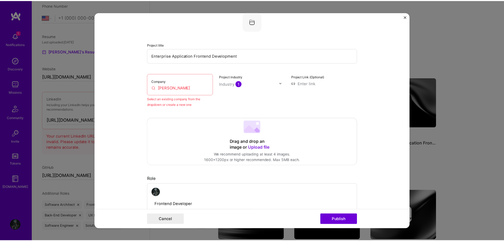
scroll to position [35, 0]
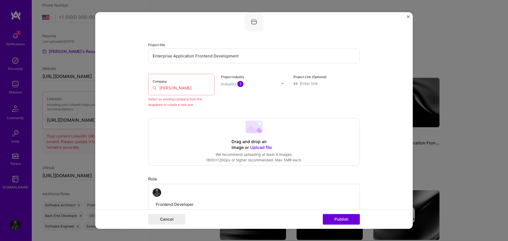
click at [193, 88] on input "[PERSON_NAME]" at bounding box center [181, 88] width 57 height 6
drag, startPoint x: 184, startPoint y: 87, endPoint x: 176, endPoint y: 87, distance: 8.7
click at [176, 87] on input "[PERSON_NAME]" at bounding box center [181, 88] width 57 height 6
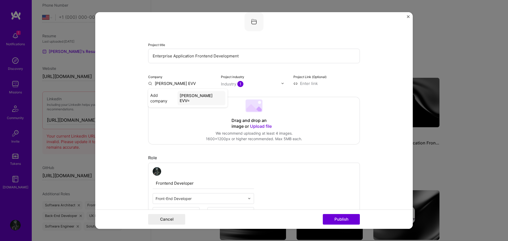
type input "[PERSON_NAME]"
click at [167, 93] on span "Add company" at bounding box center [162, 96] width 25 height 6
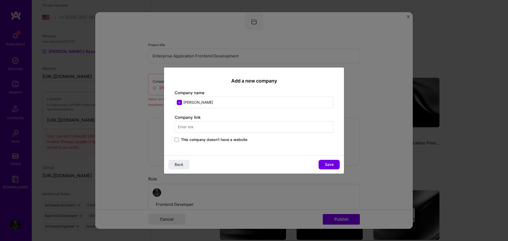
click at [240, 127] on input "text" at bounding box center [254, 127] width 159 height 12
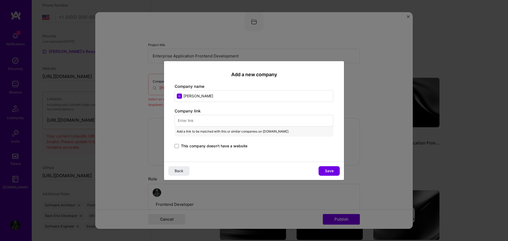
paste input "[URL][PERSON_NAME][DOMAIN_NAME]"
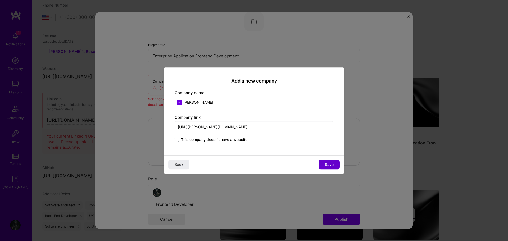
type input "[URL][PERSON_NAME][DOMAIN_NAME]"
click at [330, 163] on span "Save" at bounding box center [329, 164] width 9 height 5
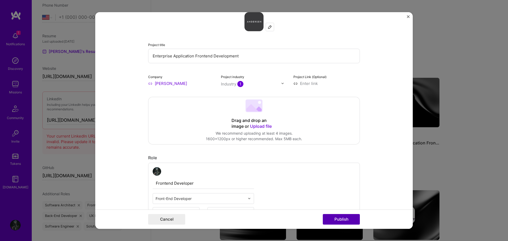
click at [347, 218] on button "Publish" at bounding box center [341, 219] width 37 height 11
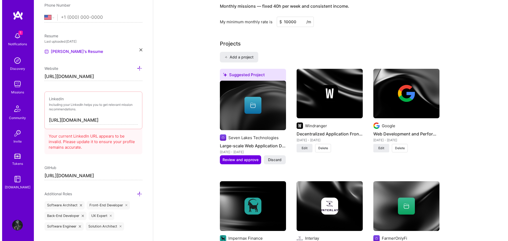
scroll to position [398, 0]
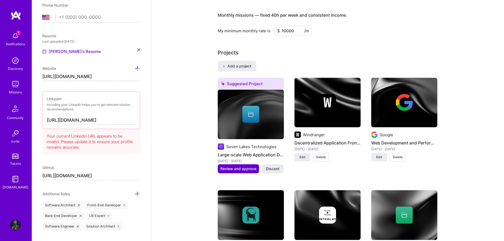
click at [240, 166] on span "Review and approve" at bounding box center [239, 168] width 36 height 5
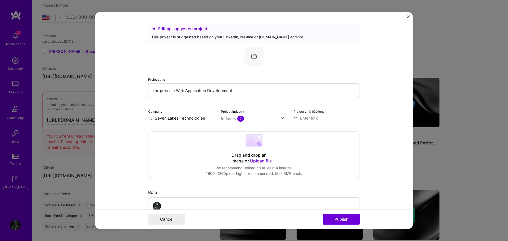
click at [408, 16] on img "Close" at bounding box center [408, 16] width 3 height 3
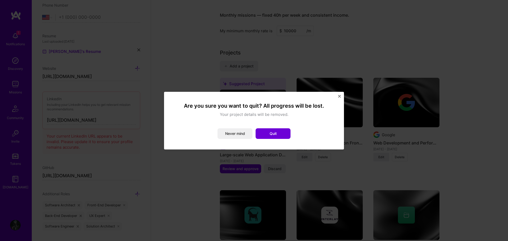
click at [340, 94] on div "Are you sure you want to quit? All progress will be lost. Your project details …" at bounding box center [254, 121] width 180 height 58
click at [339, 97] on img "Close" at bounding box center [339, 96] width 3 height 3
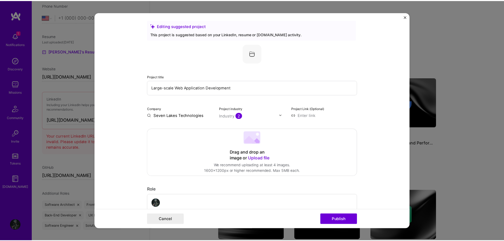
scroll to position [0, 0]
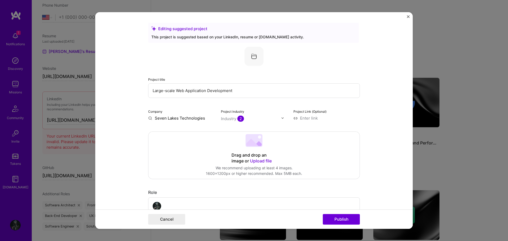
click at [408, 16] on img "Close" at bounding box center [408, 16] width 3 height 3
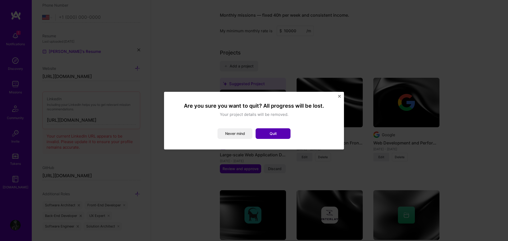
click at [265, 135] on button "Quit" at bounding box center [273, 133] width 35 height 11
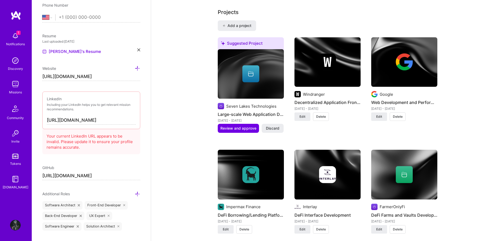
scroll to position [424, 0]
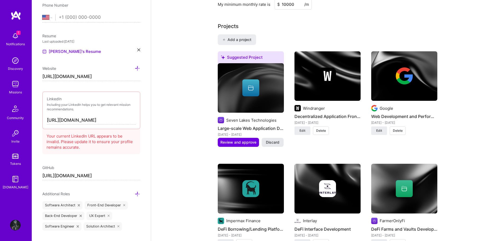
click at [270, 140] on span "Discard" at bounding box center [273, 142] width 14 height 5
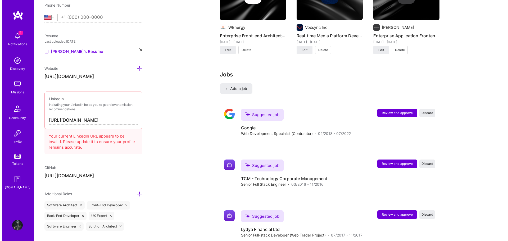
scroll to position [821, 0]
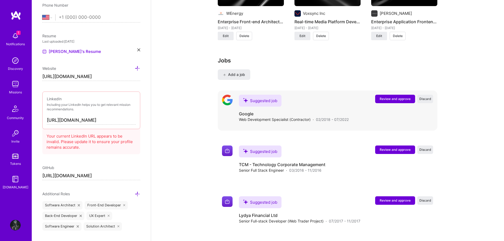
click at [402, 97] on span "Review and approve" at bounding box center [395, 99] width 31 height 5
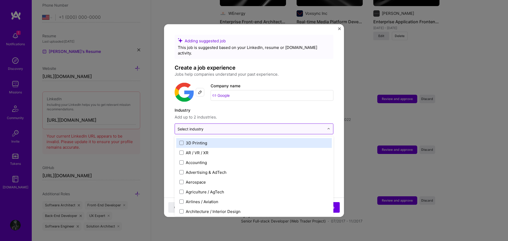
click at [295, 126] on input "text" at bounding box center [251, 129] width 147 height 6
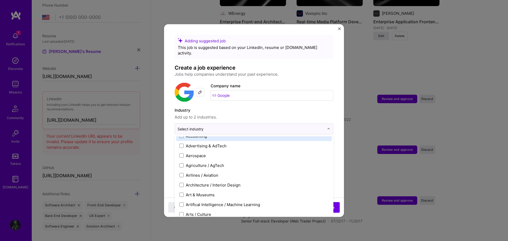
scroll to position [0, 0]
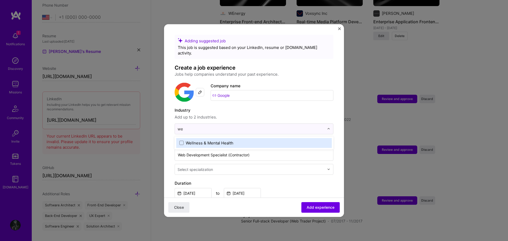
type input "w"
type input "soft"
click at [243, 140] on div "Enterprise Software" at bounding box center [254, 143] width 156 height 10
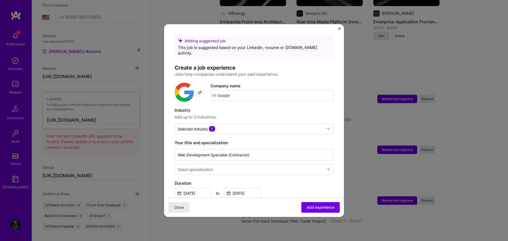
click at [252, 114] on span "Add up to 2 industries." at bounding box center [254, 117] width 159 height 6
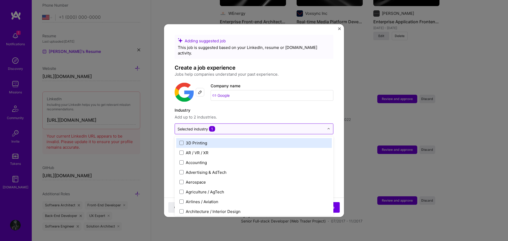
click at [253, 126] on input "text" at bounding box center [251, 129] width 147 height 6
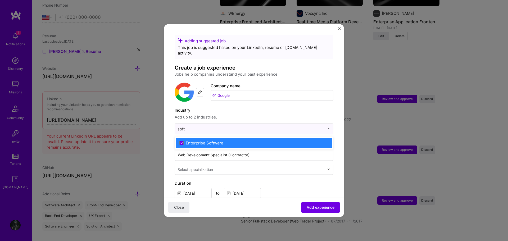
type input "soft"
click at [264, 107] on label "Industry" at bounding box center [254, 110] width 159 height 6
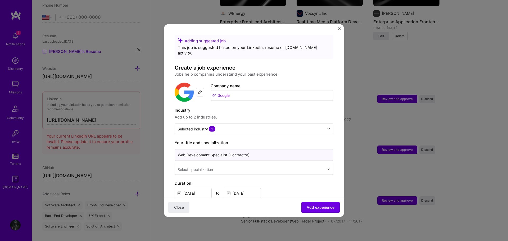
drag, startPoint x: 269, startPoint y: 149, endPoint x: 176, endPoint y: 149, distance: 92.7
click at [176, 149] on input "Web Development Specialist (Contractor)" at bounding box center [254, 155] width 159 height 12
paste input "Senior Full-stack Developer, Web Performance Expert & AI Engineer"
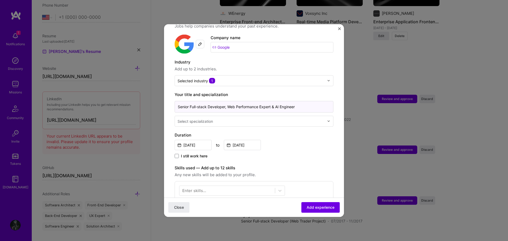
scroll to position [53, 0]
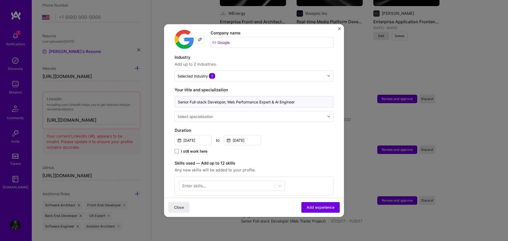
type input "Senior Full-stack Developer, Web Performance Expert & AI Engineer"
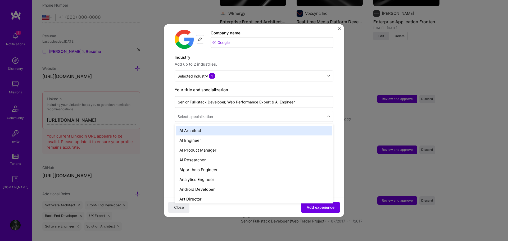
click at [313, 114] on input "text" at bounding box center [252, 117] width 148 height 6
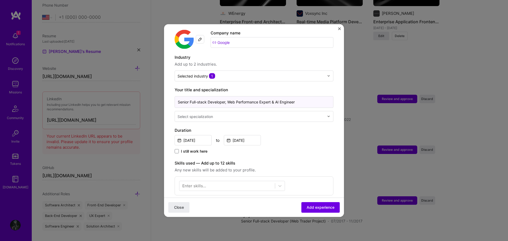
click at [305, 96] on input "Senior Full-stack Developer, Web Performance Expert & AI Engineer" at bounding box center [254, 102] width 159 height 12
click at [300, 134] on div "[DATE] to [DATE]" at bounding box center [254, 139] width 159 height 11
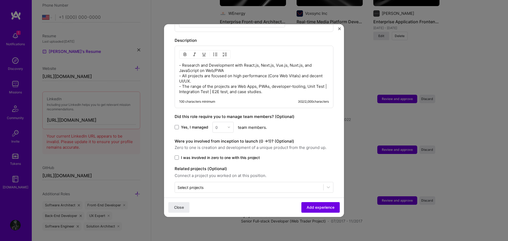
scroll to position [190, 0]
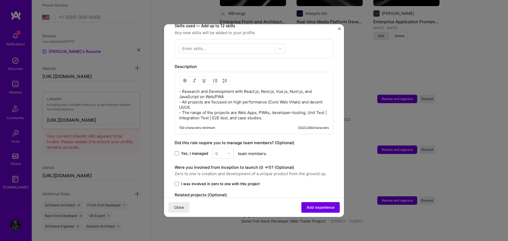
click at [243, 100] on p "- Research and Development with React.js, Next.js, Vue.js, Nuxt.js, and JavaScr…" at bounding box center [254, 105] width 150 height 32
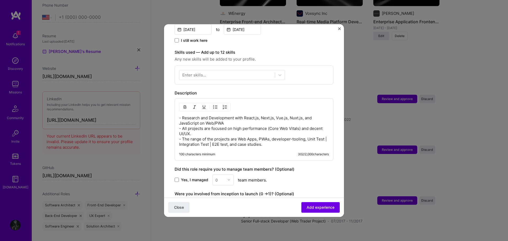
click at [287, 137] on p "- Research and Development with React.js, Next.js, Vue.js, Nuxt.js, and JavaScr…" at bounding box center [254, 131] width 150 height 32
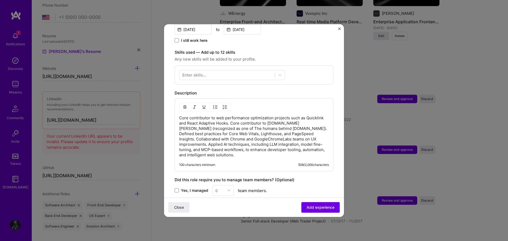
click at [181, 115] on p "Core contributor to web performance optimization projects such as Quicklink and…" at bounding box center [254, 136] width 150 height 42
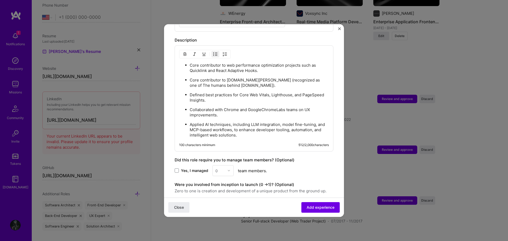
scroll to position [260, 0]
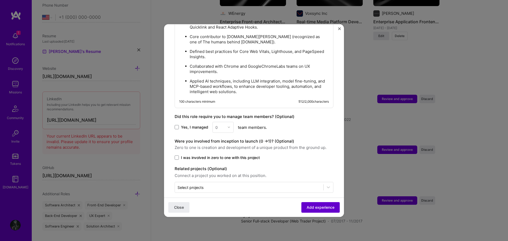
click at [311, 207] on span "Add experience" at bounding box center [321, 207] width 28 height 5
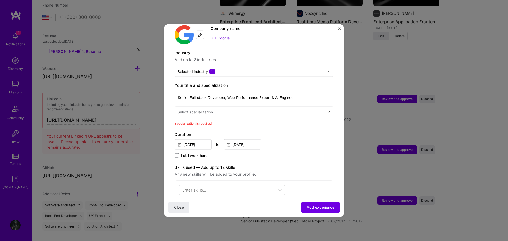
scroll to position [57, 0]
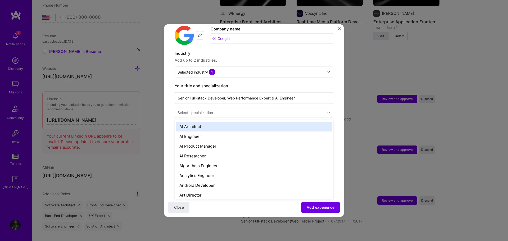
click at [285, 110] on input "text" at bounding box center [252, 113] width 148 height 6
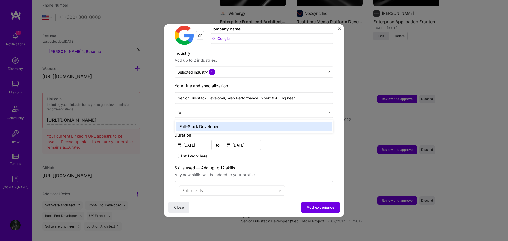
type input "full"
click at [215, 122] on div "Full-Stack Developer" at bounding box center [254, 127] width 156 height 10
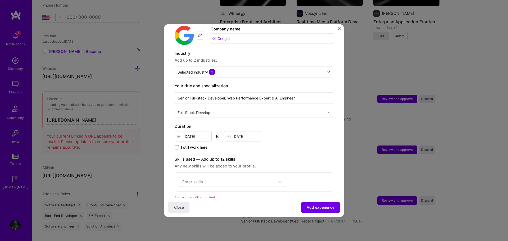
click at [278, 133] on div "[DATE] to [DATE]" at bounding box center [254, 135] width 159 height 11
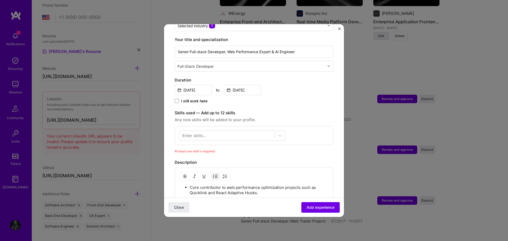
scroll to position [106, 0]
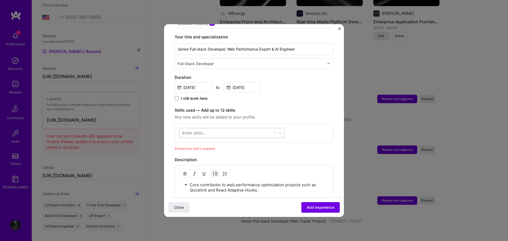
click at [227, 129] on div at bounding box center [228, 133] width 96 height 9
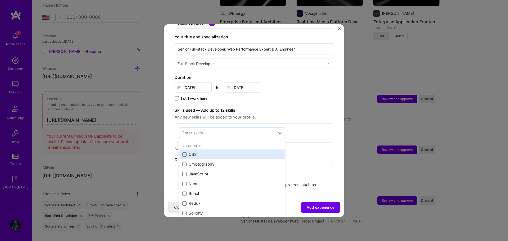
click at [202, 152] on div "CSS" at bounding box center [232, 155] width 100 height 6
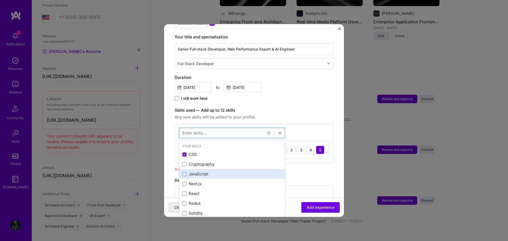
click at [202, 171] on div "JavaScript" at bounding box center [232, 174] width 100 height 6
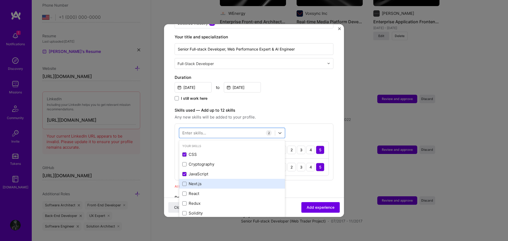
click at [199, 181] on div "Next.js" at bounding box center [232, 184] width 100 height 6
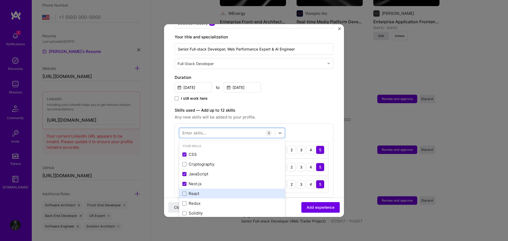
click at [200, 191] on div "React" at bounding box center [232, 194] width 100 height 6
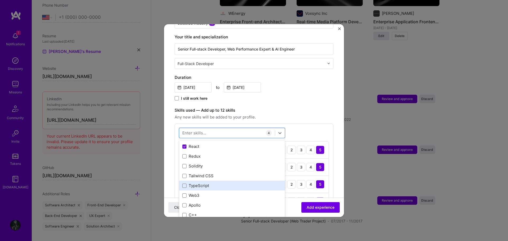
scroll to position [53, 0]
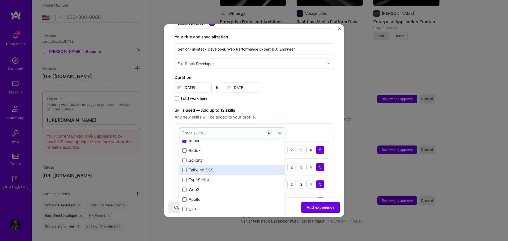
click at [209, 167] on div "Tailwind CSS" at bounding box center [232, 170] width 100 height 6
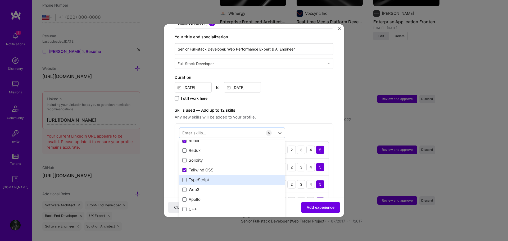
click at [205, 177] on div "TypeScript" at bounding box center [232, 180] width 100 height 6
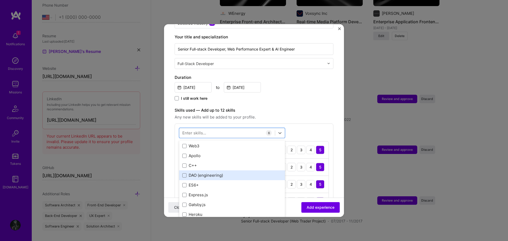
scroll to position [106, 0]
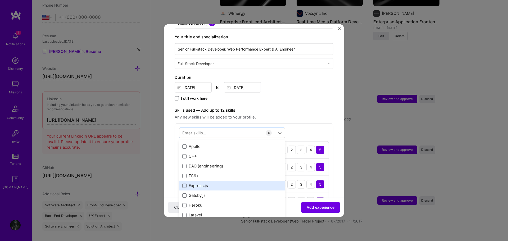
click at [209, 183] on div "Express.js" at bounding box center [232, 186] width 100 height 6
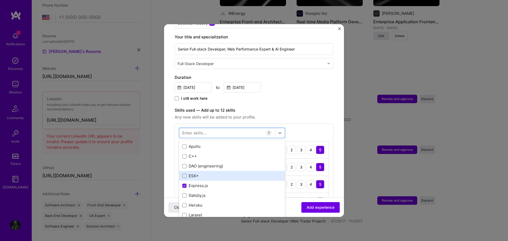
click at [212, 173] on div "ES6+" at bounding box center [232, 176] width 100 height 6
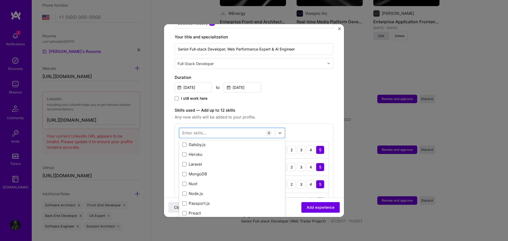
scroll to position [159, 0]
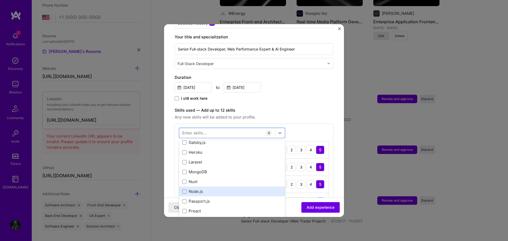
click at [205, 189] on div "Node.js" at bounding box center [232, 192] width 100 height 6
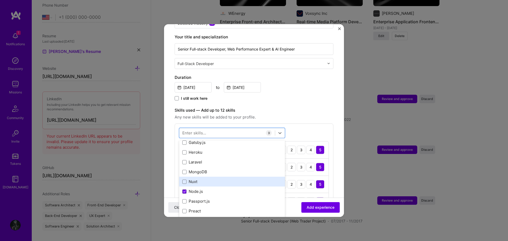
click at [212, 179] on div "Nuxt" at bounding box center [232, 182] width 100 height 6
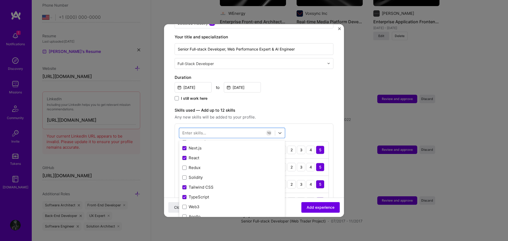
scroll to position [0, 0]
click at [295, 107] on label "Skills used — Add up to 12 skills" at bounding box center [254, 110] width 159 height 6
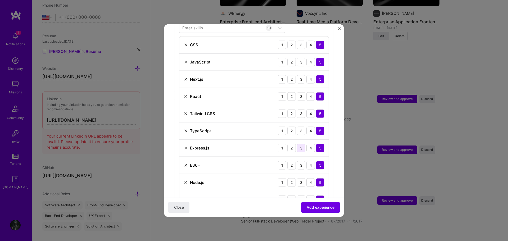
scroll to position [212, 0]
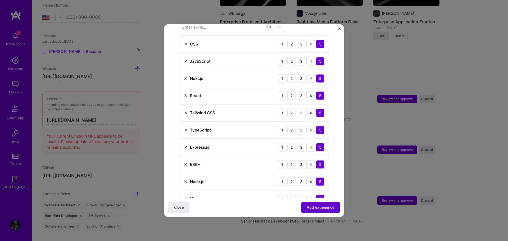
click at [323, 207] on span "Add experience" at bounding box center [321, 207] width 28 height 5
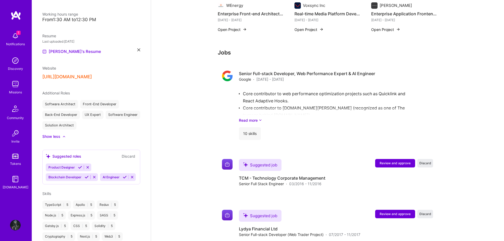
scroll to position [553, 0]
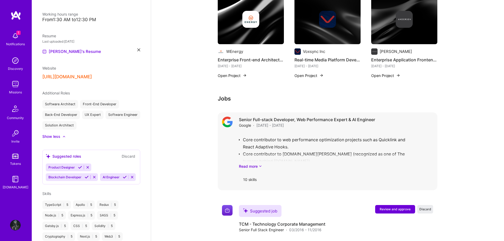
click at [253, 163] on div "Senior Full-stack Developer, Web Performance Expert & AI Engineer Google · [DAT…" at bounding box center [336, 151] width 194 height 69
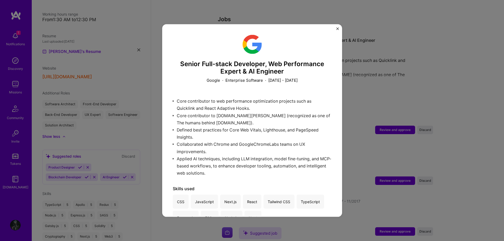
click at [395, 95] on div "Senior Full-stack Developer, Web Performance Expert & AI Engineer Google · Ente…" at bounding box center [252, 120] width 504 height 241
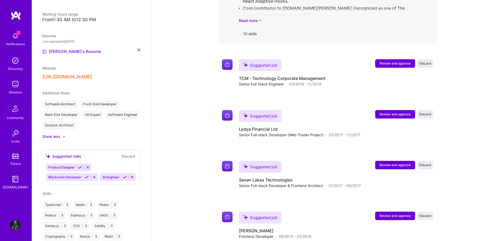
scroll to position [712, 0]
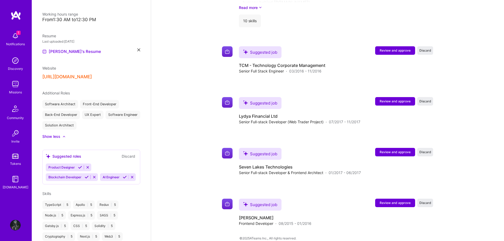
click at [86, 176] on icon at bounding box center [87, 177] width 4 height 4
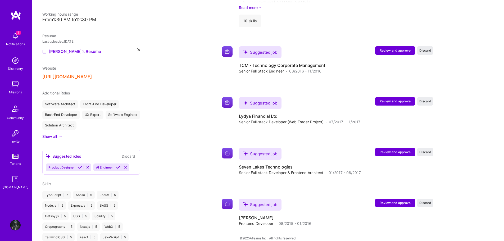
click at [117, 168] on icon at bounding box center [118, 168] width 4 height 4
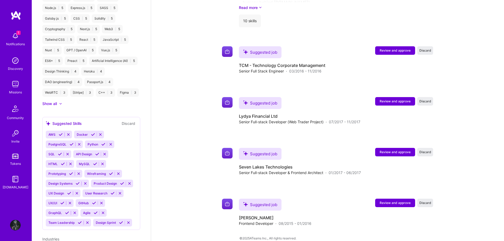
scroll to position [324, 0]
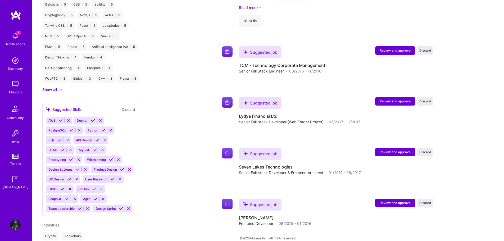
click at [60, 123] on icon at bounding box center [61, 121] width 4 height 4
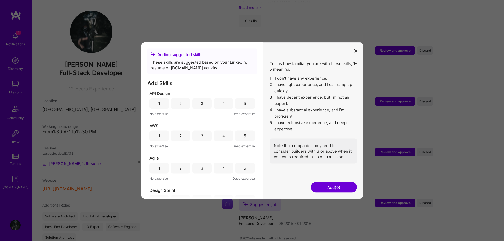
scroll to position [324, 0]
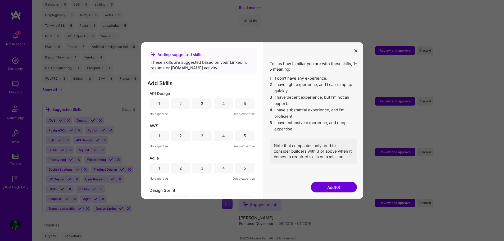
click at [241, 105] on div "5" at bounding box center [244, 103] width 19 height 11
click at [201, 134] on div "3" at bounding box center [202, 136] width 3 height 6
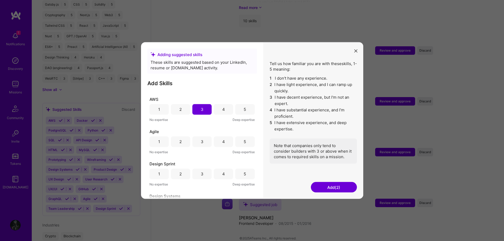
click at [227, 143] on div "4" at bounding box center [223, 141] width 19 height 11
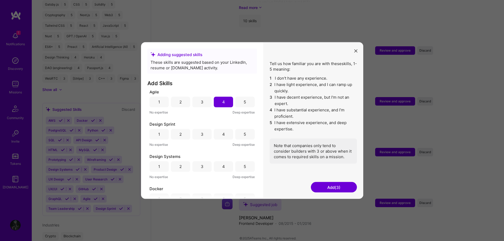
scroll to position [79, 0]
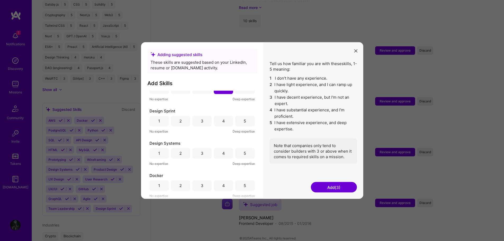
click at [198, 122] on div "3" at bounding box center [202, 121] width 19 height 11
click at [242, 152] on div "5" at bounding box center [244, 153] width 19 height 11
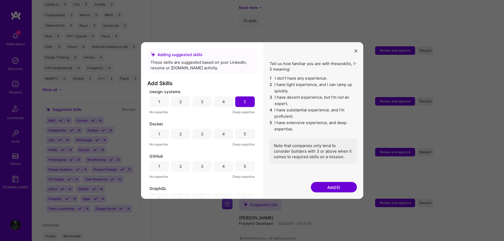
scroll to position [132, 0]
click at [160, 135] on div "1" at bounding box center [159, 132] width 19 height 11
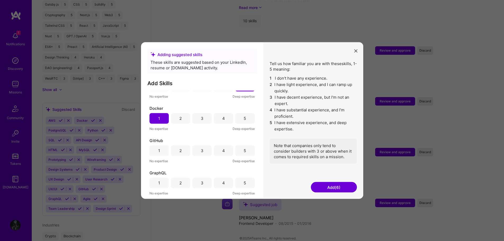
scroll to position [159, 0]
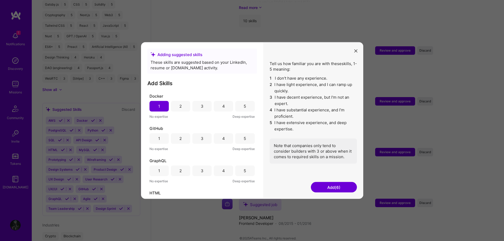
click at [240, 141] on div "5" at bounding box center [244, 138] width 19 height 11
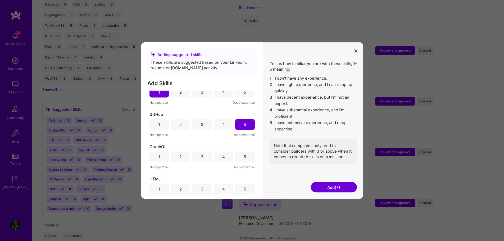
scroll to position [185, 0]
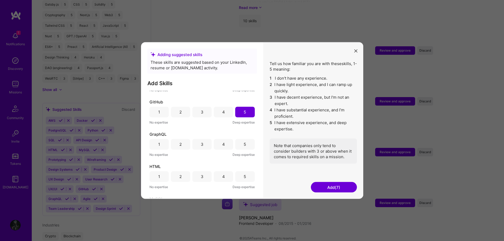
click at [238, 142] on div "5" at bounding box center [244, 144] width 19 height 11
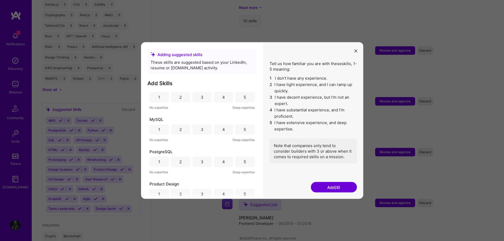
scroll to position [238, 0]
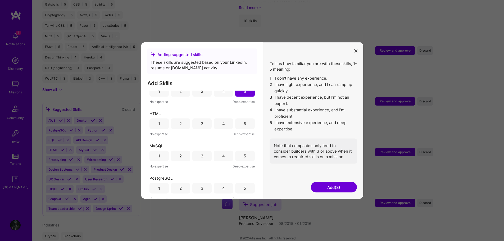
click at [241, 123] on div "5" at bounding box center [244, 123] width 19 height 11
click at [239, 156] on div "5" at bounding box center [244, 156] width 19 height 11
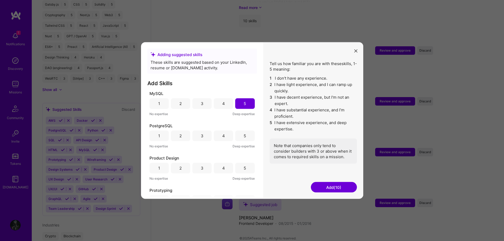
scroll to position [291, 0]
click at [180, 136] on div "2" at bounding box center [181, 136] width 2 height 6
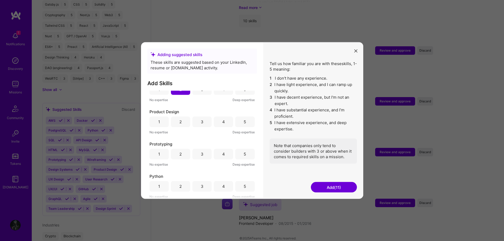
scroll to position [344, 0]
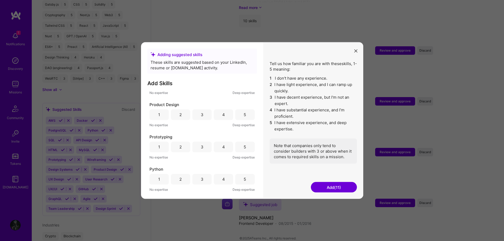
click at [203, 146] on div "3" at bounding box center [202, 147] width 19 height 11
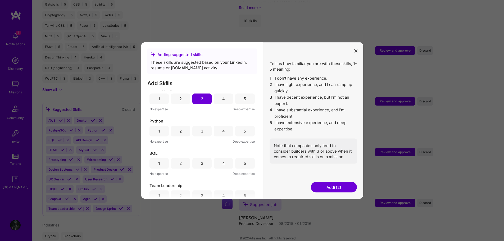
scroll to position [397, 0]
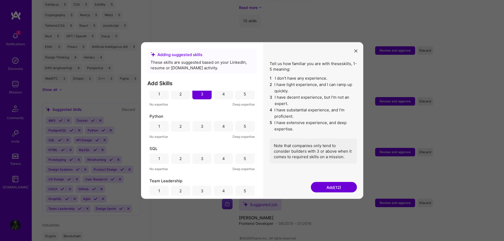
click at [228, 126] on div "4" at bounding box center [223, 126] width 19 height 11
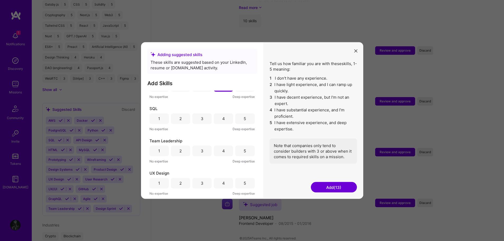
scroll to position [450, 0]
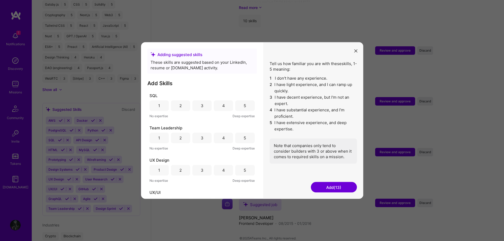
click at [223, 107] on div "4" at bounding box center [223, 105] width 19 height 11
click at [222, 137] on div "4" at bounding box center [223, 138] width 3 height 6
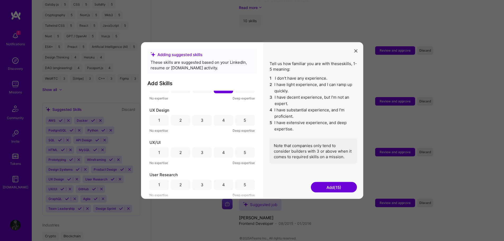
scroll to position [503, 0]
click at [239, 149] on div "5" at bounding box center [244, 149] width 19 height 11
click at [180, 153] on div "2" at bounding box center [181, 154] width 2 height 6
click at [334, 184] on button "Add (17)" at bounding box center [334, 187] width 46 height 11
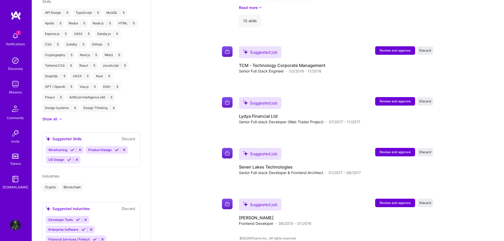
scroll to position [328, 0]
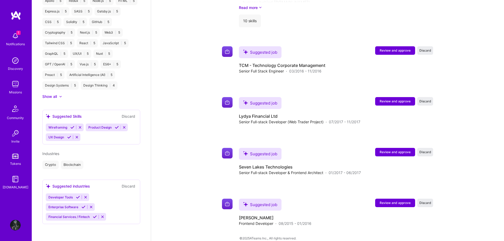
click at [83, 206] on icon at bounding box center [84, 207] width 4 height 4
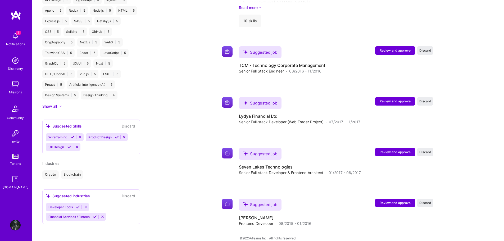
scroll to position [318, 0]
click at [95, 216] on icon at bounding box center [95, 217] width 4 height 4
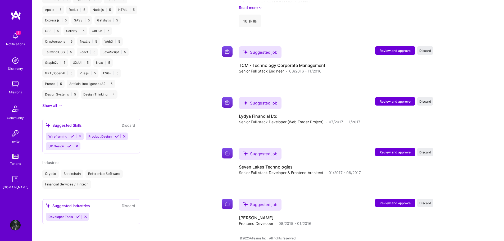
click at [76, 217] on icon at bounding box center [78, 217] width 4 height 4
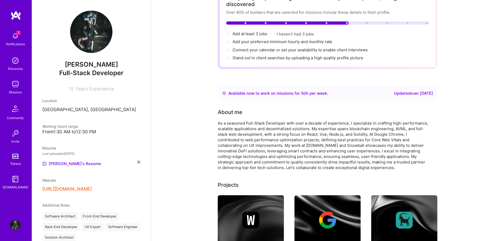
scroll to position [0, 0]
